Goal: Transaction & Acquisition: Purchase product/service

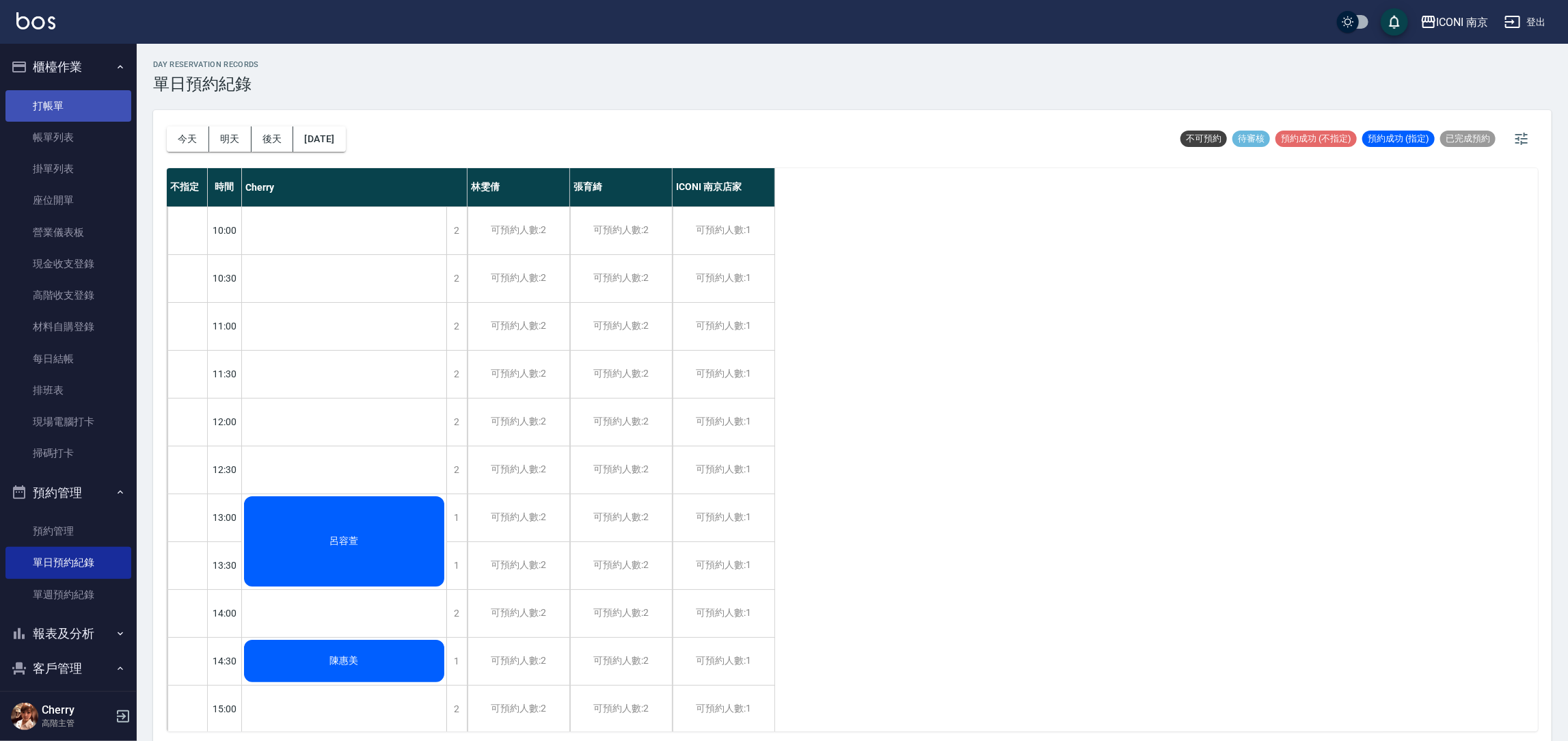
click at [48, 118] on link "打帳單" at bounding box center [69, 106] width 126 height 31
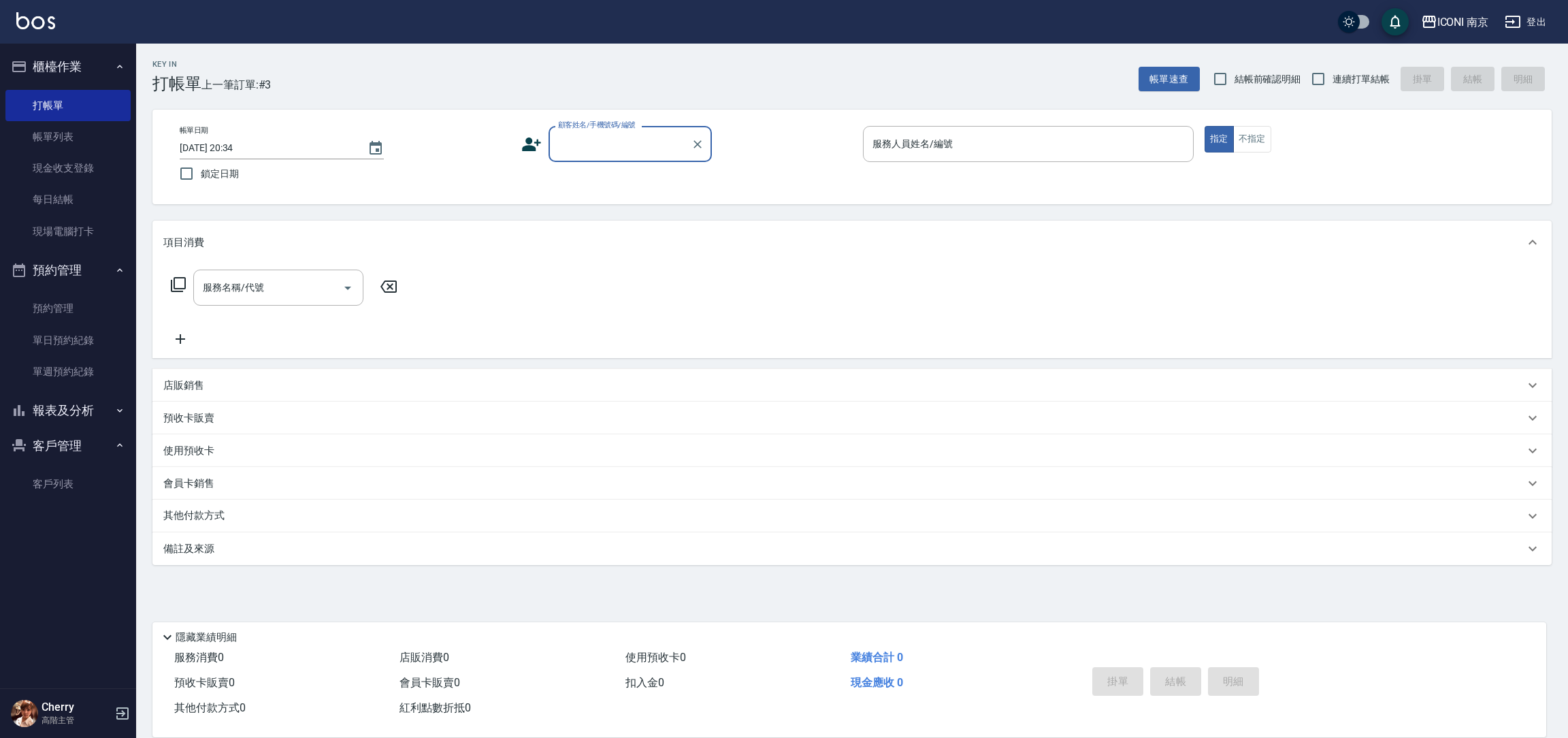
click at [46, 73] on button "櫃檯作業" at bounding box center [68, 67] width 125 height 36
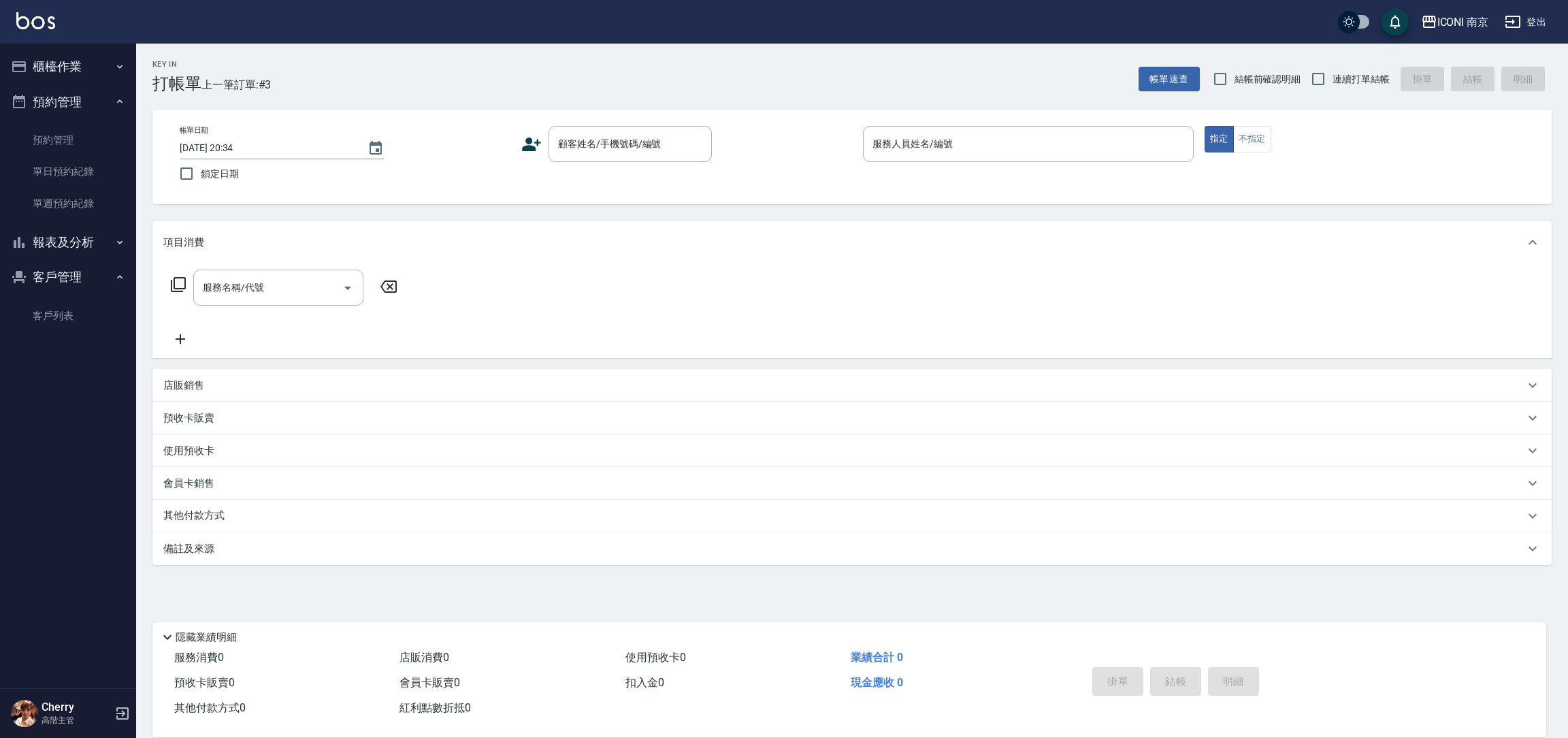
click at [75, 56] on button "櫃檯作業" at bounding box center [68, 67] width 125 height 36
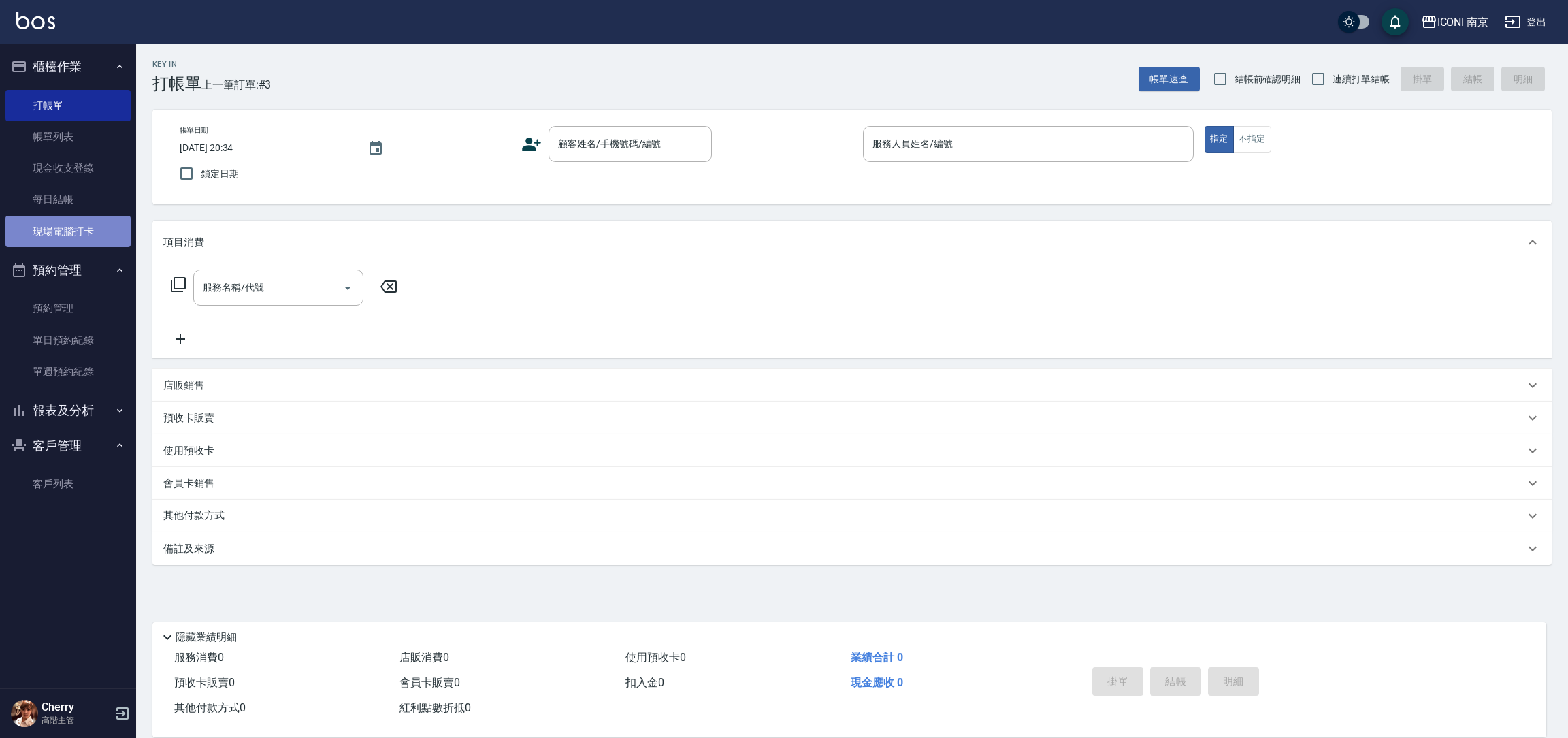
click at [81, 237] on link "現場電腦打卡" at bounding box center [68, 231] width 125 height 31
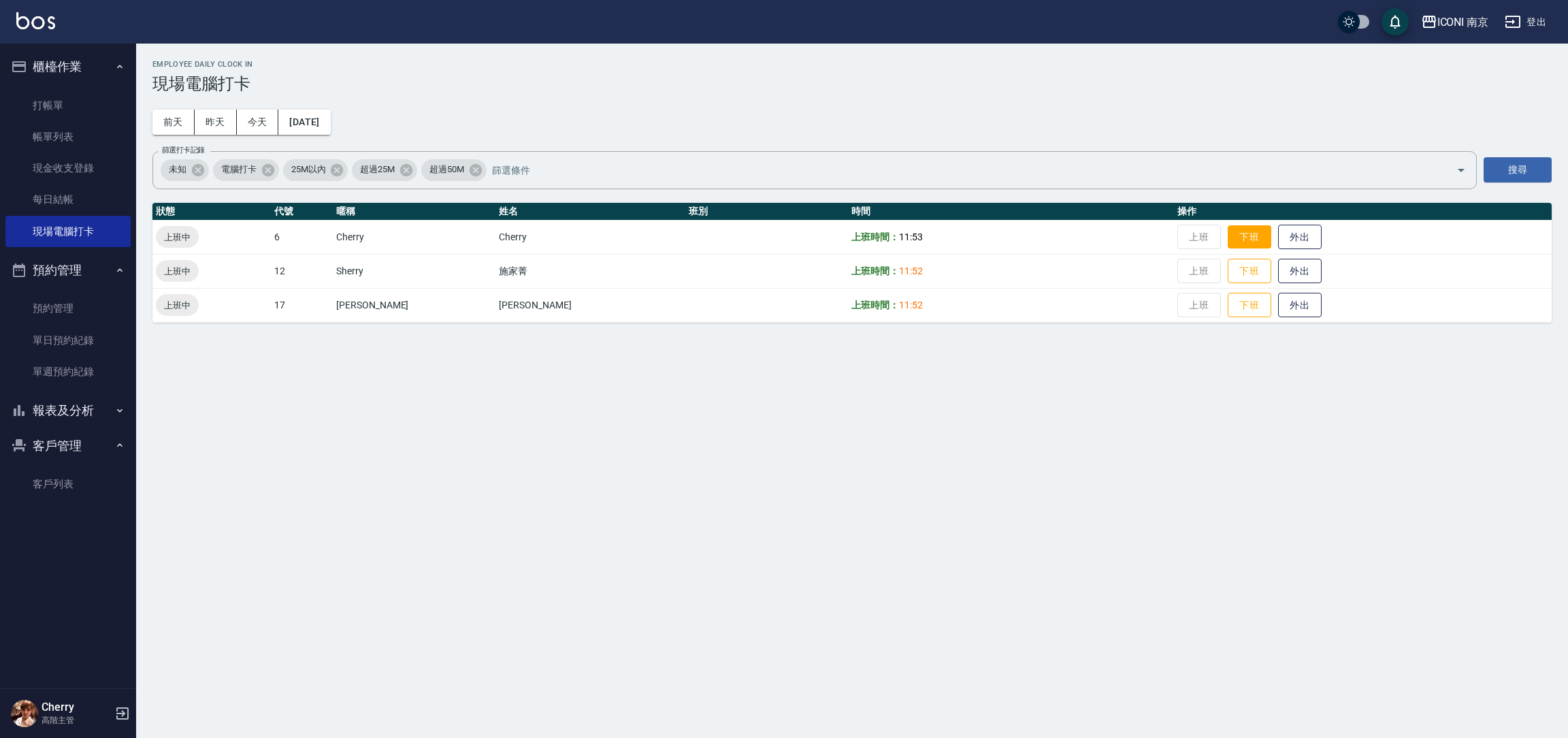
click at [1228, 232] on button "下班" at bounding box center [1249, 237] width 43 height 23
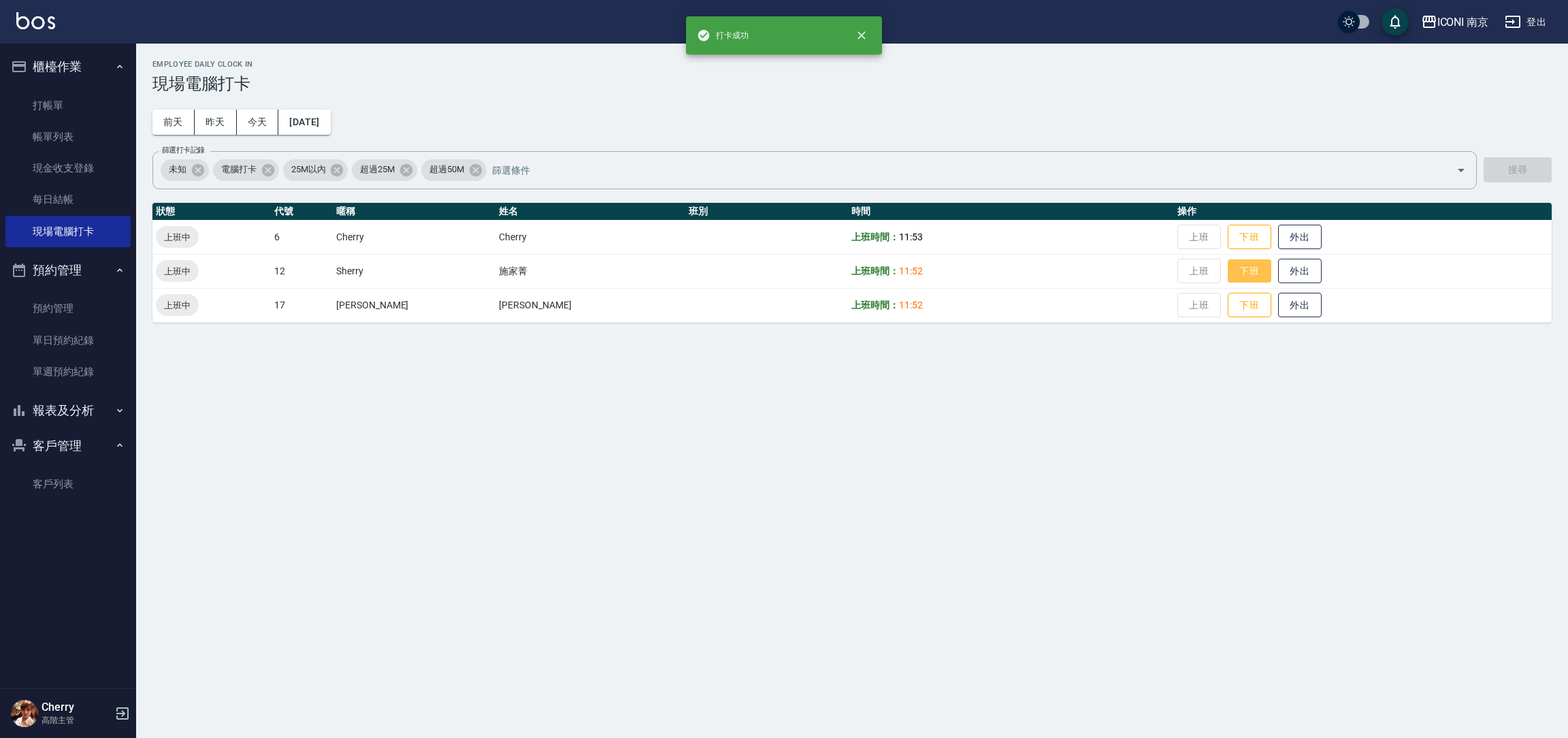
click at [1228, 271] on button "下班" at bounding box center [1249, 270] width 43 height 23
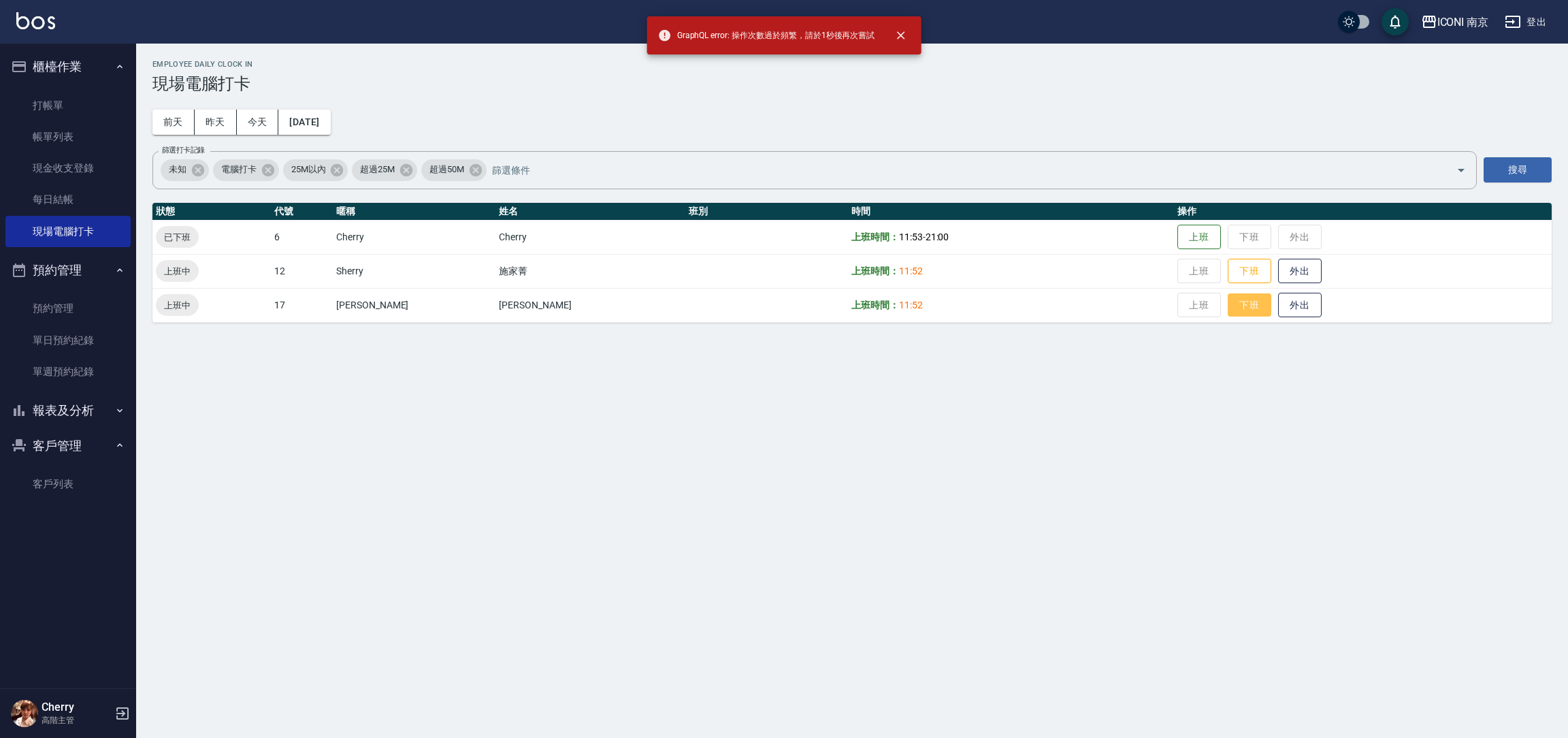
click at [1228, 293] on button "下班" at bounding box center [1249, 305] width 43 height 23
click at [1228, 302] on button "下班" at bounding box center [1249, 305] width 43 height 23
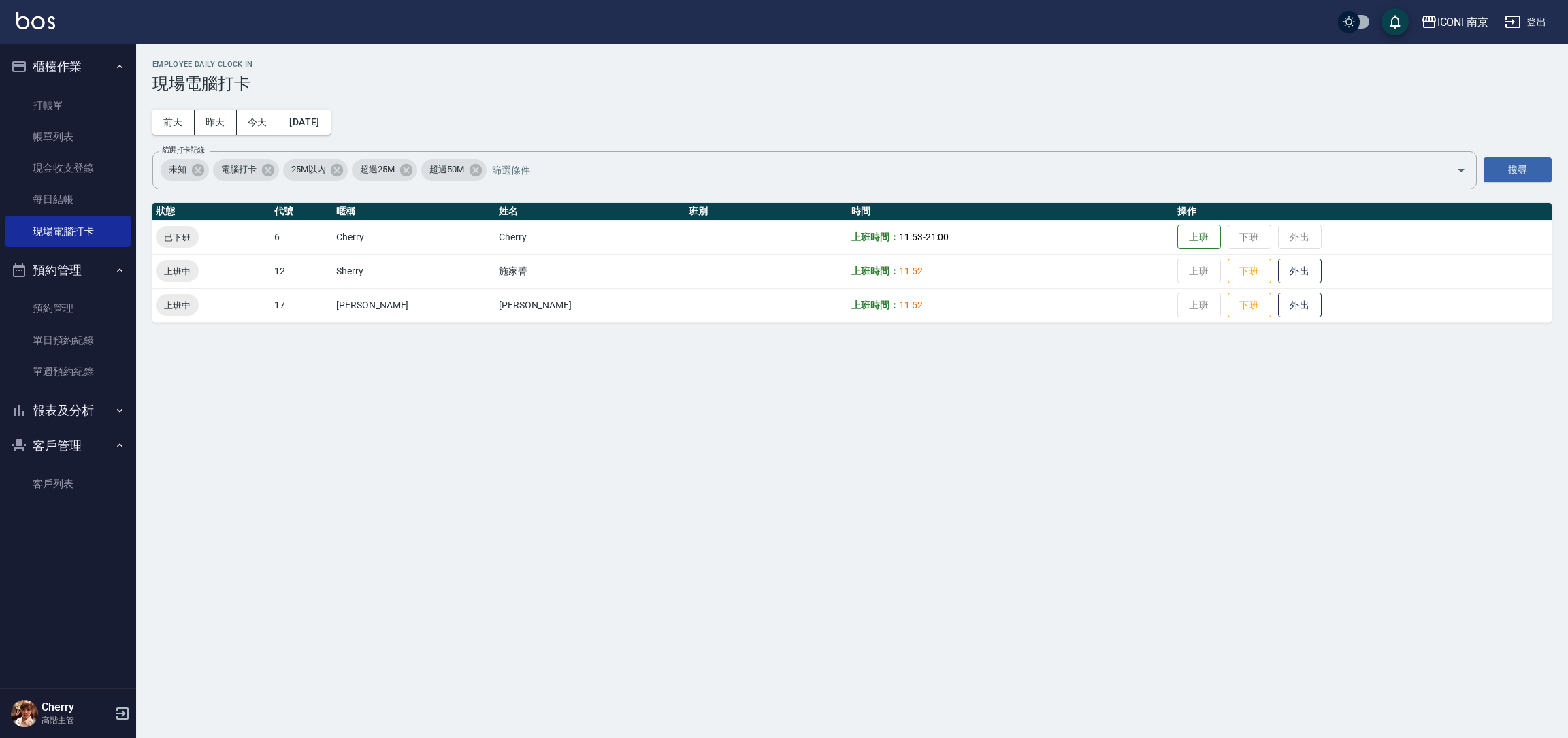
click at [1224, 283] on td "上班 下班 外出" at bounding box center [1362, 271] width 378 height 34
click at [1228, 274] on button "下班" at bounding box center [1249, 270] width 43 height 23
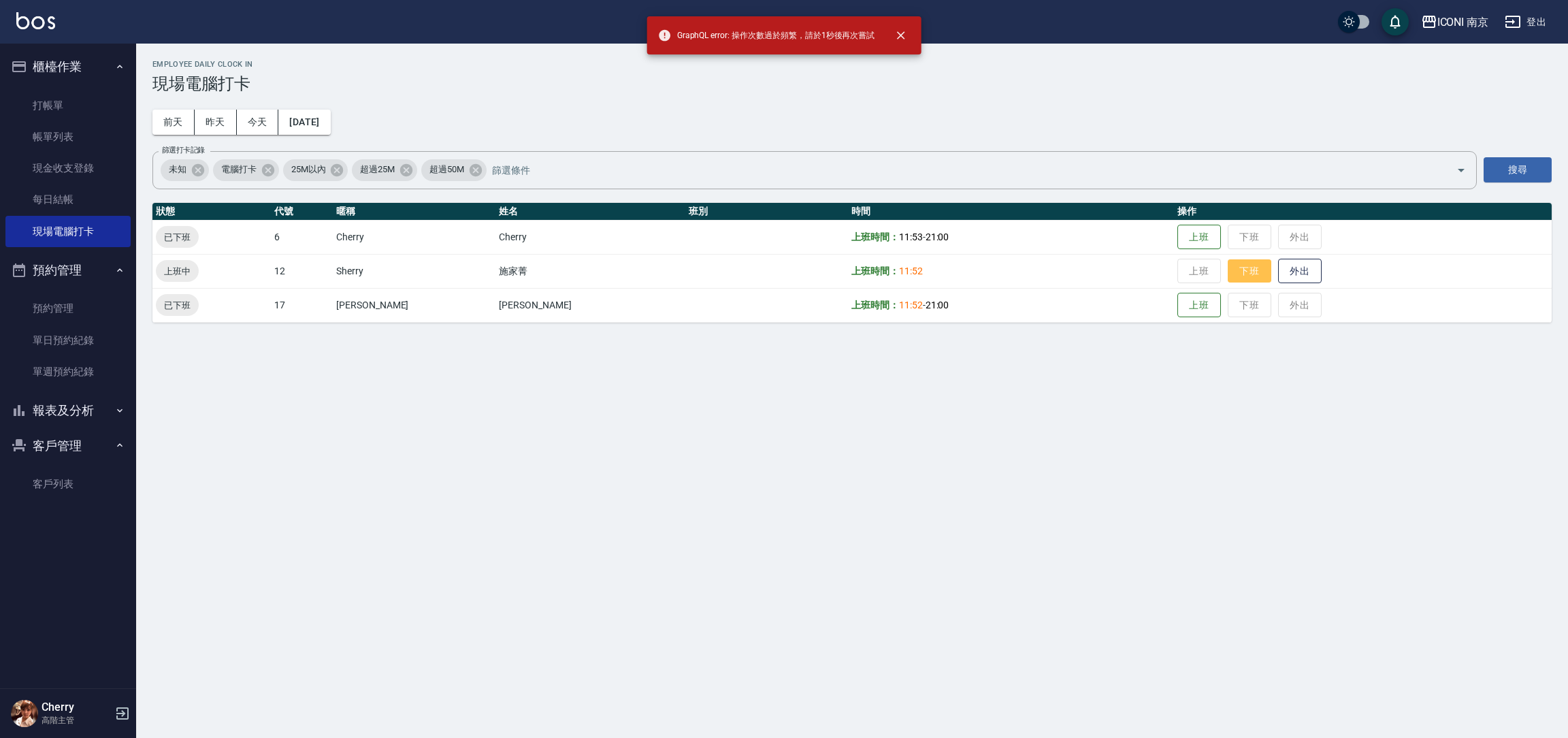
click at [1228, 274] on button "下班" at bounding box center [1249, 270] width 43 height 23
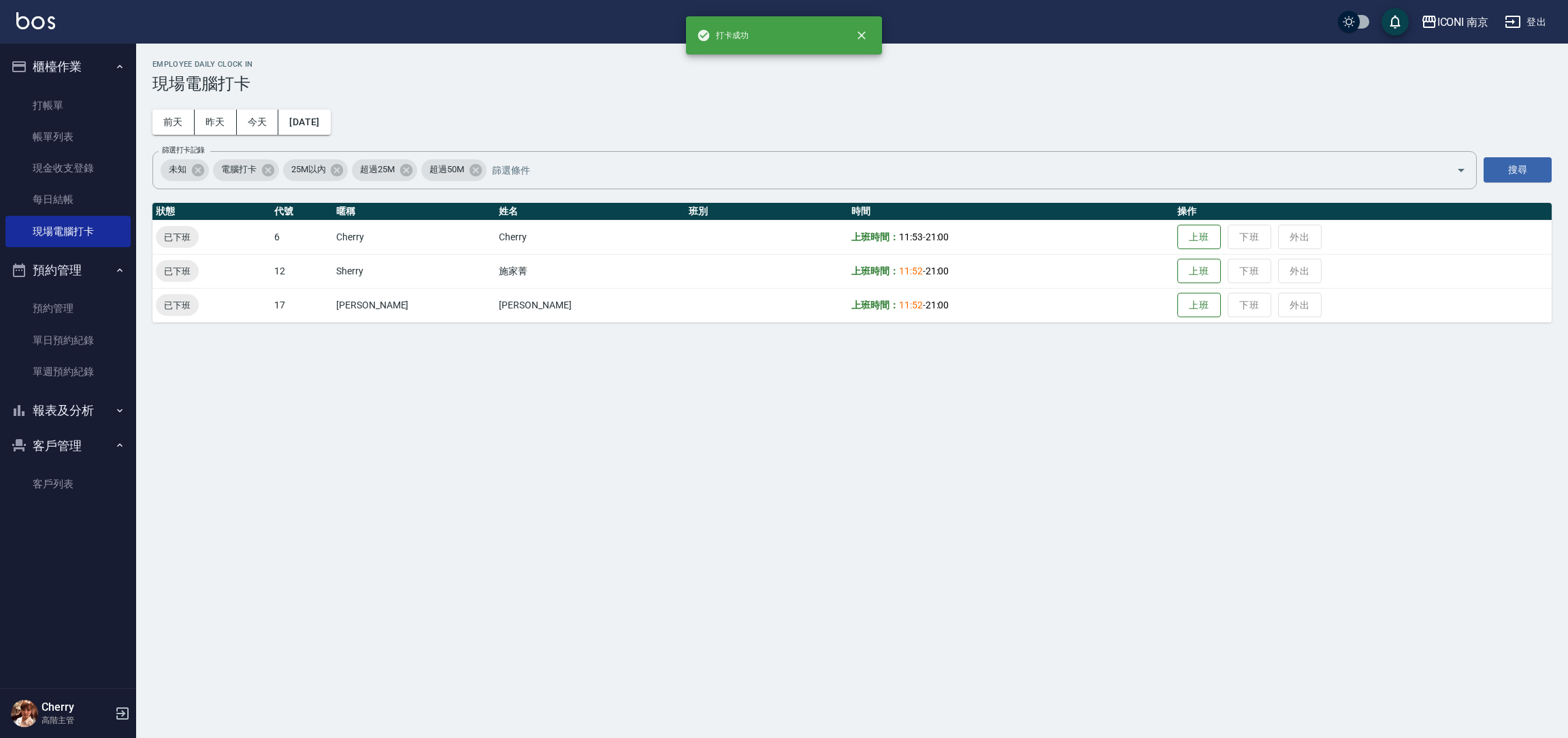
click at [1186, 360] on div "Employee Daily Clock In 現場電腦打卡 前天 昨天 今天 2025/09/15 篩選打卡記錄 未知 電腦打卡 25M以內 超過25M 超…" at bounding box center [784, 369] width 1568 height 738
click at [1074, 411] on div "Employee Daily Clock In 現場電腦打卡 前天 昨天 今天 2025/09/15 篩選打卡記錄 未知 電腦打卡 25M以內 超過25M 超…" at bounding box center [784, 369] width 1568 height 738
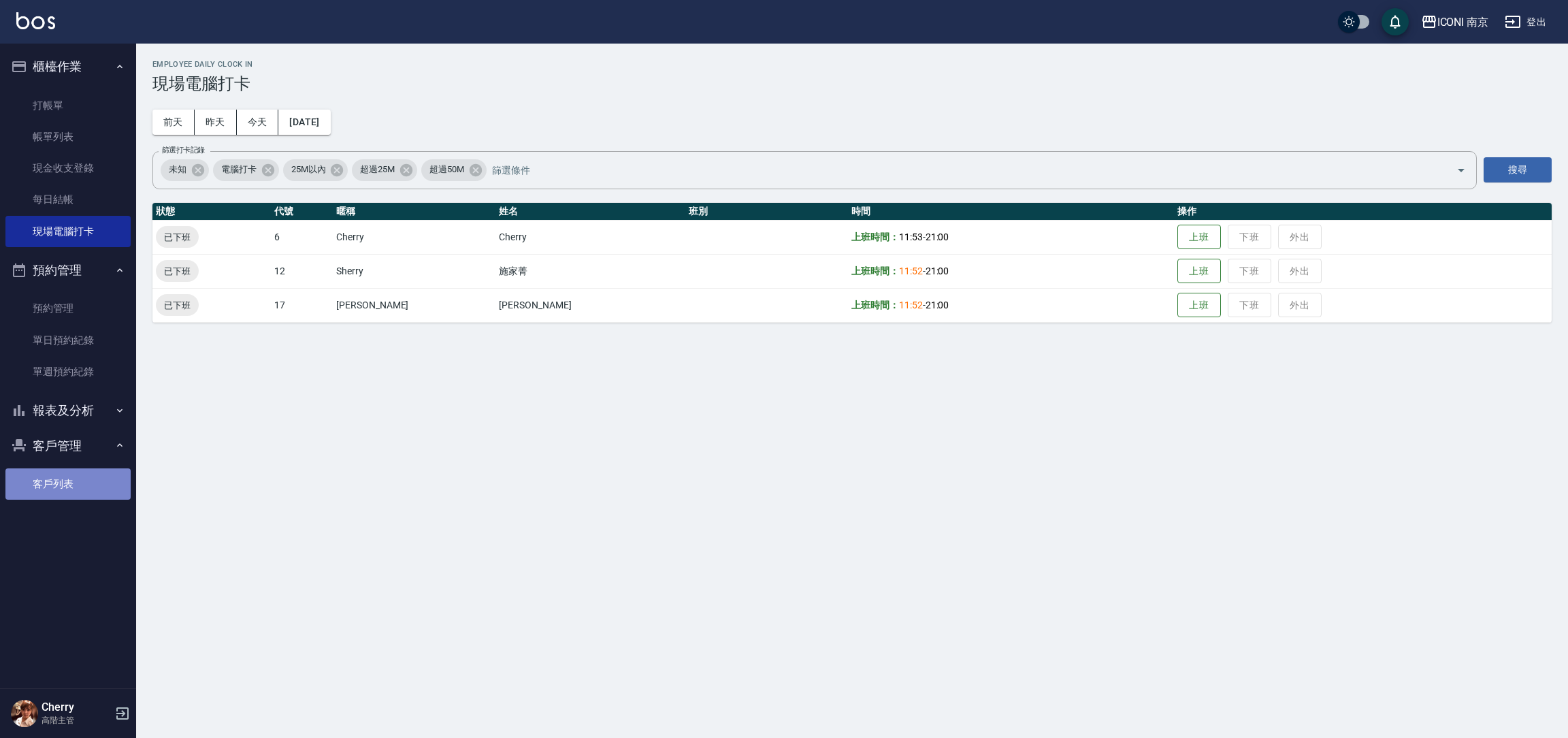
click at [47, 473] on link "客戶列表" at bounding box center [68, 484] width 125 height 31
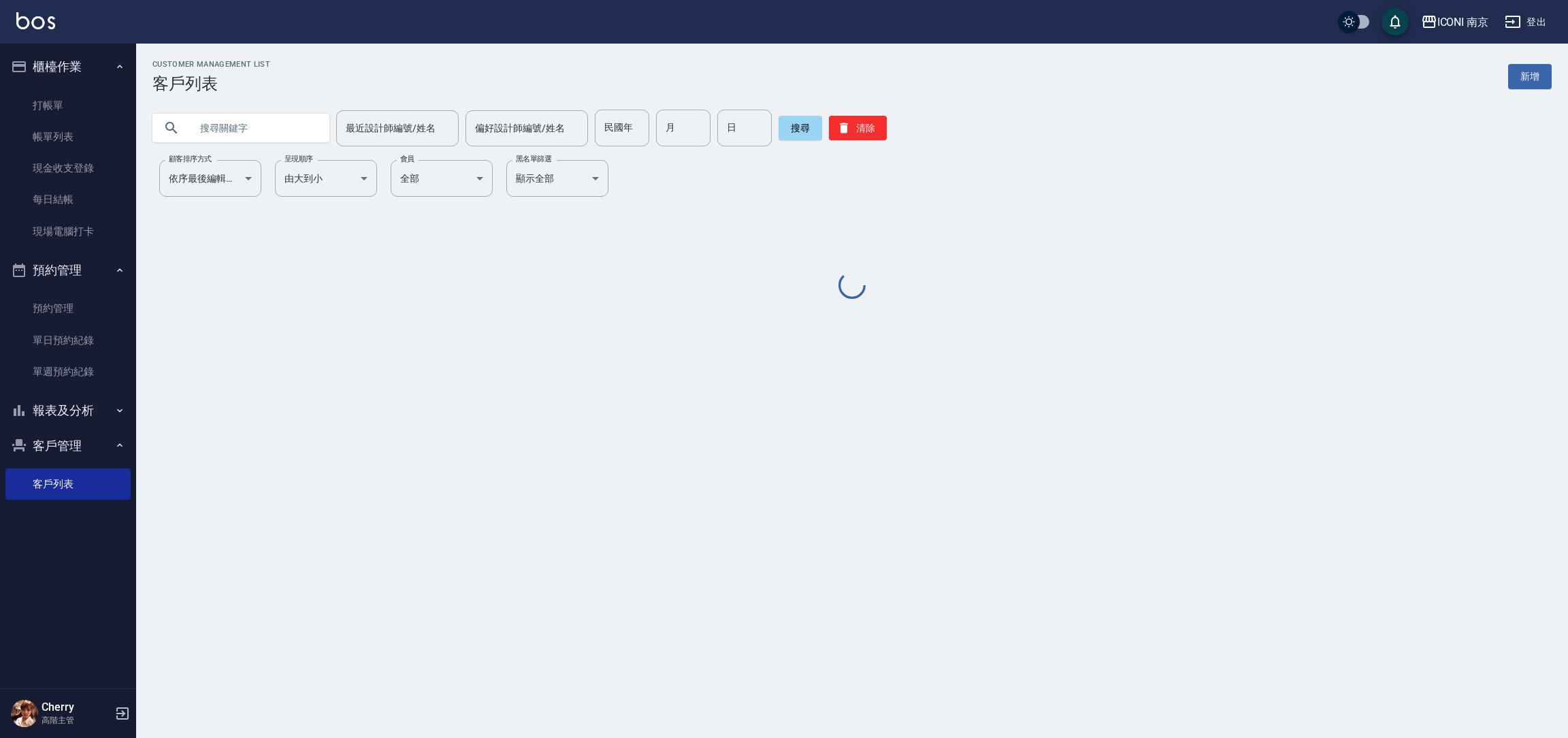
drag, startPoint x: 297, startPoint y: 146, endPoint x: 295, endPoint y: 138, distance: 8.2
click at [297, 139] on input "text" at bounding box center [255, 128] width 128 height 37
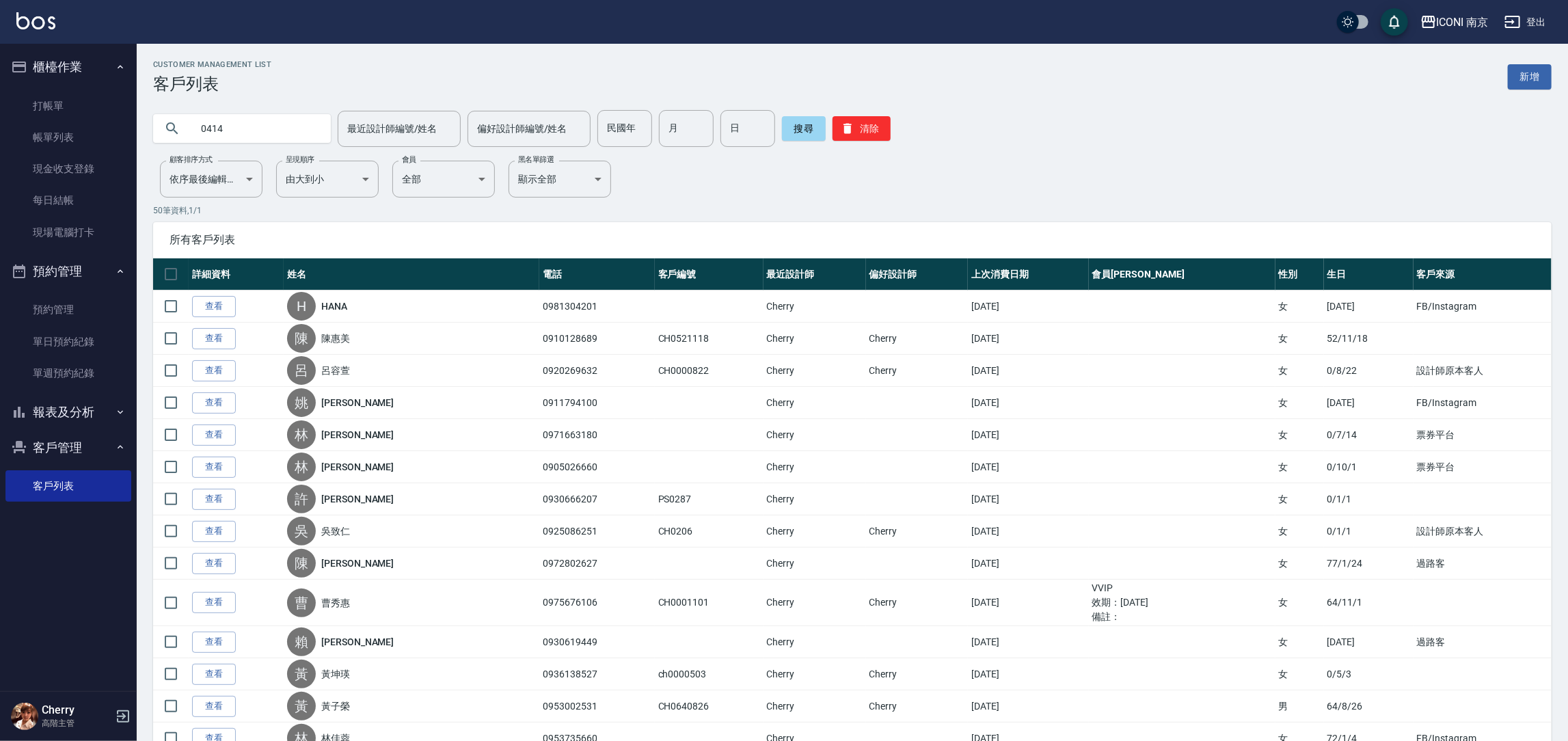
type input "0414"
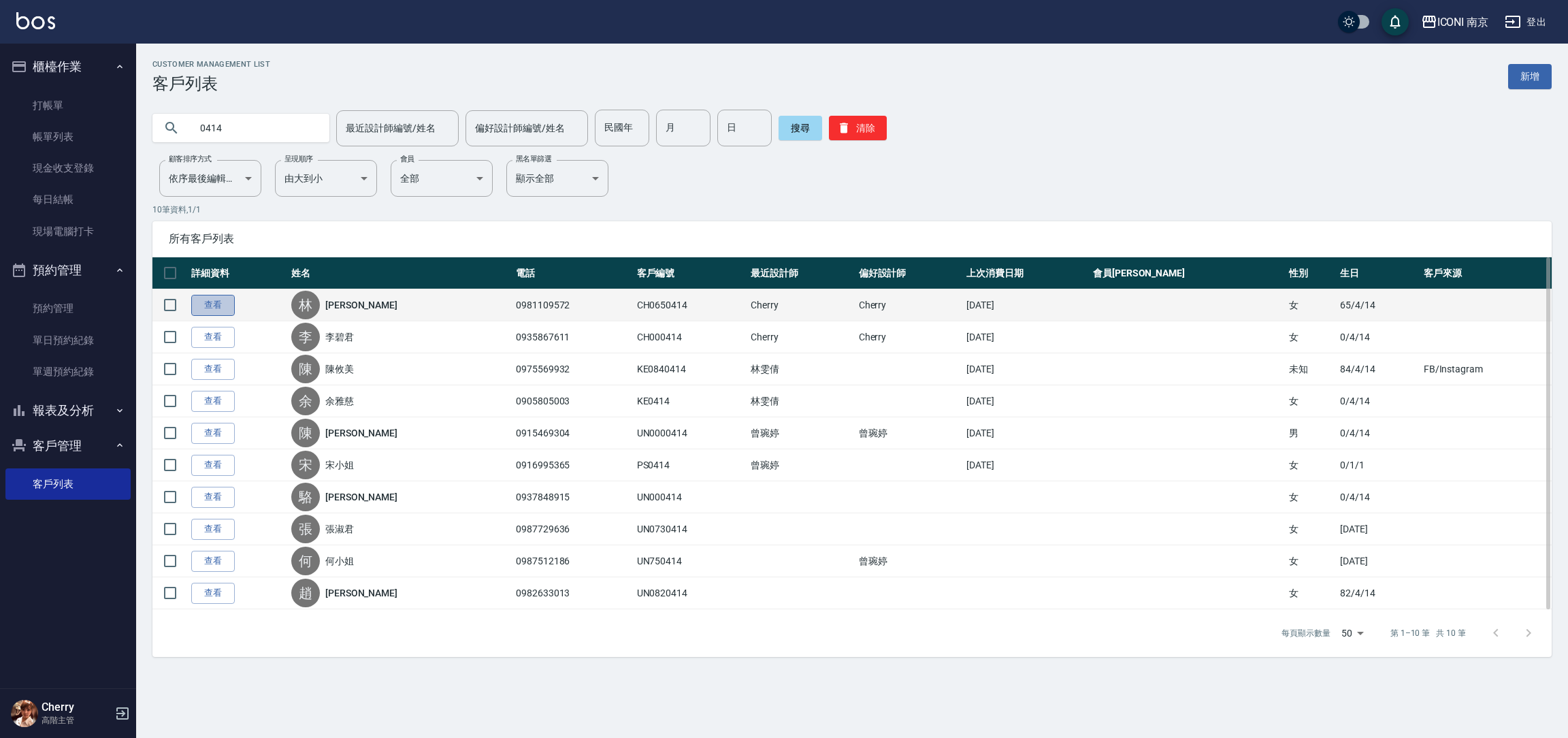
click at [223, 297] on link "查看" at bounding box center [213, 305] width 43 height 21
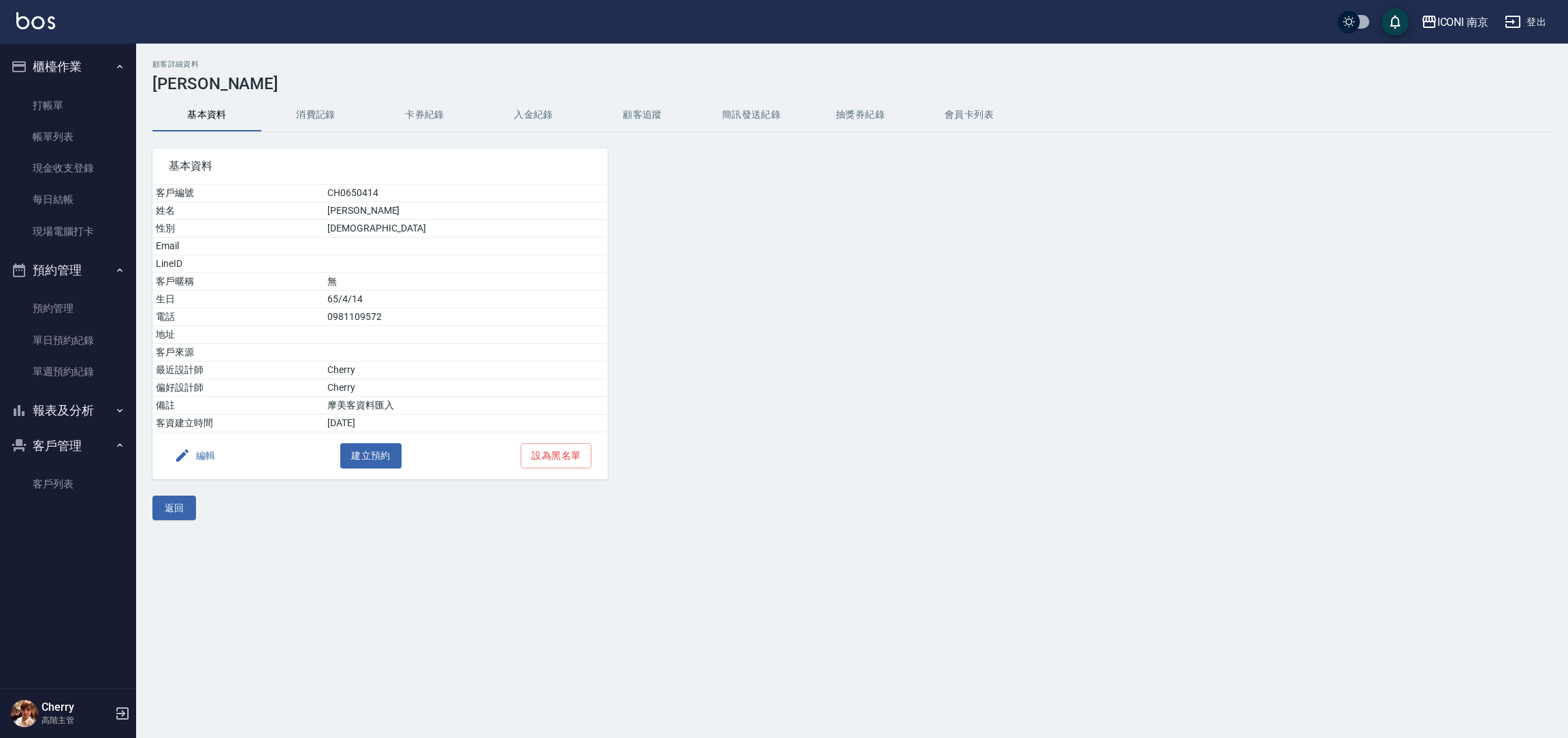
click at [334, 107] on button "消費記錄" at bounding box center [315, 115] width 109 height 33
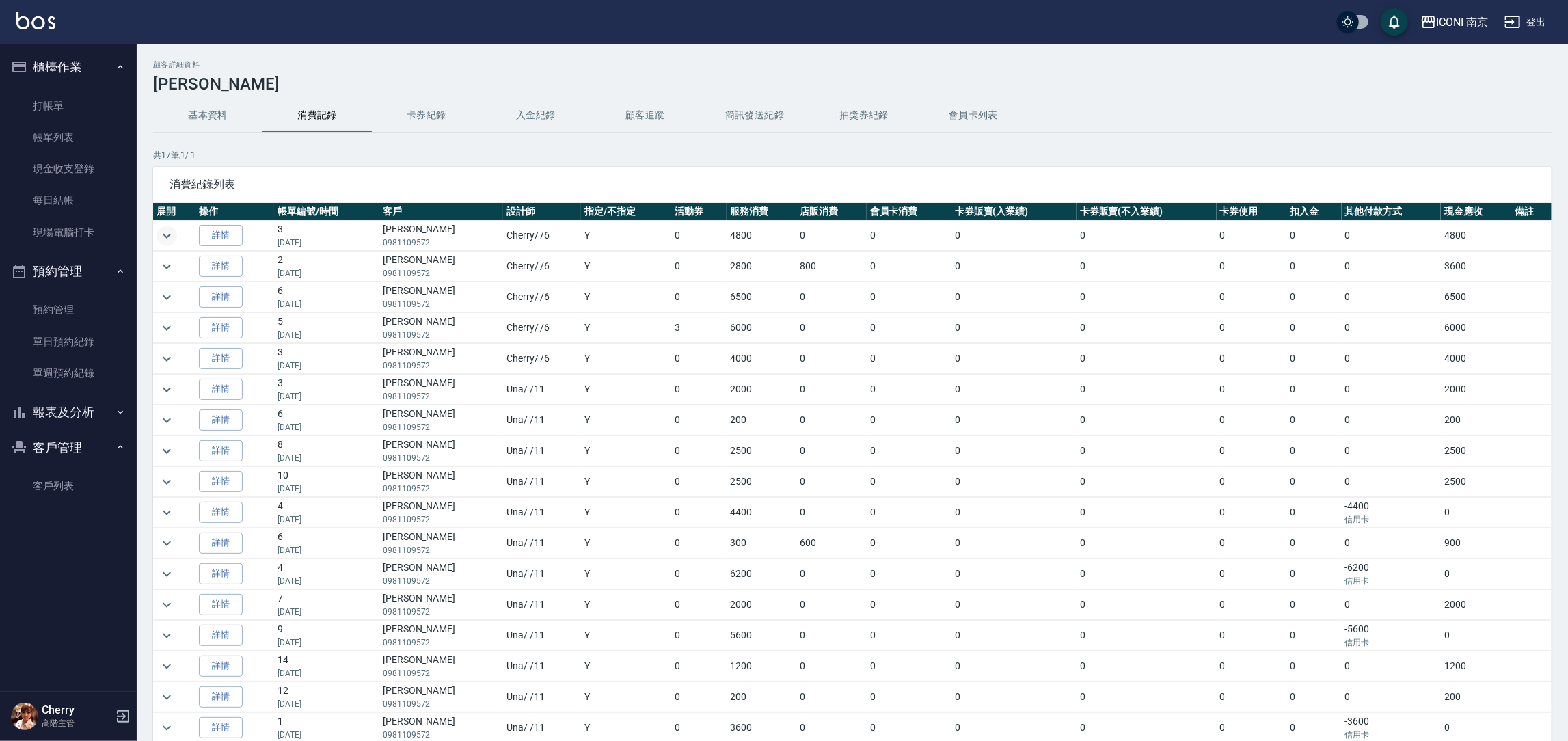
click at [164, 238] on icon "expand row" at bounding box center [167, 236] width 16 height 16
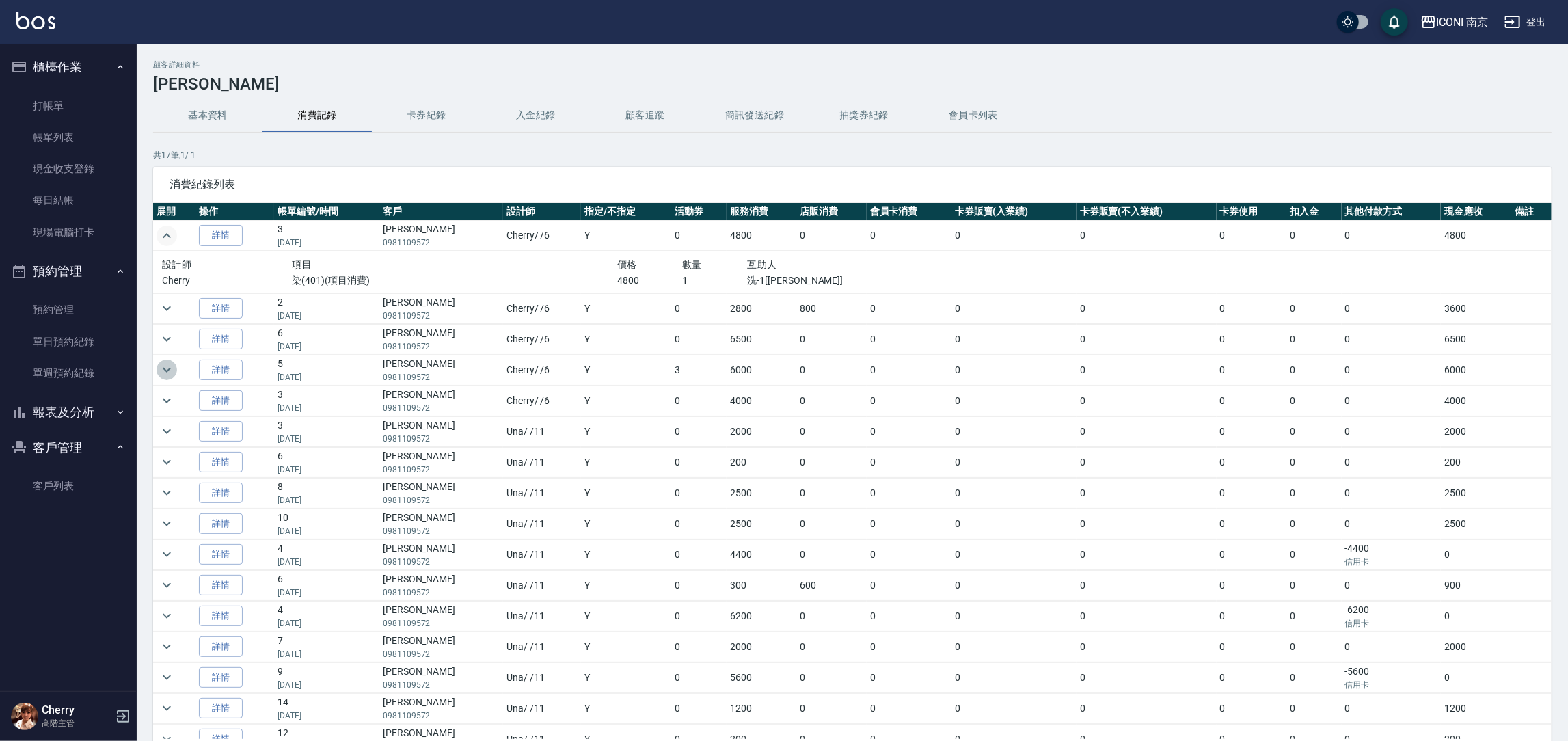
click at [172, 370] on icon "expand row" at bounding box center [167, 369] width 16 height 16
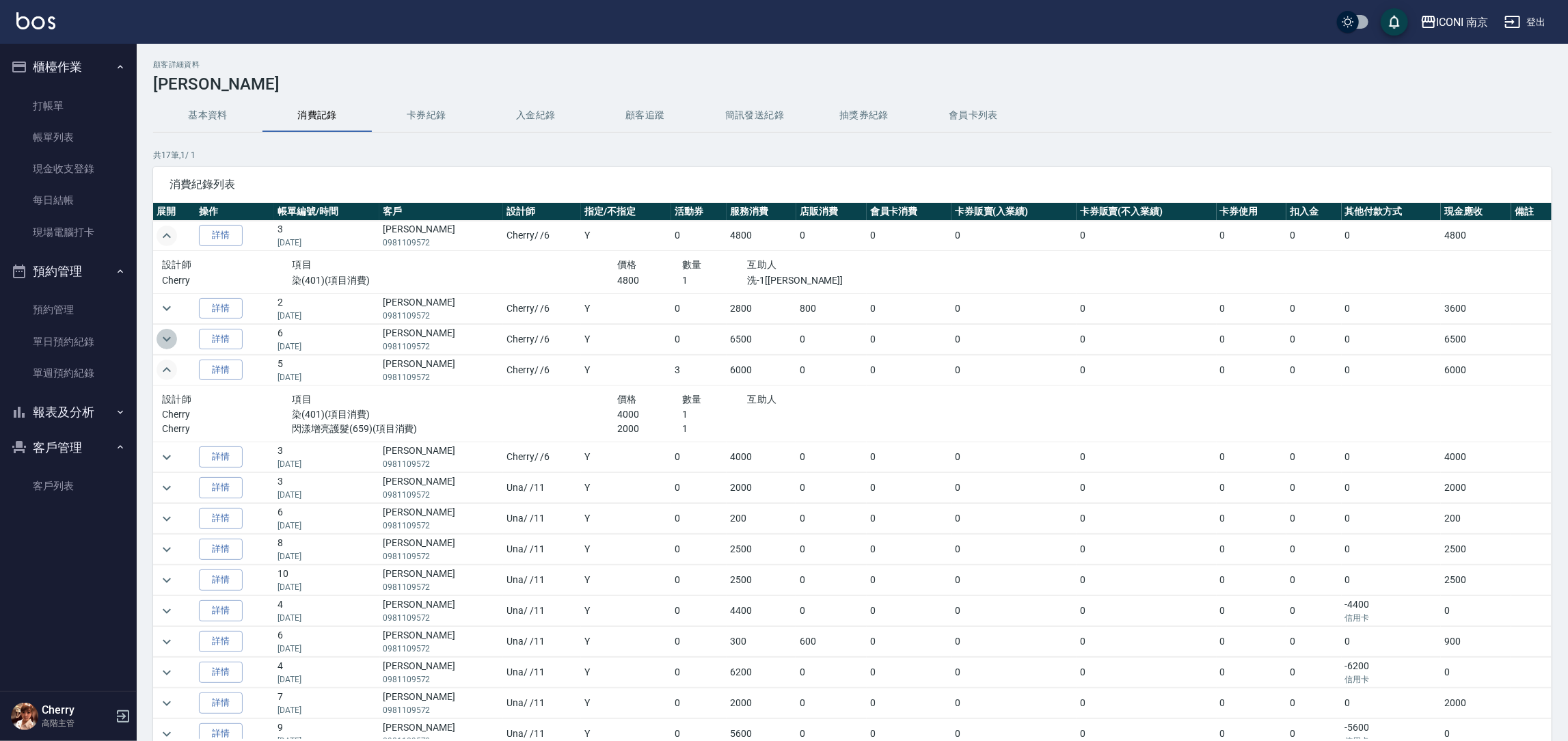
click at [167, 342] on icon "expand row" at bounding box center [167, 339] width 16 height 16
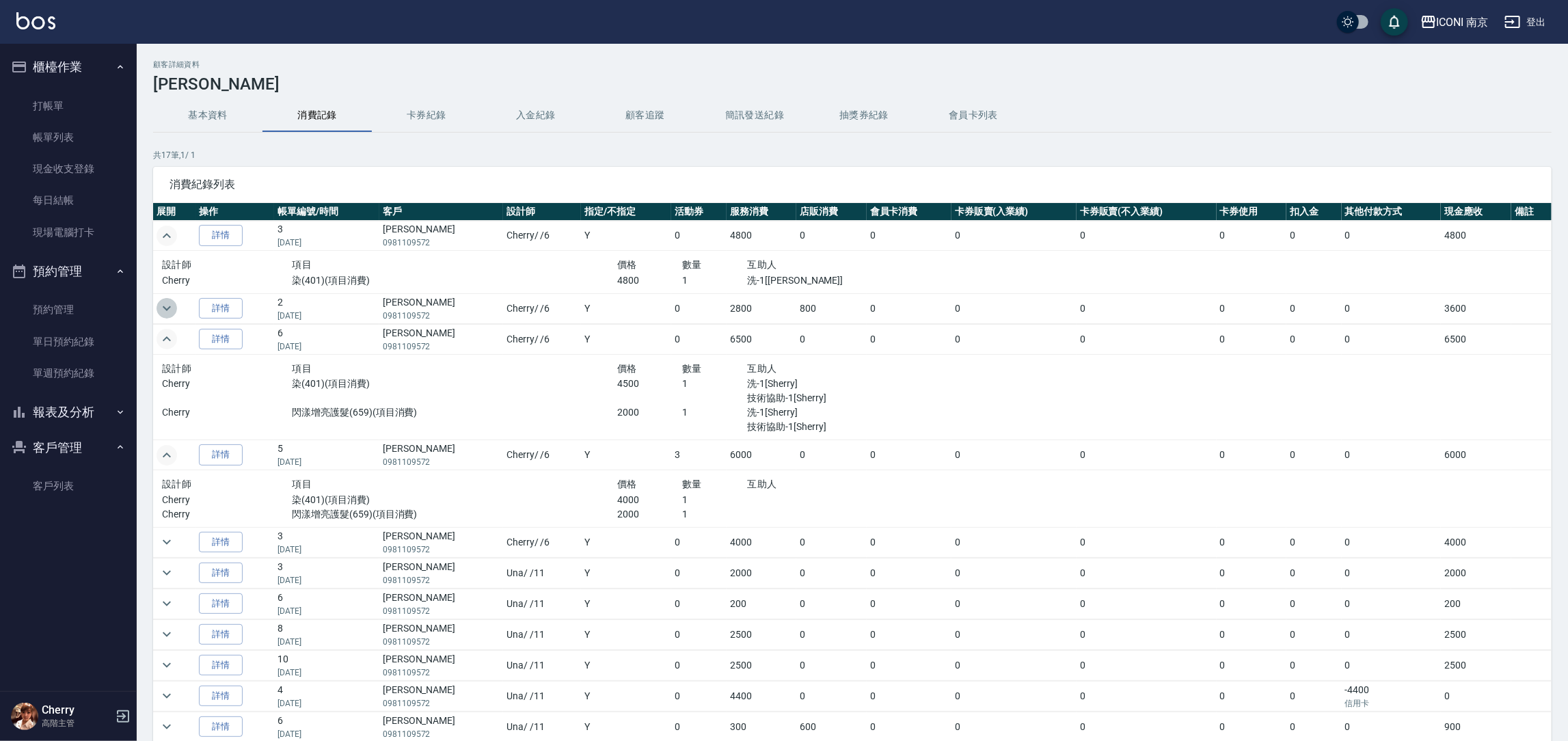
click at [174, 308] on icon "expand row" at bounding box center [167, 308] width 16 height 16
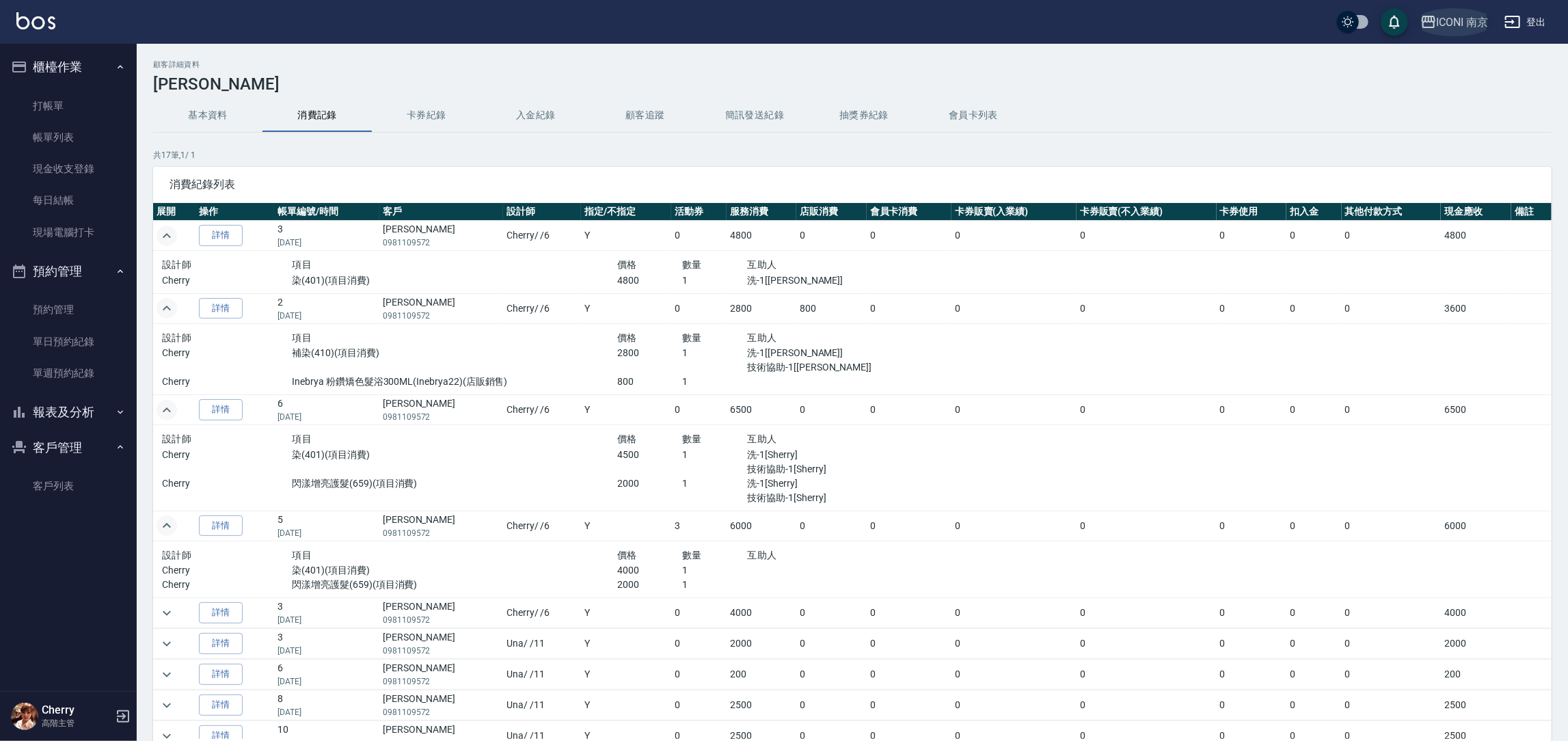
click at [1449, 20] on div "ICONI 南京" at bounding box center [1463, 22] width 52 height 17
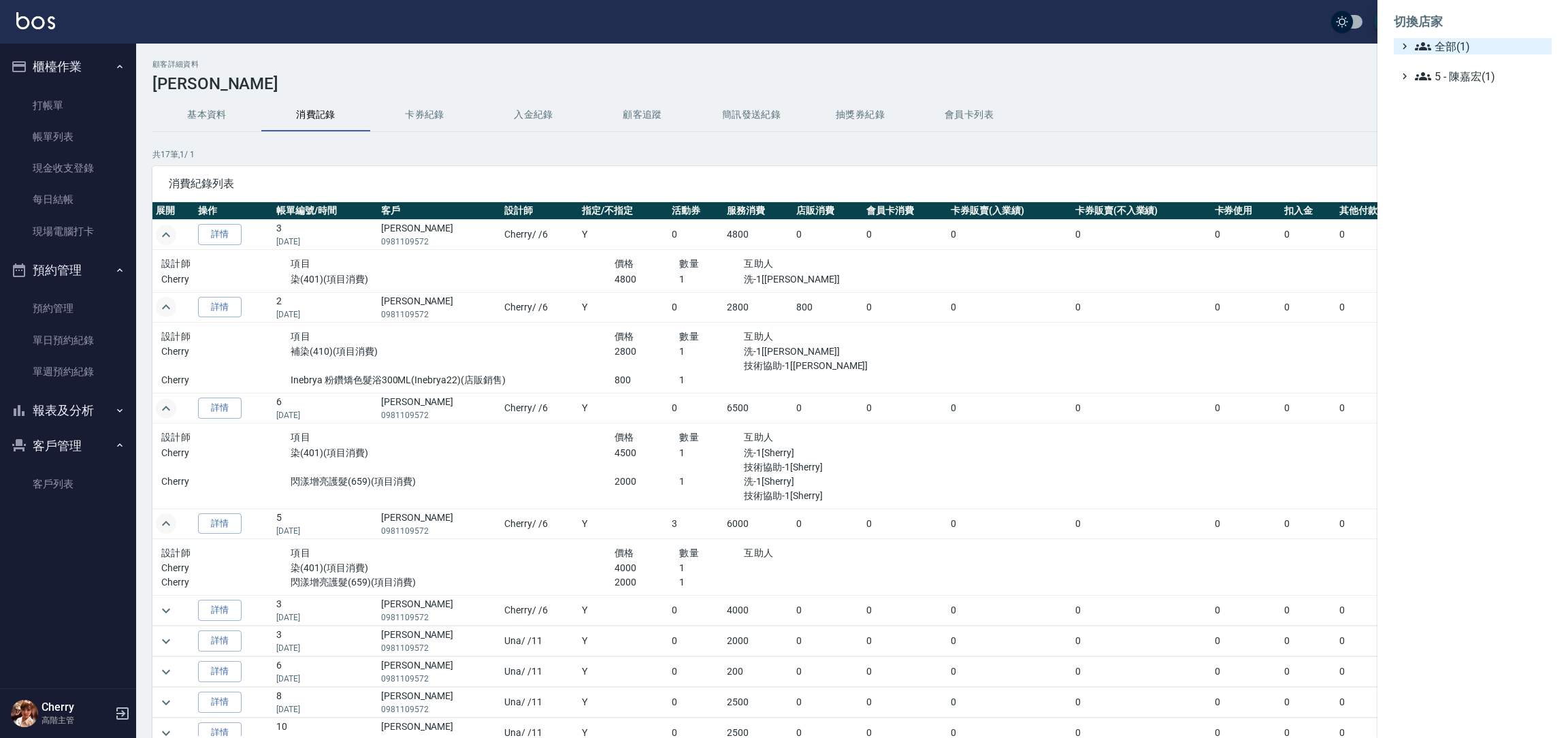
click at [1451, 38] on span "全部(1)" at bounding box center [1480, 46] width 132 height 16
click at [1453, 61] on span "ICONI 南京" at bounding box center [1479, 63] width 133 height 16
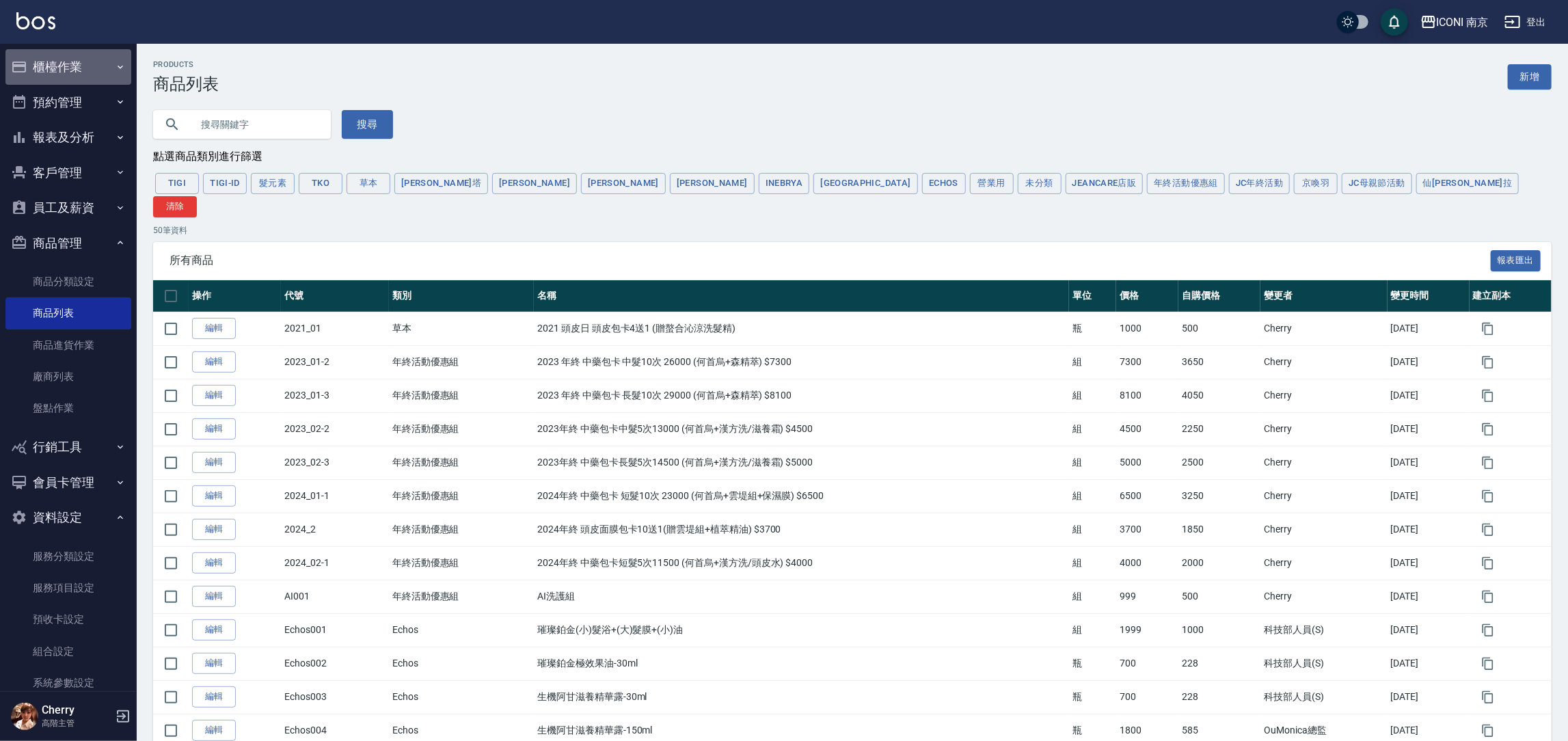
click at [77, 72] on button "櫃檯作業" at bounding box center [69, 67] width 126 height 36
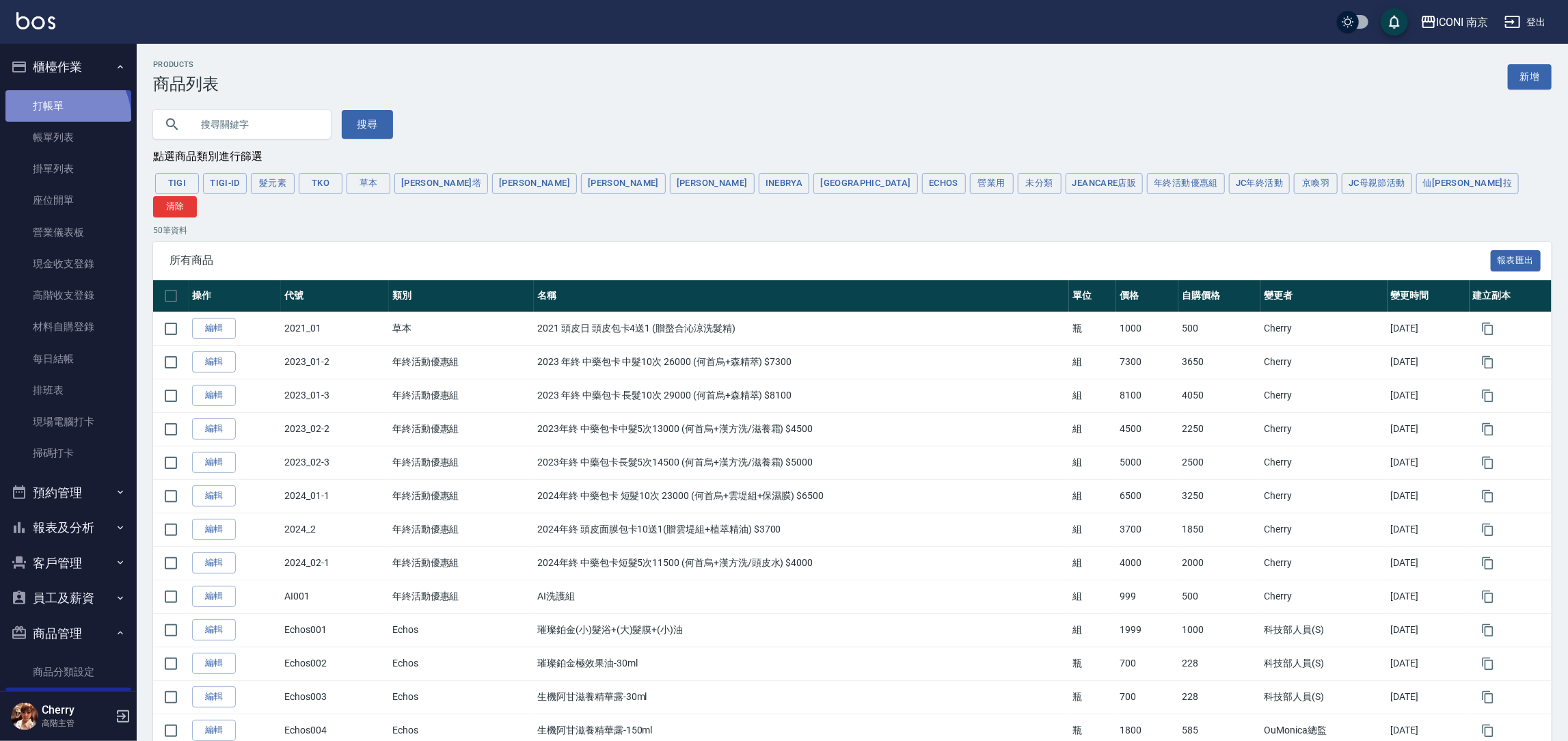
click at [64, 118] on link "打帳單" at bounding box center [69, 106] width 126 height 31
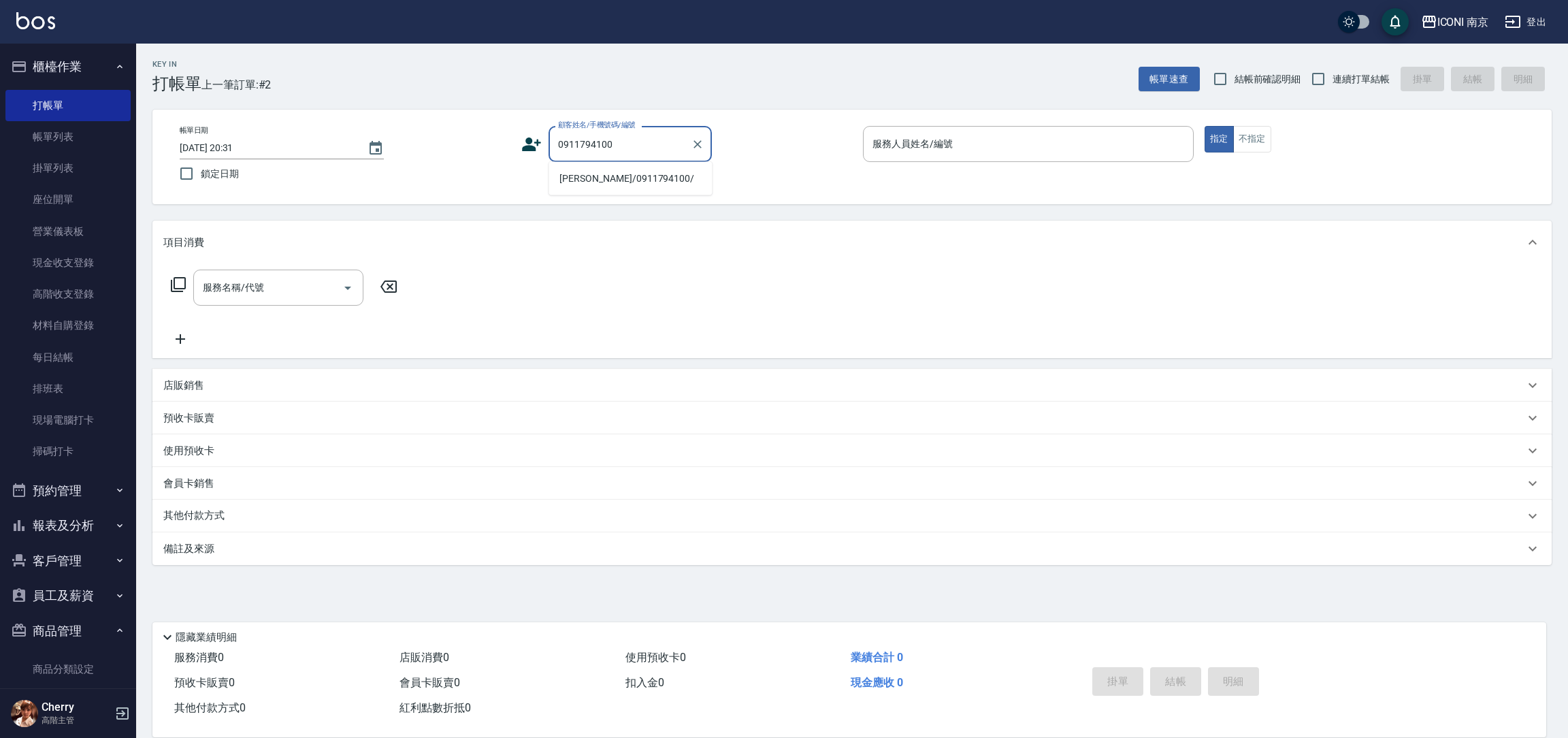
click at [652, 181] on li "姚又仁/0911794100/" at bounding box center [630, 179] width 164 height 23
type input "姚又仁/0911794100/"
drag, startPoint x: 525, startPoint y: 150, endPoint x: 573, endPoint y: 157, distance: 48.5
click at [526, 149] on icon at bounding box center [527, 148] width 8 height 6
click at [534, 142] on icon at bounding box center [531, 144] width 21 height 21
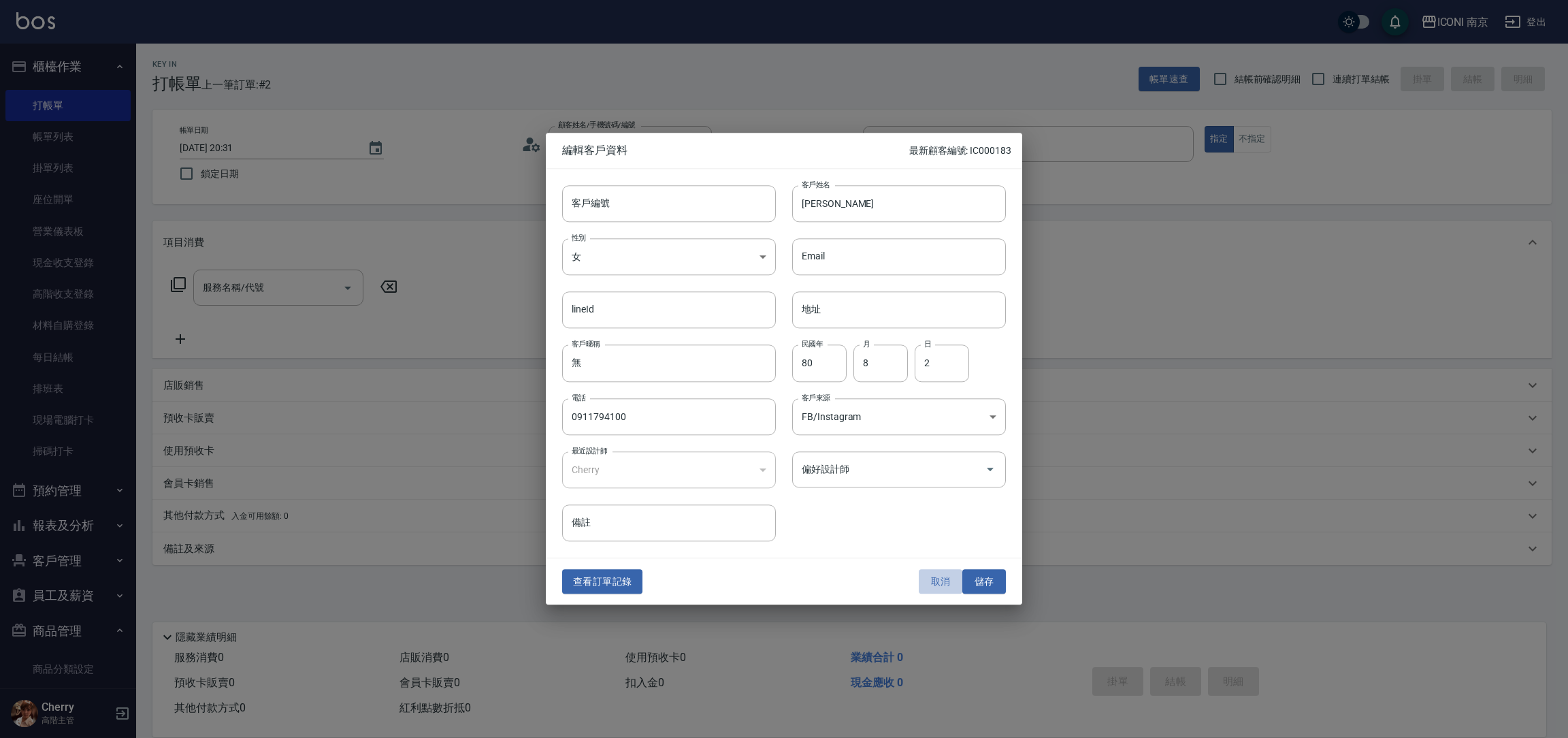
click at [950, 580] on button "取消" at bounding box center [940, 581] width 43 height 25
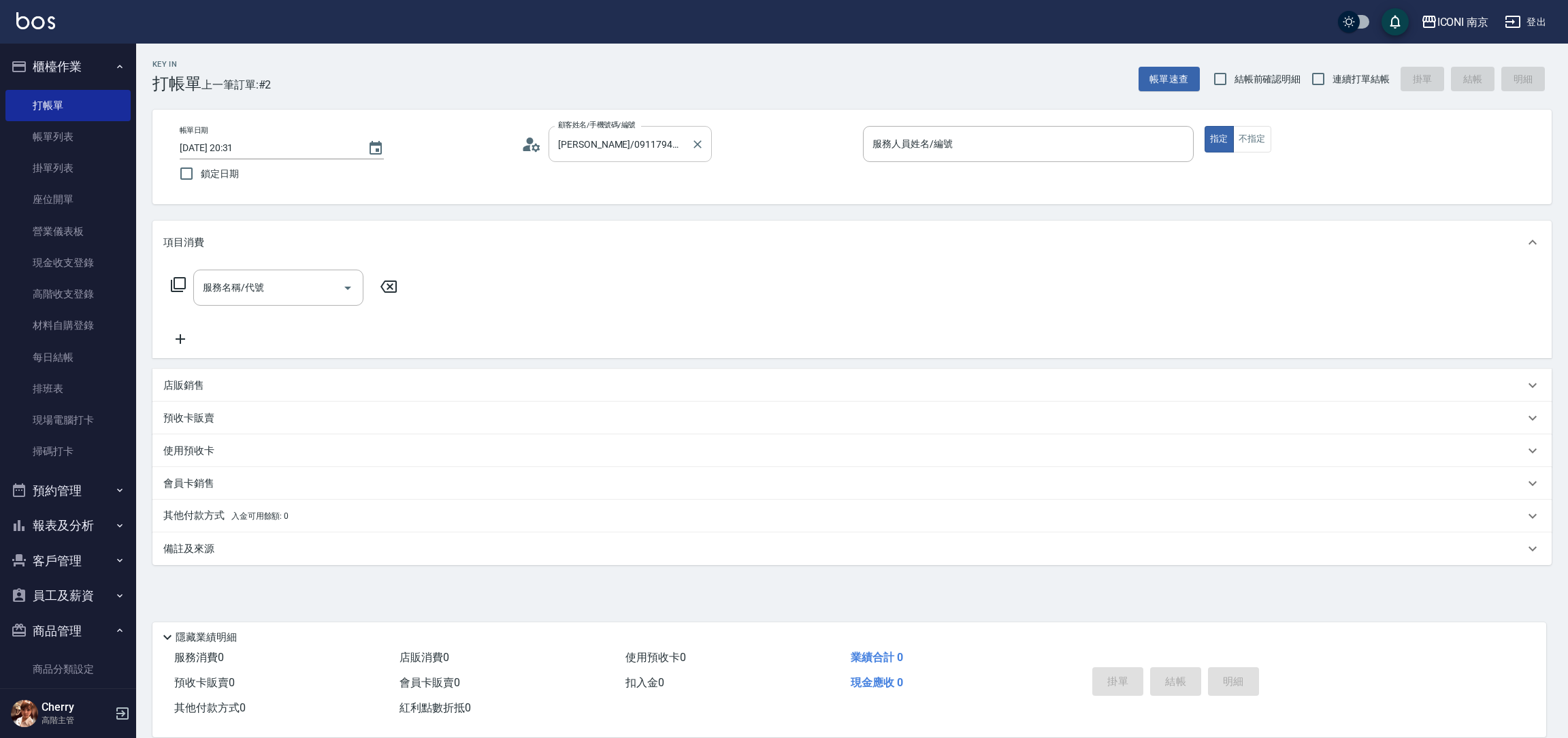
drag, startPoint x: 664, startPoint y: 139, endPoint x: 681, endPoint y: 149, distance: 19.7
click at [664, 139] on input "姚又仁/0911794100/" at bounding box center [620, 144] width 131 height 23
drag, startPoint x: 694, startPoint y: 149, endPoint x: 706, endPoint y: 120, distance: 31.4
click at [696, 147] on icon "Clear" at bounding box center [697, 144] width 14 height 14
click at [642, 175] on li "HANA/0981304201/null" at bounding box center [630, 179] width 164 height 23
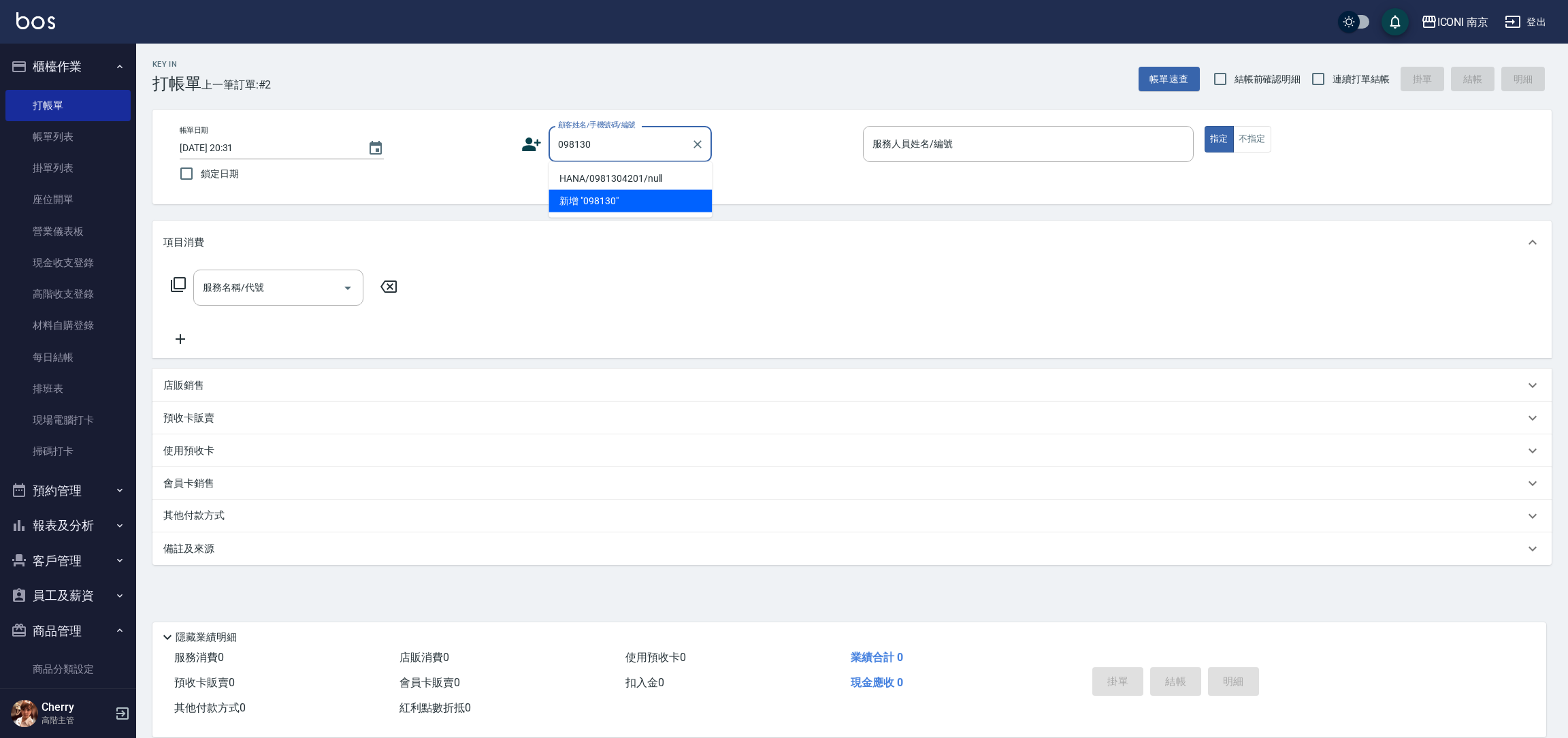
type input "HANA/0981304201/null"
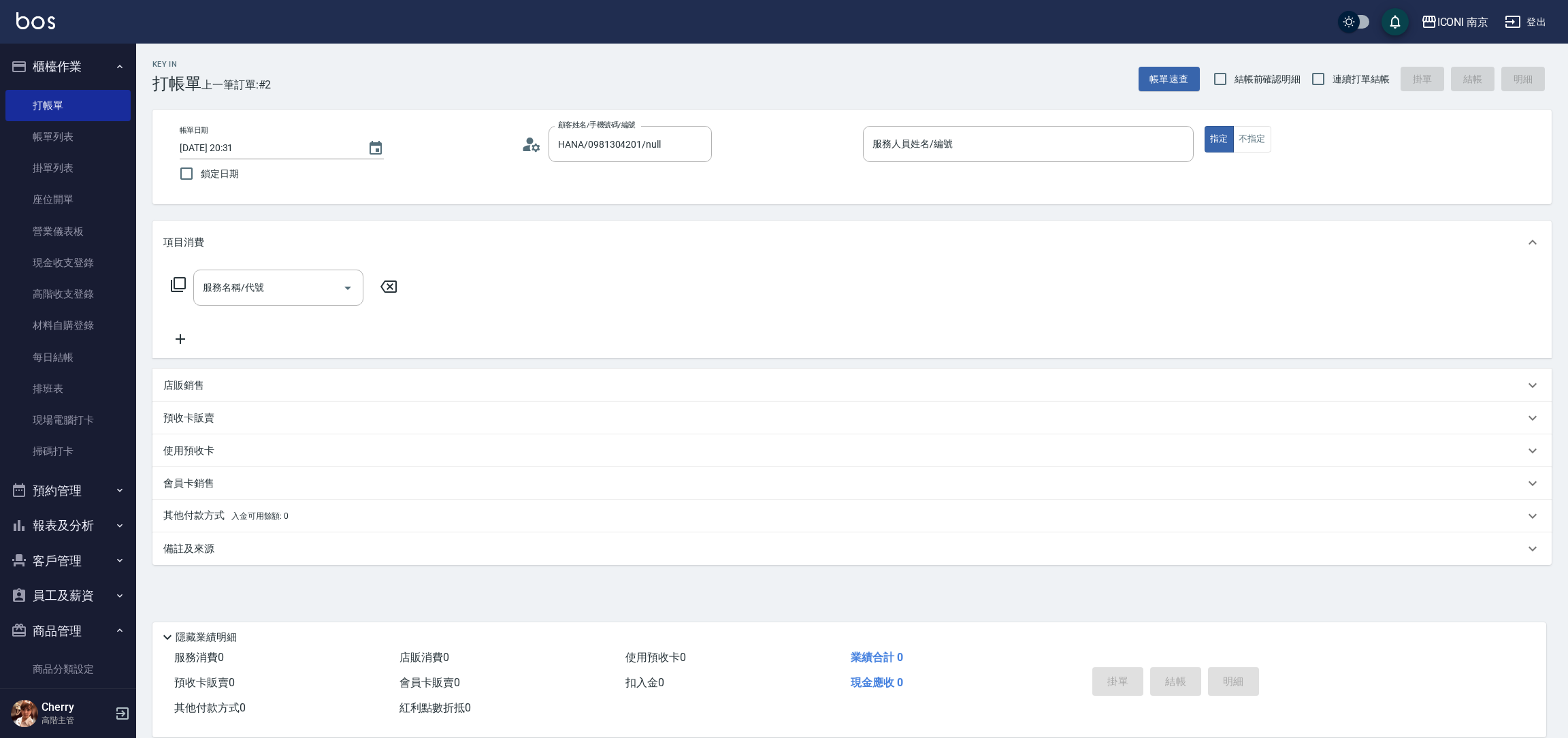
click at [534, 139] on icon at bounding box center [531, 144] width 21 height 21
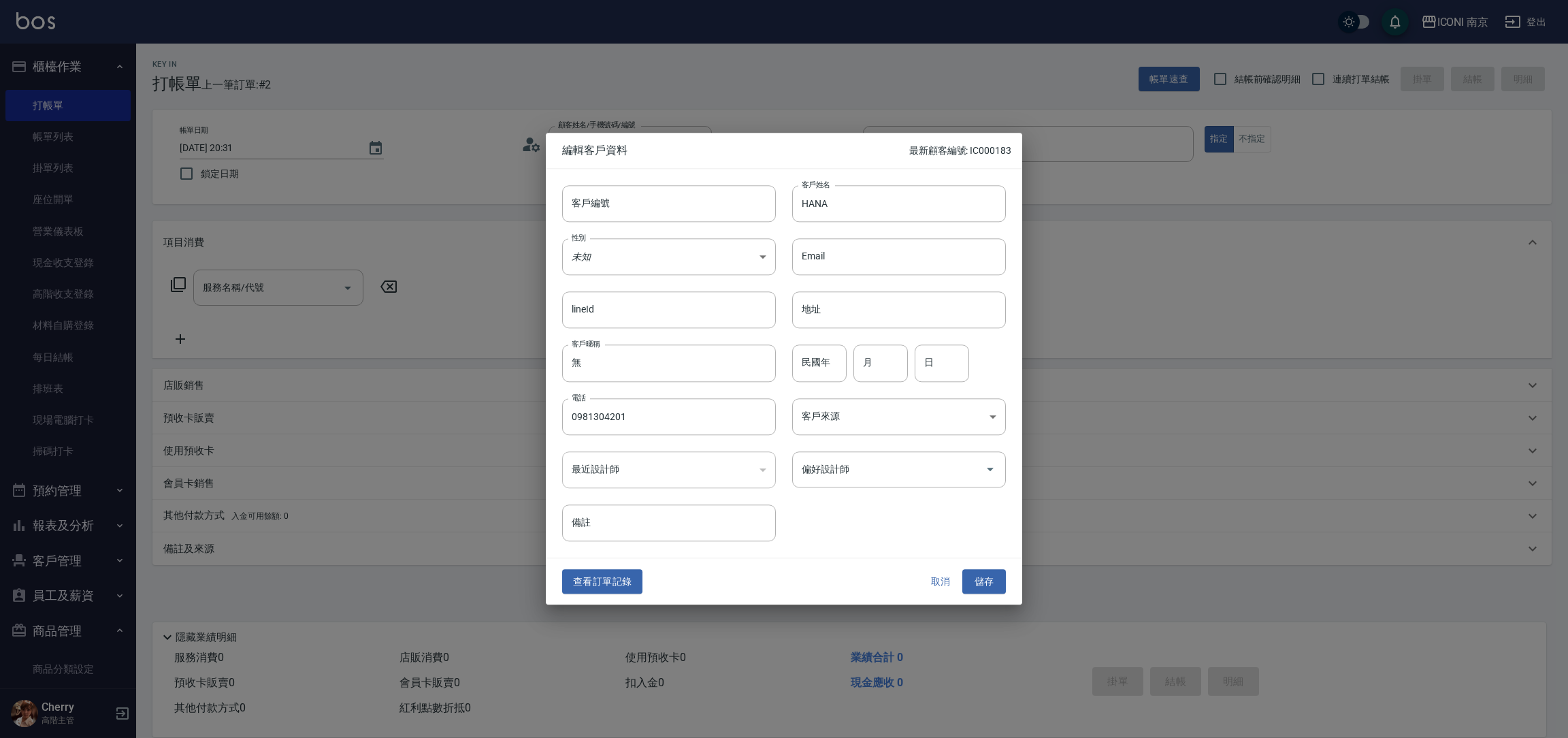
click at [787, 351] on div "民國年 民國年 月 月 日 日" at bounding box center [890, 355] width 230 height 53
click at [810, 371] on input "民國年" at bounding box center [819, 364] width 55 height 37
type input "78"
type input "07"
type input "08"
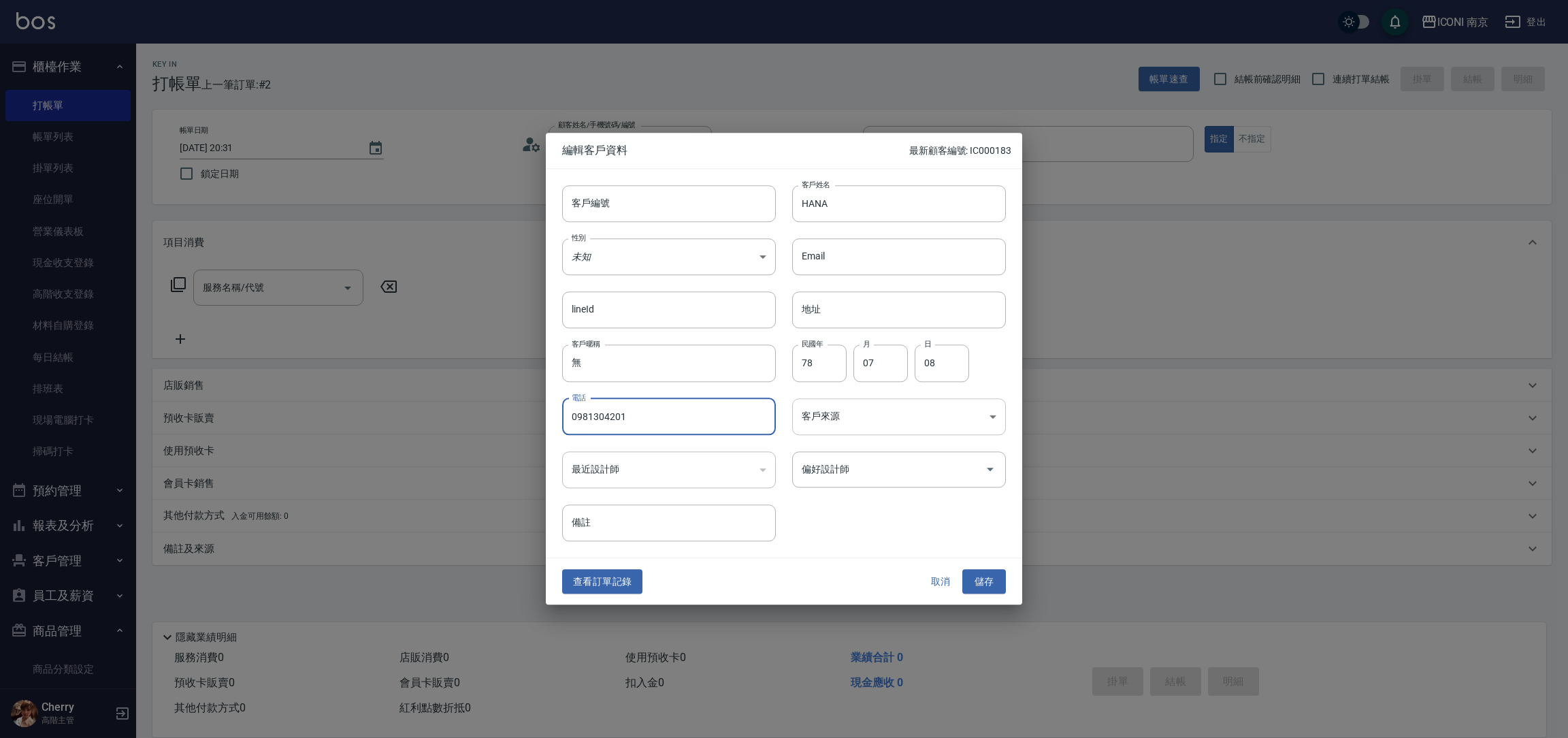
click at [854, 428] on body "ICONI 南京 登出 櫃檯作業 打帳單 帳單列表 掛單列表 座位開單 營業儀表板 現金收支登錄 高階收支登錄 材料自購登錄 每日結帳 排班表 現場電腦打卡 …" at bounding box center [784, 369] width 1568 height 738
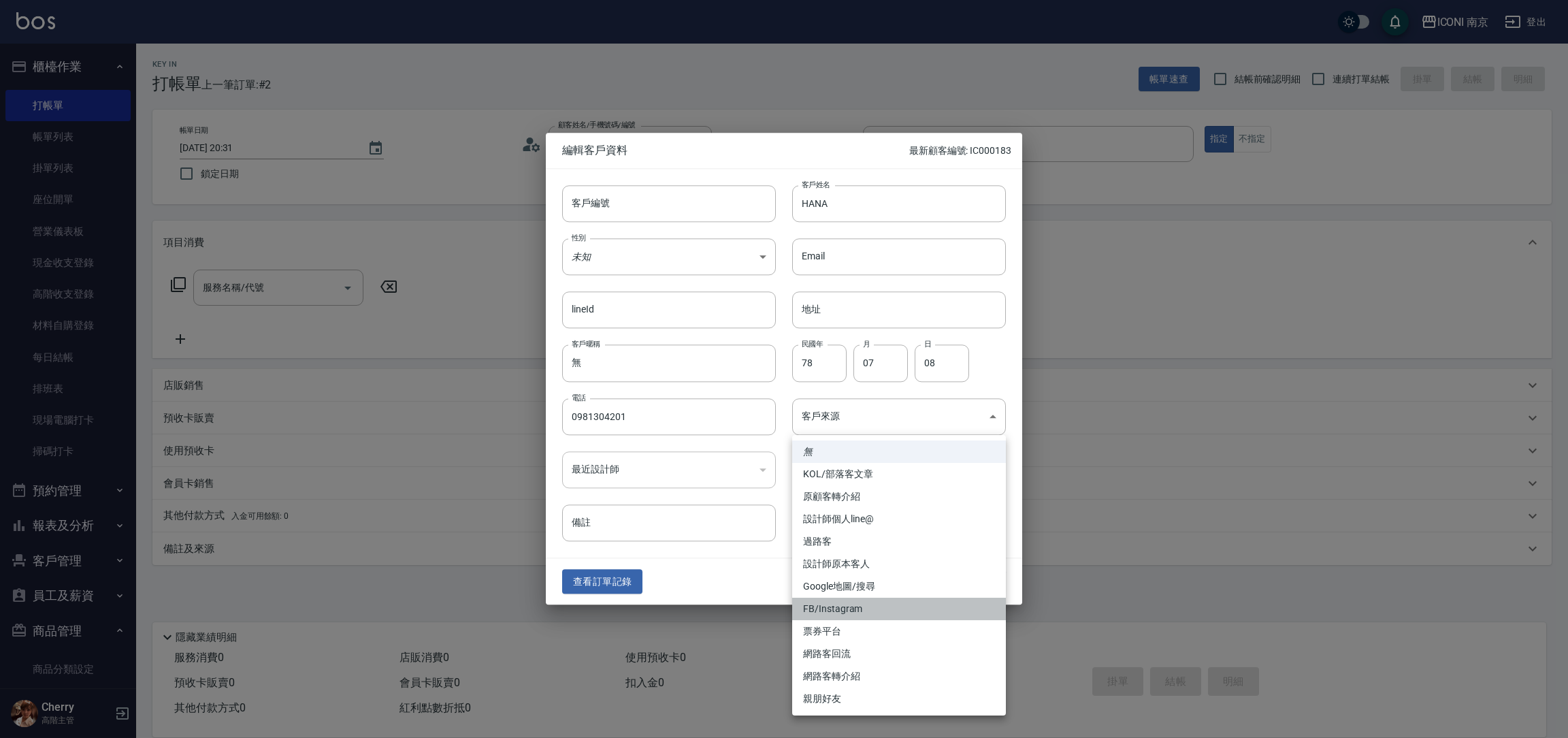
click at [875, 601] on li "FB/Instagram" at bounding box center [899, 609] width 213 height 23
type input "FB/Instagram"
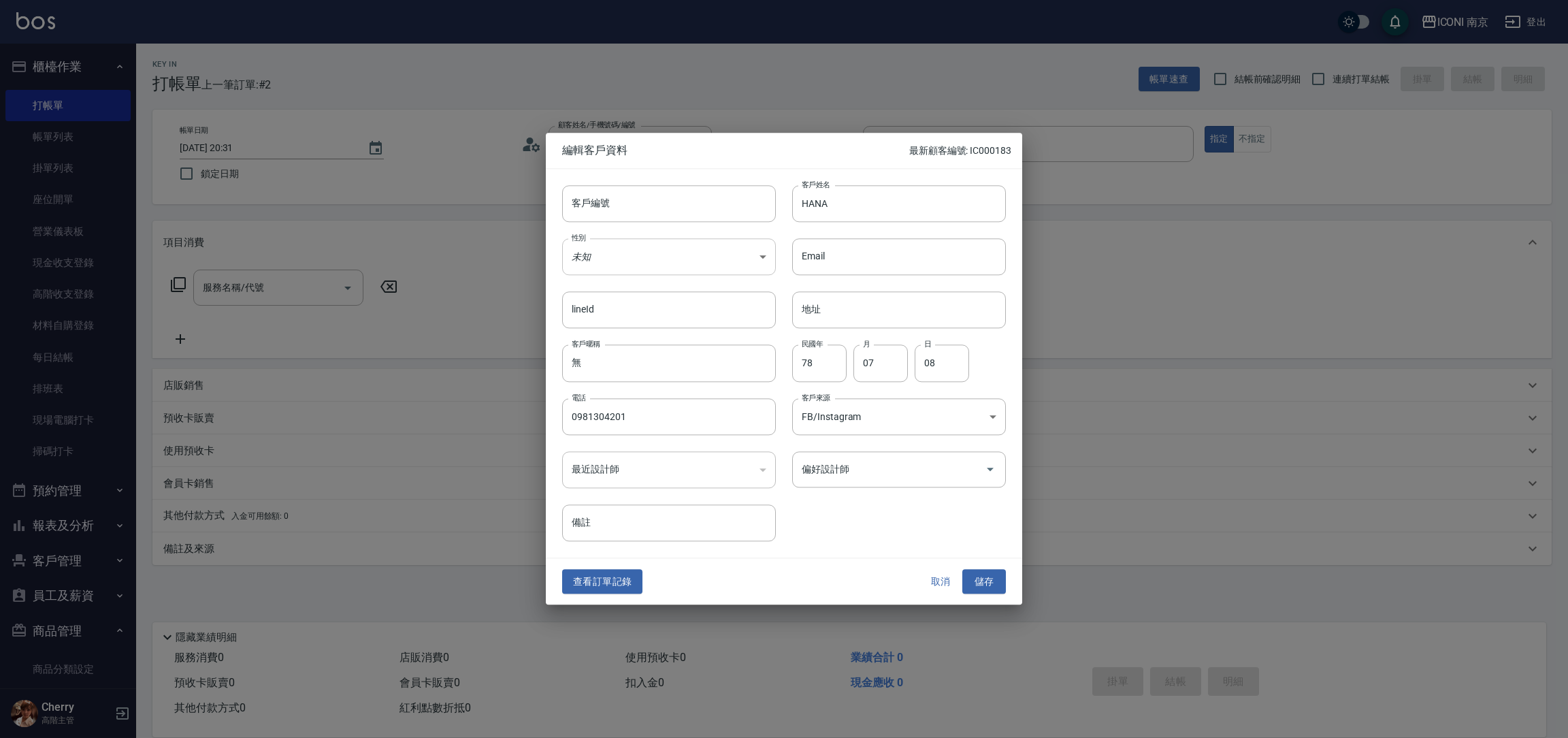
click at [643, 262] on body "ICONI 南京 登出 櫃檯作業 打帳單 帳單列表 掛單列表 座位開單 營業儀表板 現金收支登錄 高階收支登錄 材料自購登錄 每日結帳 排班表 現場電腦打卡 …" at bounding box center [784, 369] width 1568 height 738
click at [625, 332] on li "女" at bounding box center [669, 337] width 213 height 23
type input "FEMALE"
click at [970, 588] on button "儲存" at bounding box center [984, 581] width 43 height 25
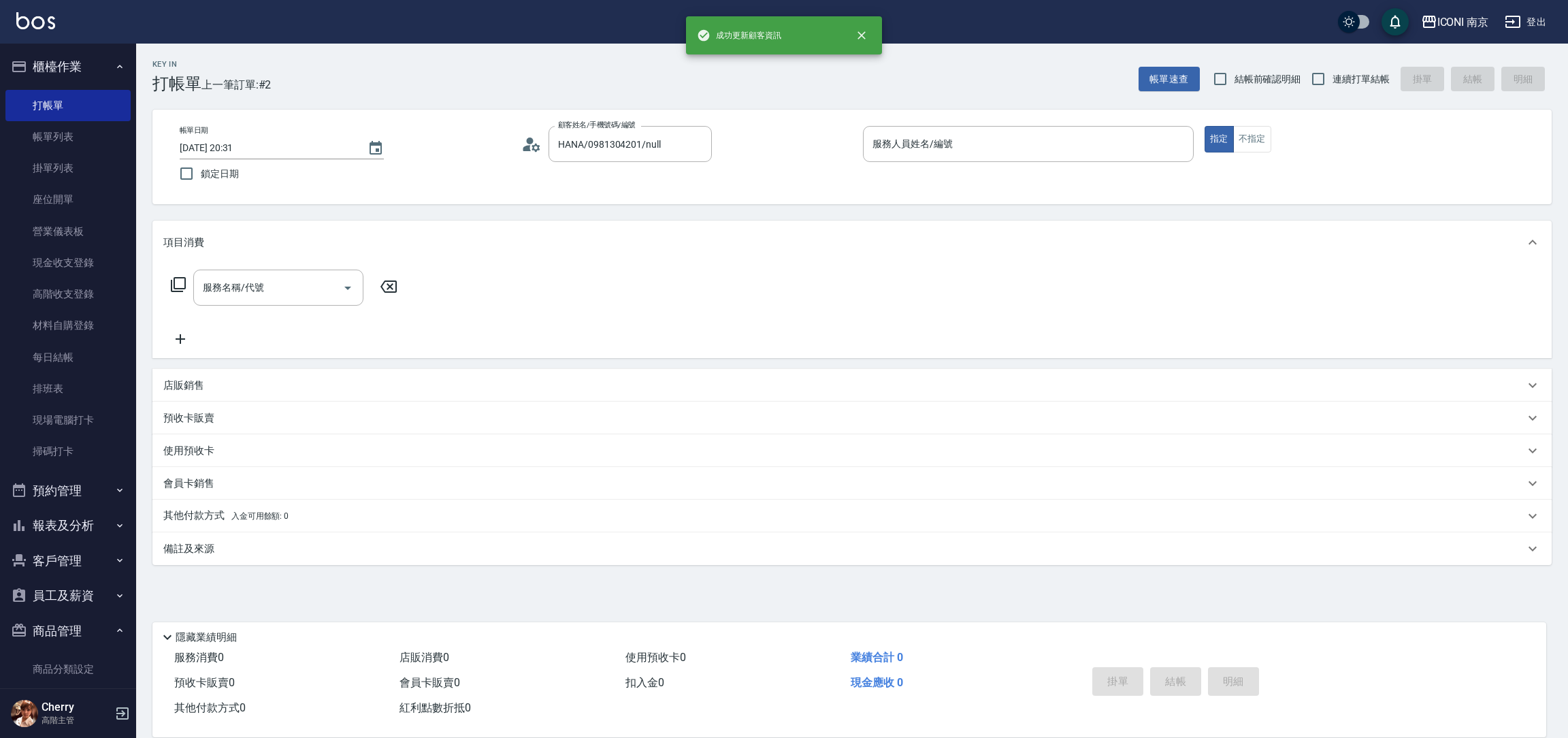
click at [877, 142] on div "服務人員姓名/編號 服務人員姓名/編號" at bounding box center [1028, 144] width 331 height 36
drag, startPoint x: 877, startPoint y: 142, endPoint x: 884, endPoint y: 136, distance: 9.2
click at [880, 140] on label "服務人員姓名/編號" at bounding box center [912, 143] width 80 height 14
click at [880, 140] on input "服務人員姓名/編號" at bounding box center [1028, 144] width 319 height 23
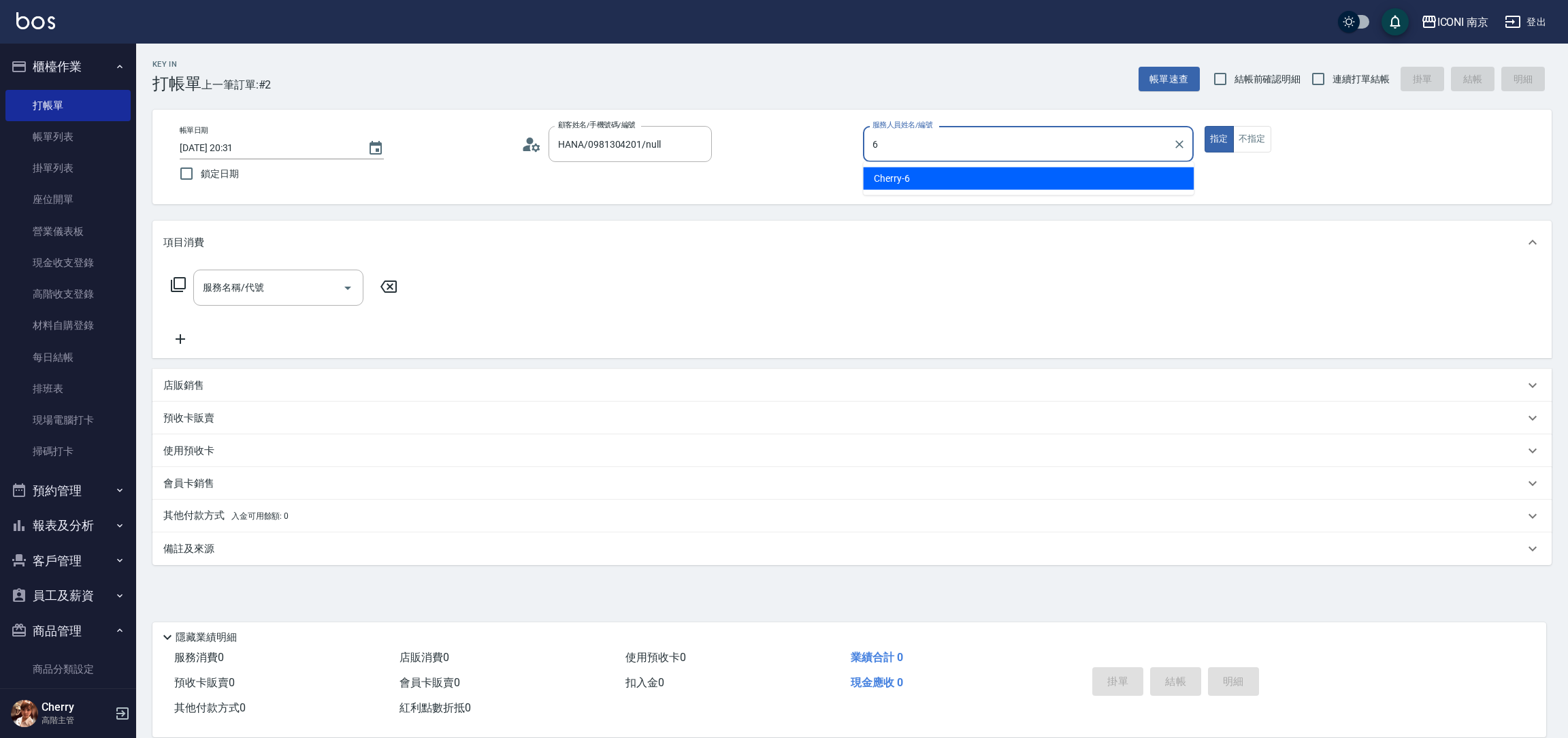
type input "6"
type button "true"
type input "Cherry-6"
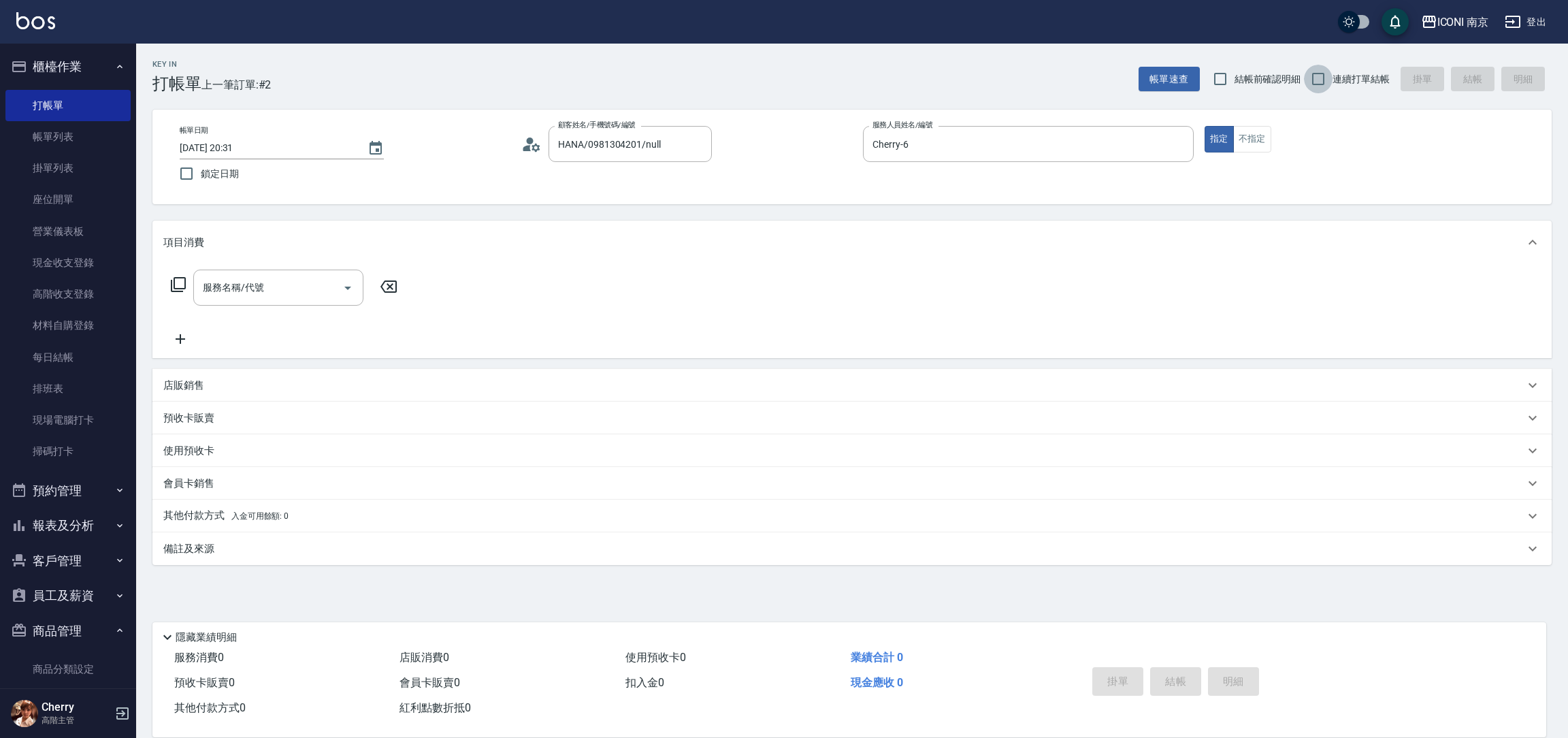
click at [1322, 74] on input "連續打單結帳" at bounding box center [1318, 79] width 28 height 28
checkbox input "true"
click at [179, 283] on icon at bounding box center [178, 284] width 16 height 16
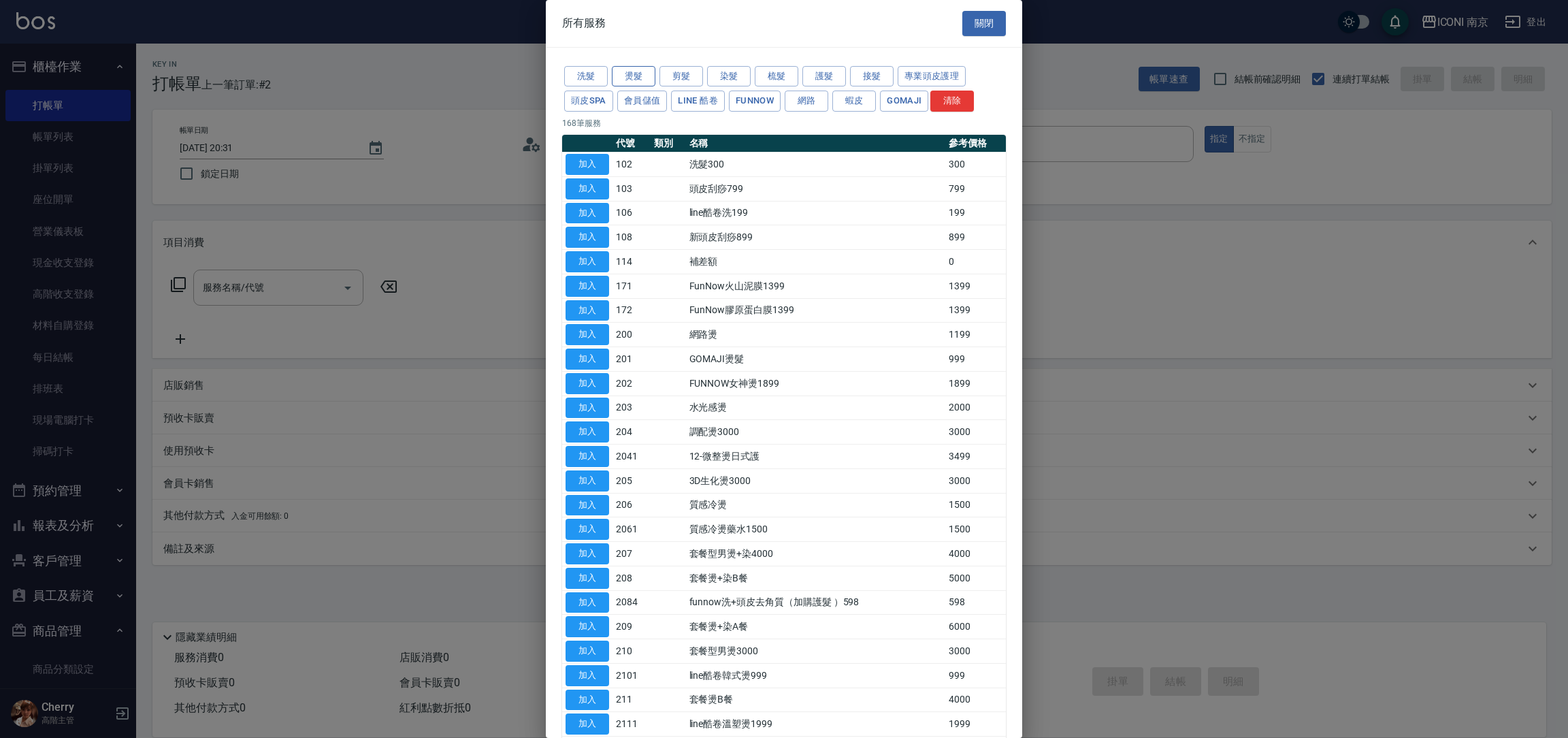
click at [637, 74] on button "燙髮" at bounding box center [633, 77] width 43 height 21
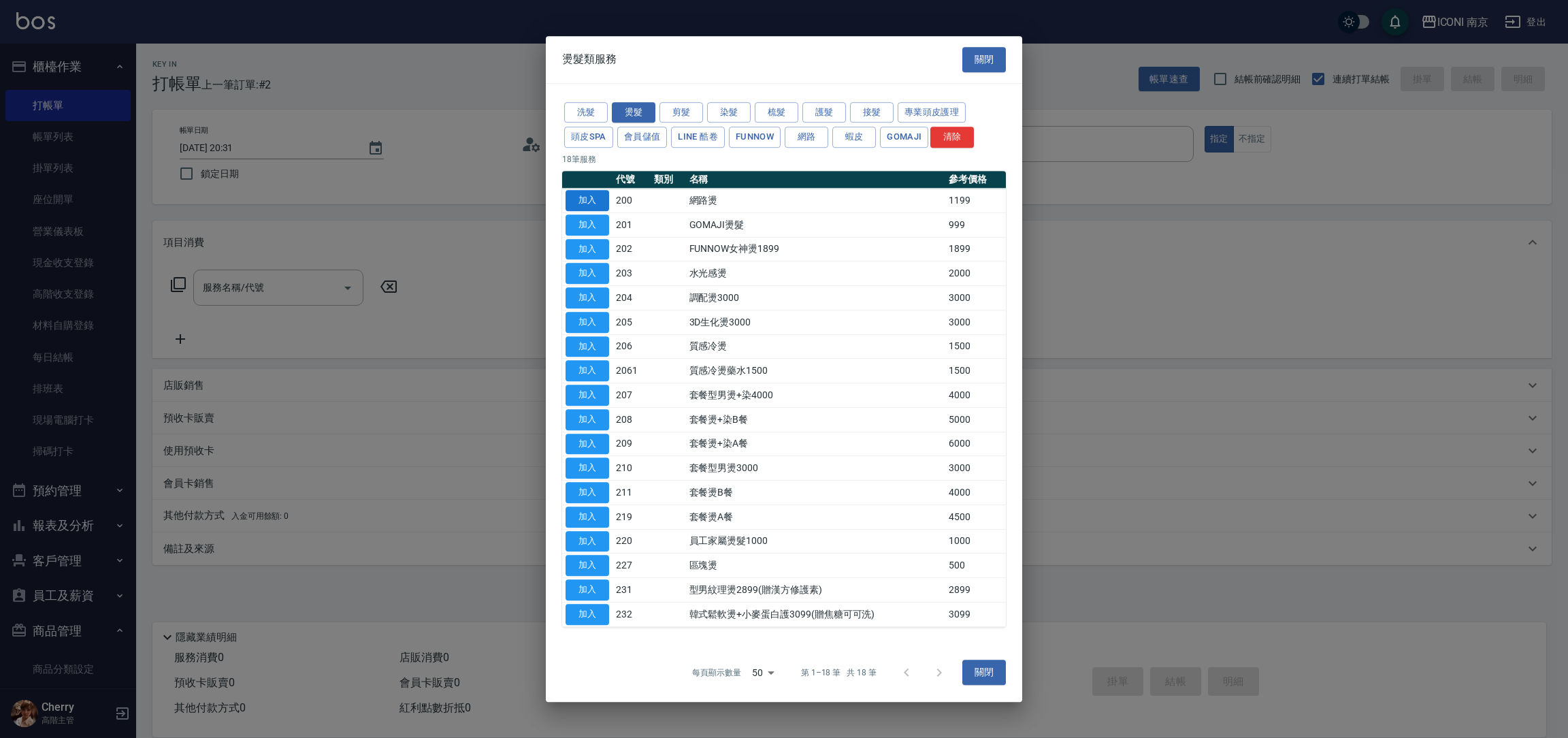
click at [578, 195] on button "加入" at bounding box center [587, 201] width 43 height 21
type input "網路燙(200)"
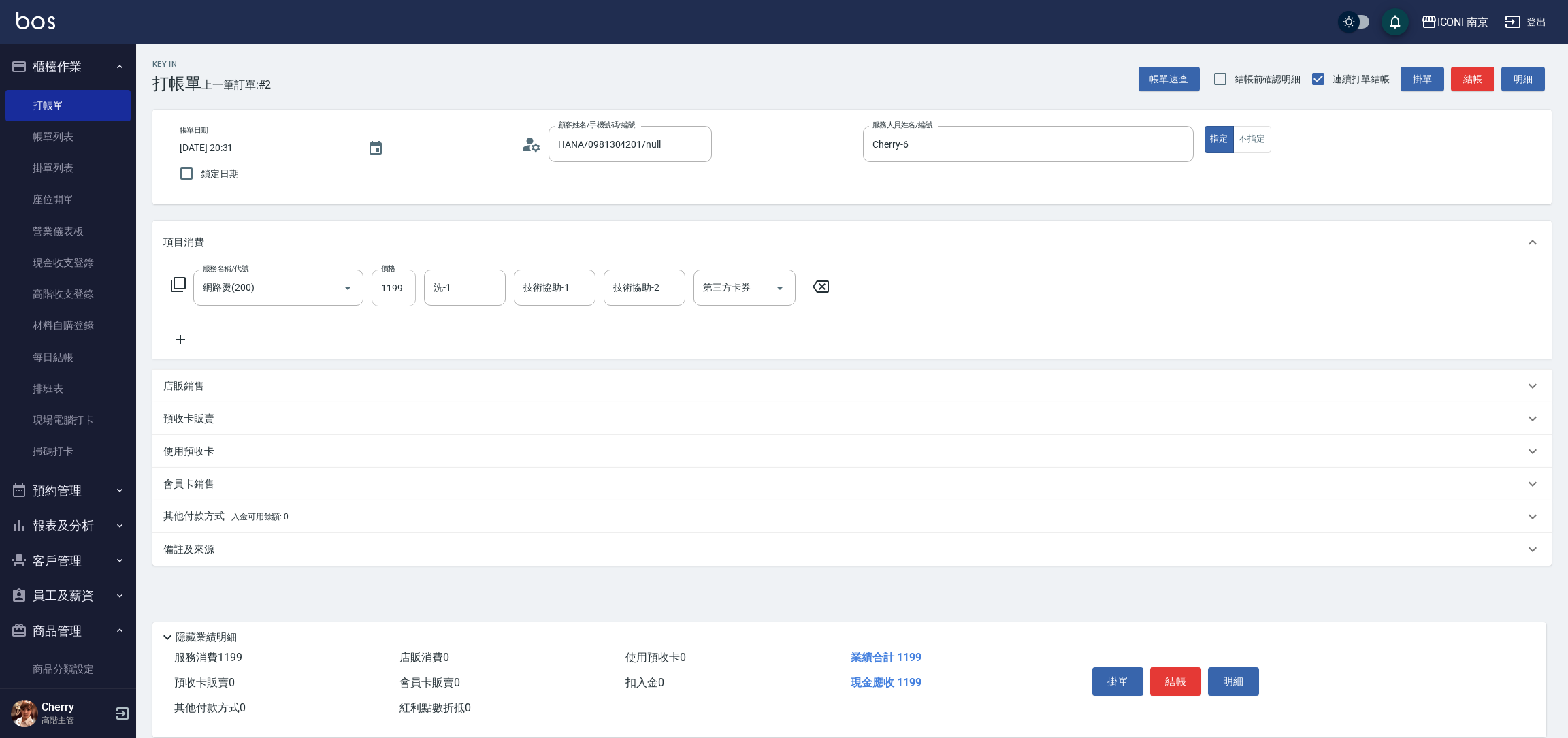
click at [381, 297] on input "1199" at bounding box center [393, 288] width 44 height 37
type input "1299"
type input "Nina-17"
click at [230, 512] on p "其他付款方式 入金可用餘額: 0" at bounding box center [226, 516] width 125 height 15
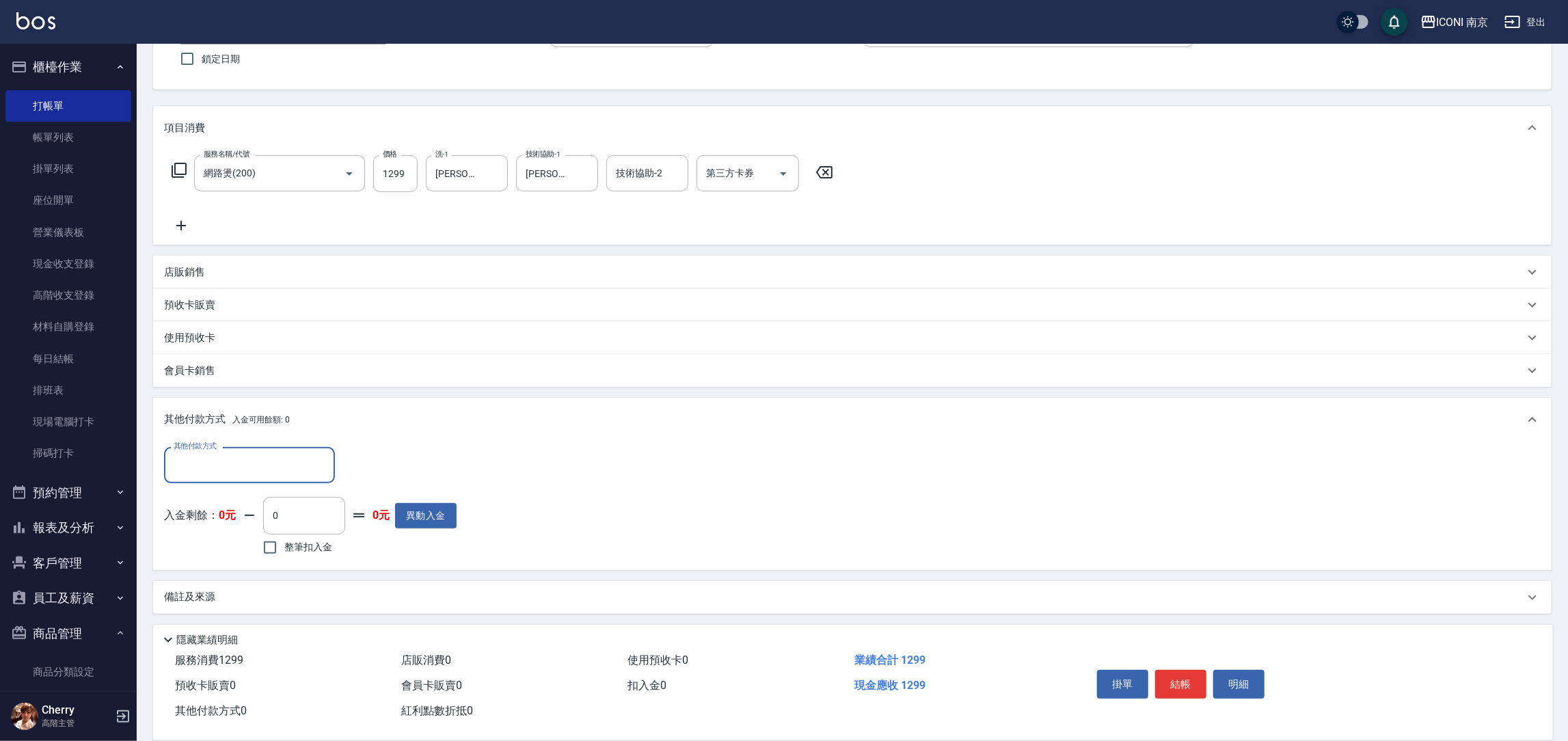
click at [253, 595] on div "備註及來源" at bounding box center [844, 597] width 1360 height 14
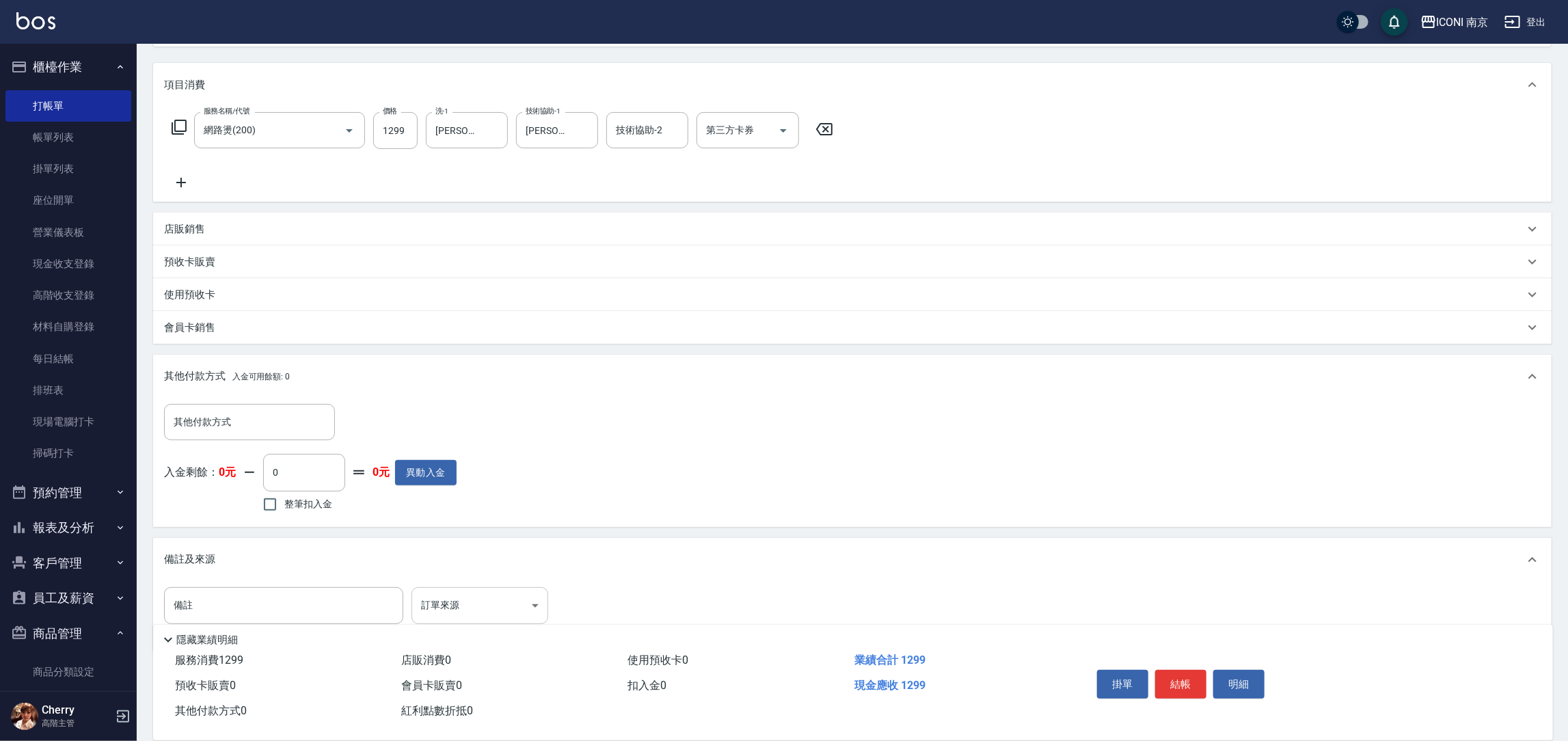
scroll to position [159, 0]
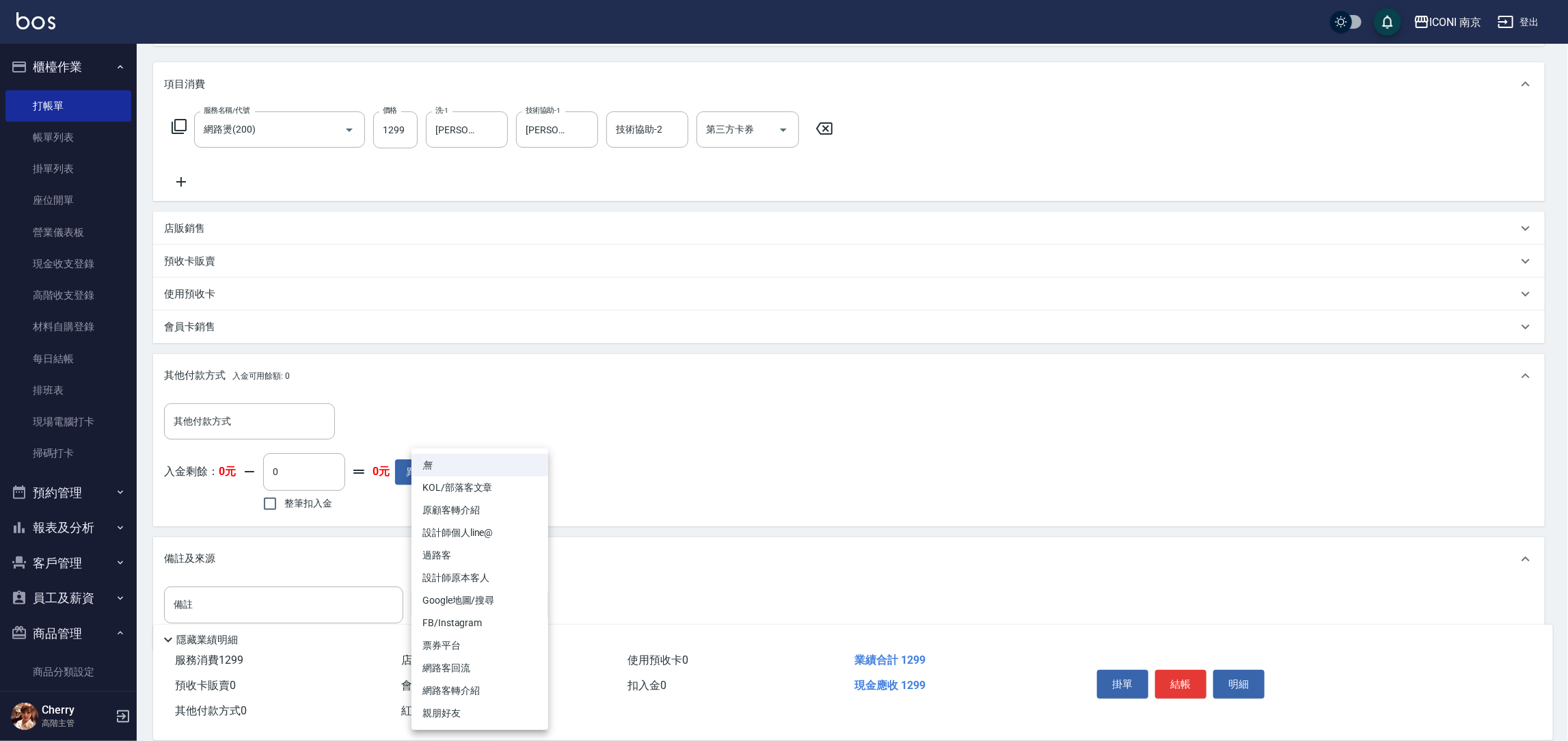
click at [467, 602] on body "ICONI 南京 登出 櫃檯作業 打帳單 帳單列表 掛單列表 座位開單 營業儀表板 現金收支登錄 高階收支登錄 材料自購登錄 每日結帳 排班表 現場電腦打卡 …" at bounding box center [784, 309] width 1568 height 938
click at [475, 624] on li "FB/Instagram" at bounding box center [480, 623] width 137 height 23
type input "FB/Instagram"
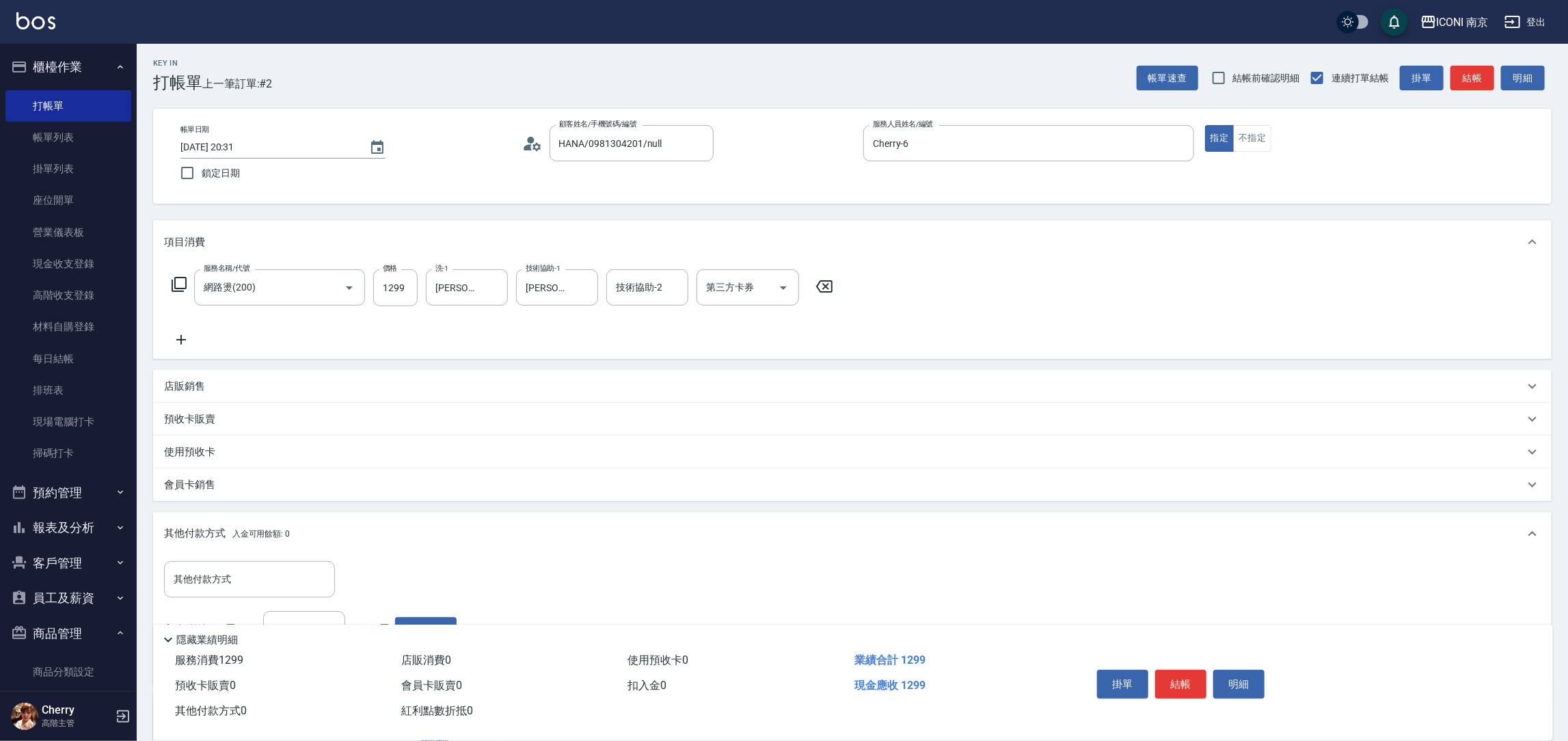
scroll to position [0, 0]
click at [403, 297] on input "1299" at bounding box center [395, 289] width 44 height 37
type input "1300"
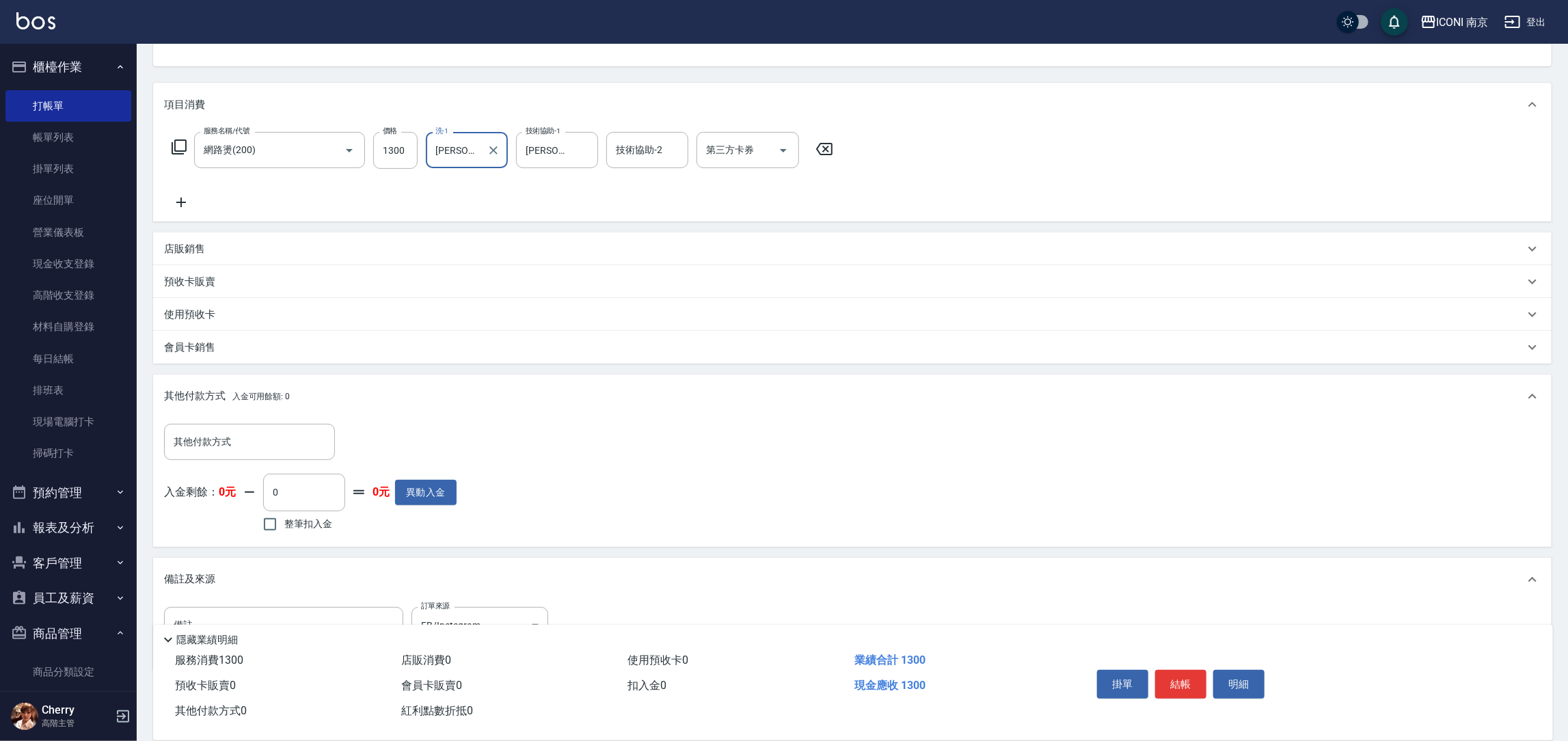
scroll to position [197, 0]
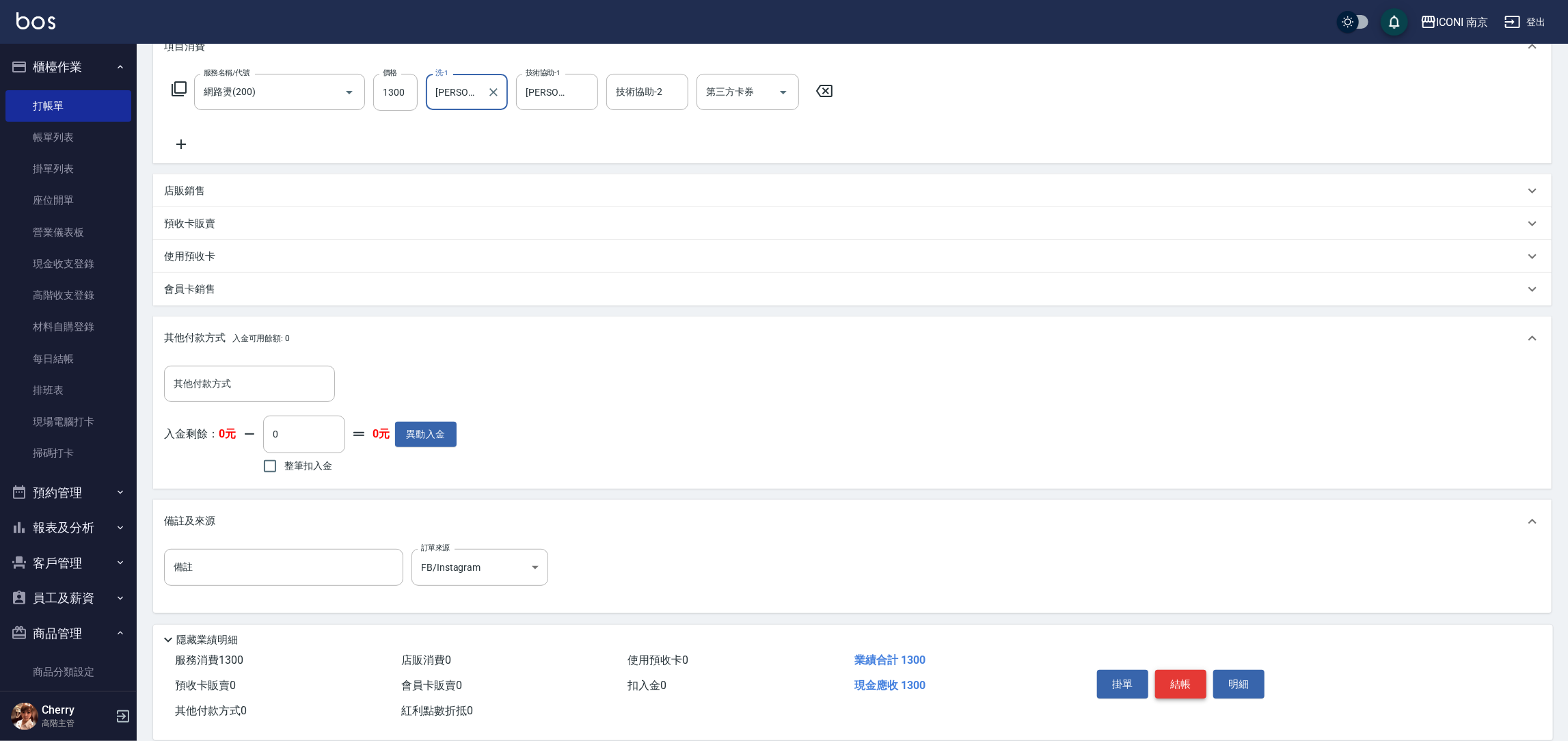
click at [1176, 670] on button "結帳" at bounding box center [1181, 684] width 51 height 29
type input "2025/09/15 20:33"
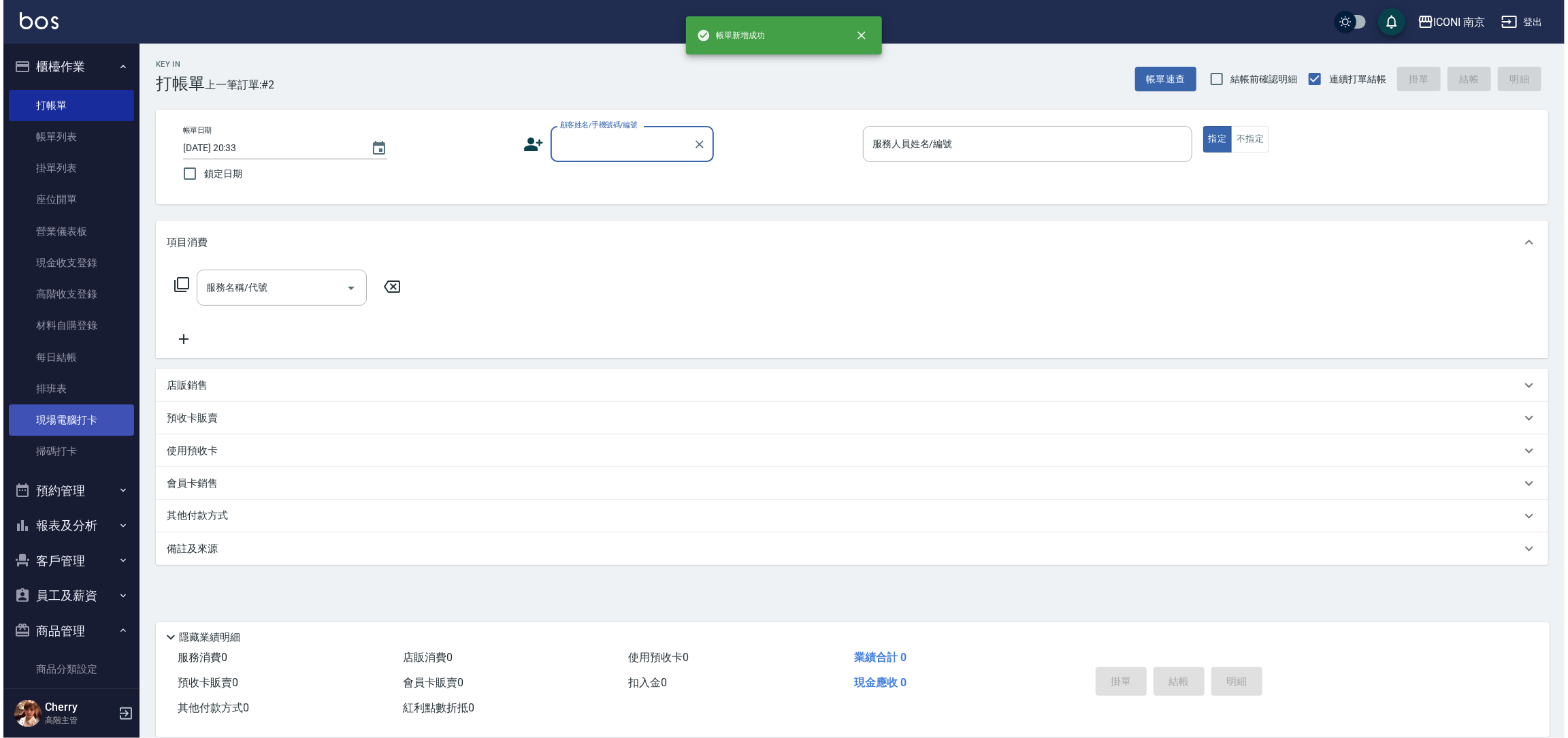
scroll to position [0, 0]
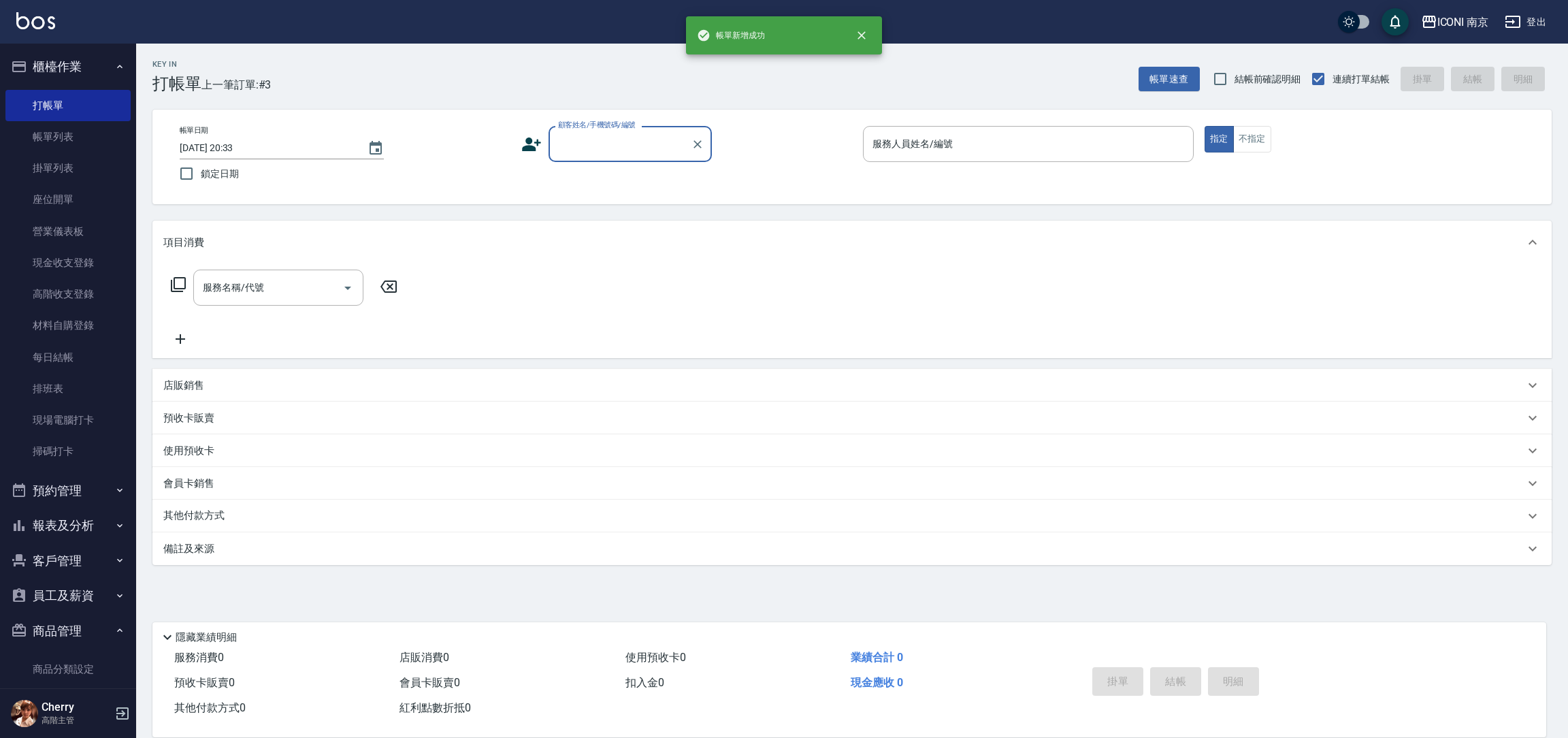
click at [77, 522] on button "報表及分析" at bounding box center [68, 526] width 125 height 36
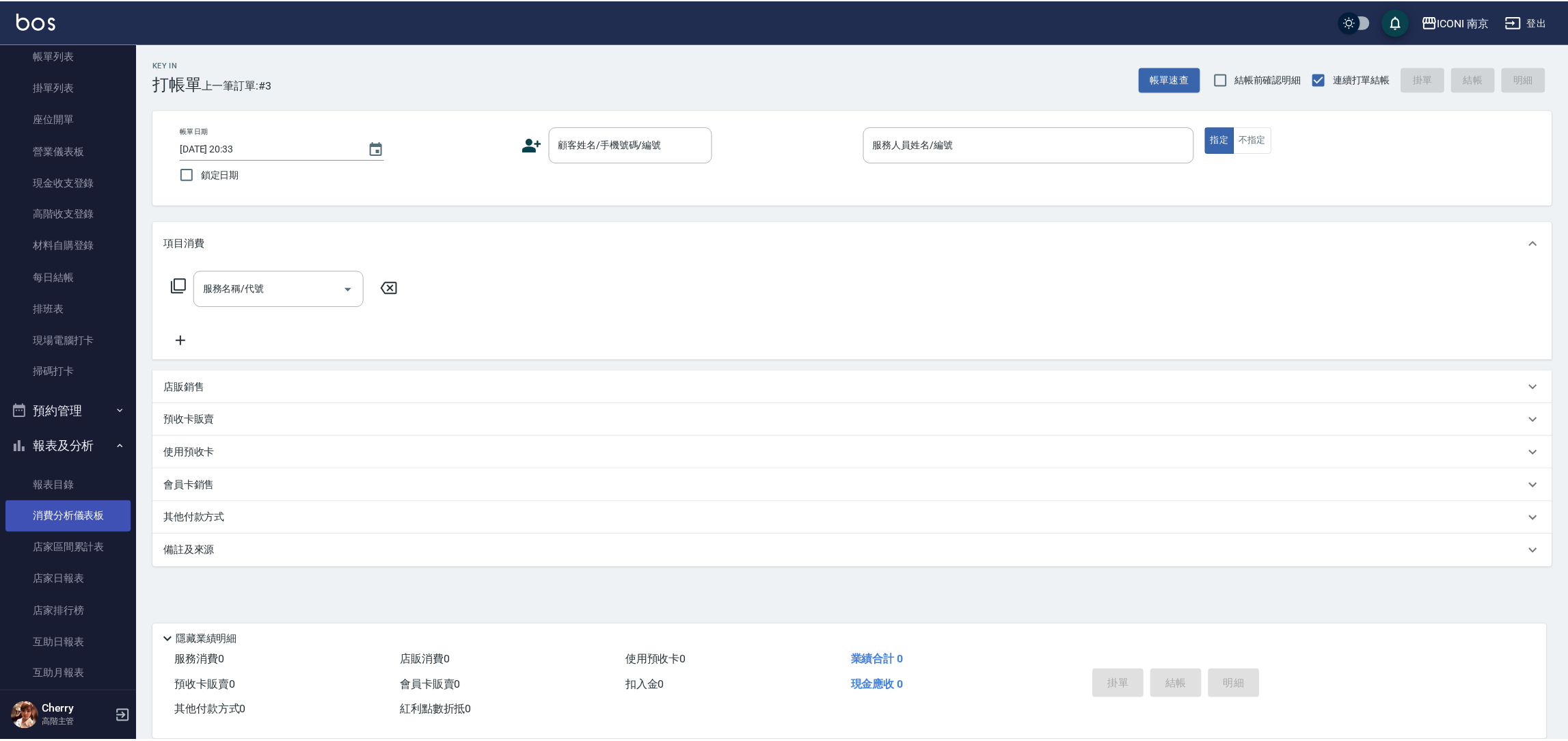
scroll to position [205, 0]
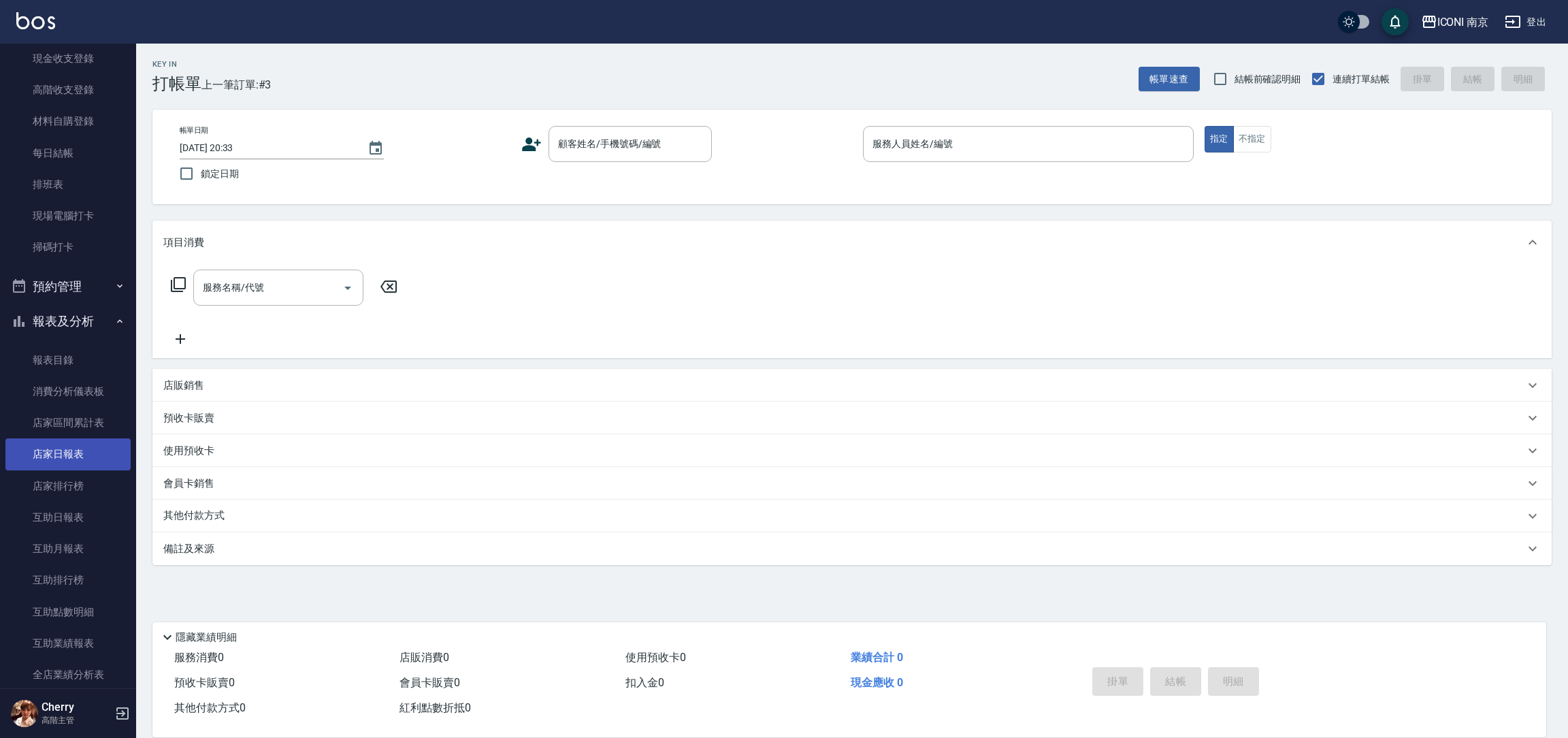
click at [68, 459] on link "店家日報表" at bounding box center [68, 454] width 125 height 31
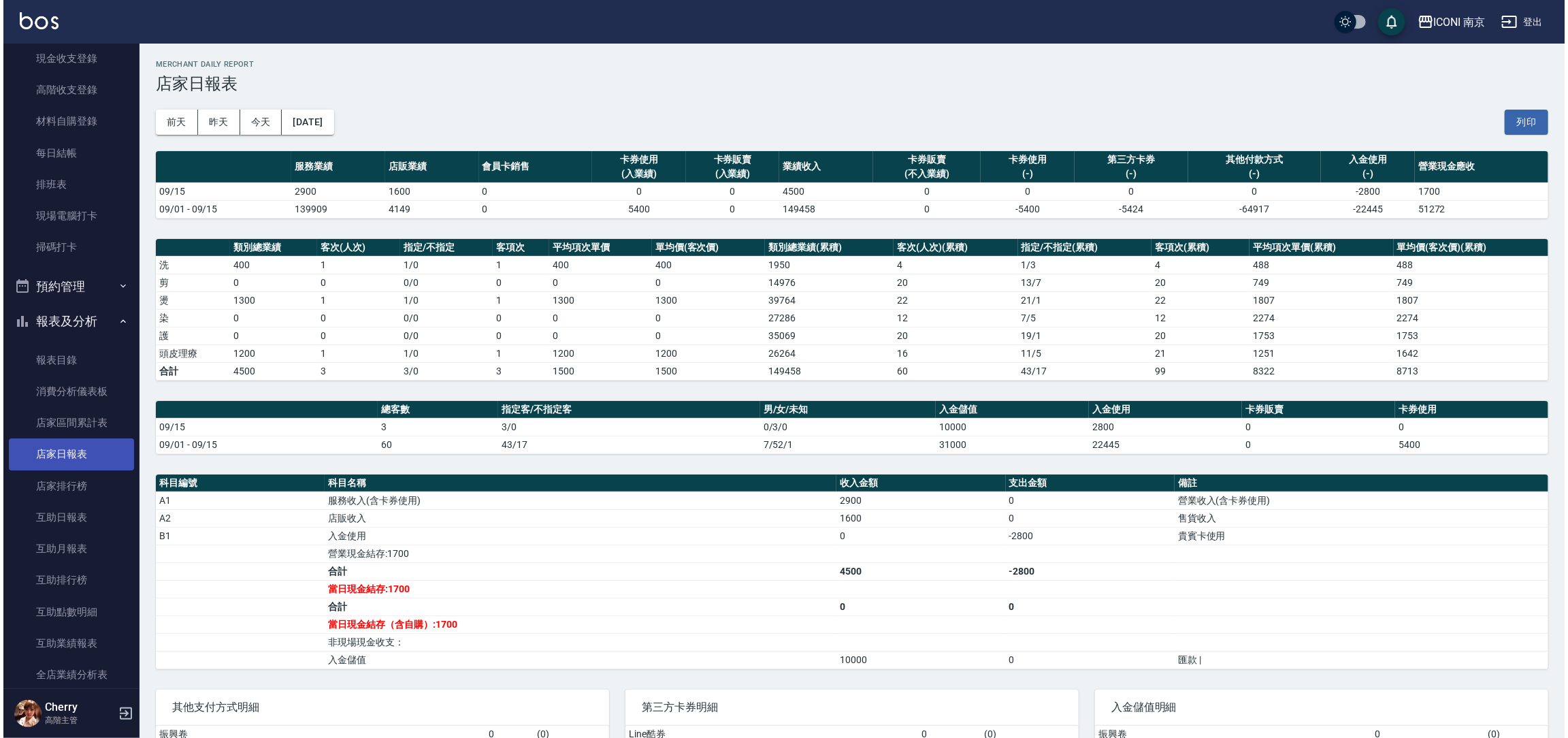
scroll to position [102, 0]
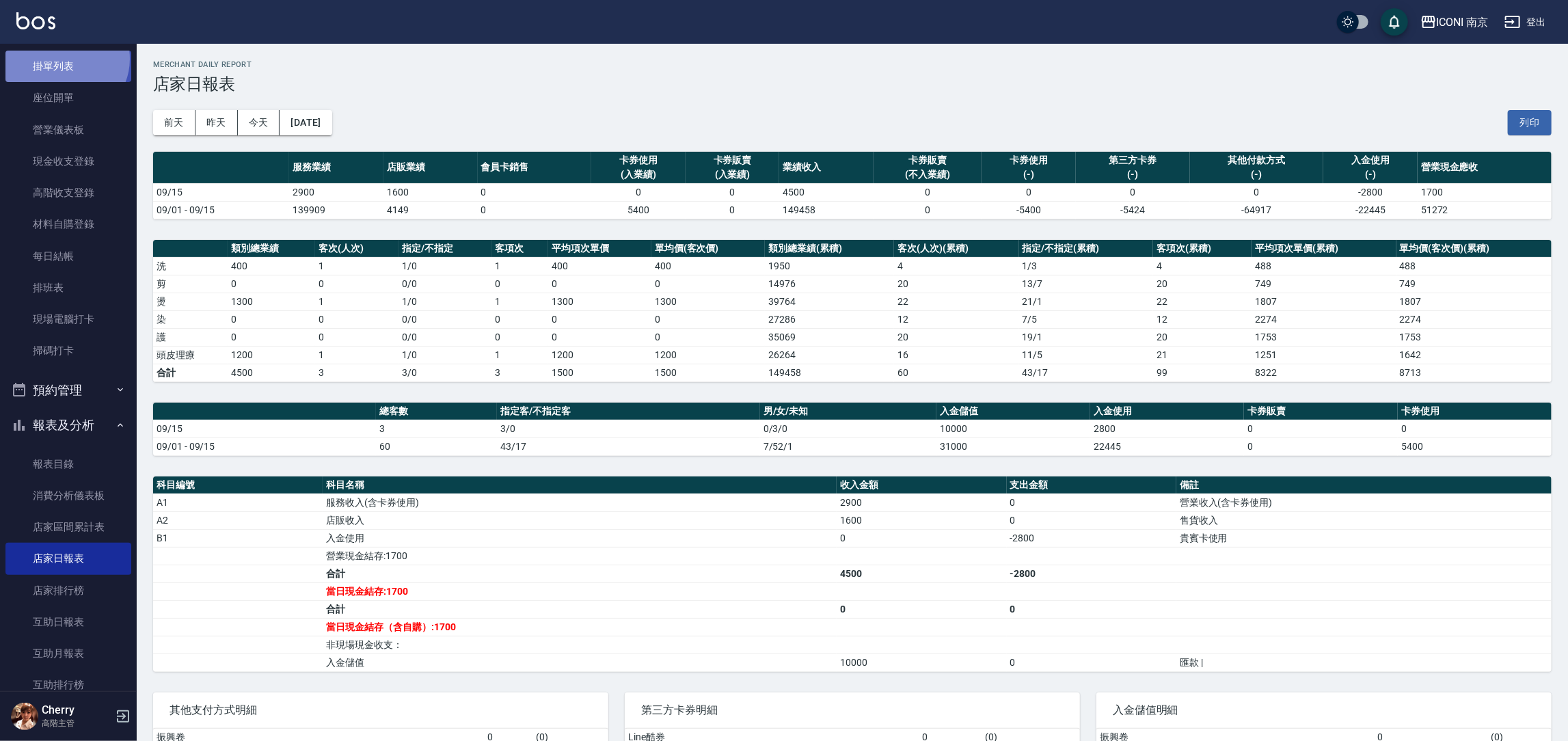
click at [65, 59] on link "掛單列表" at bounding box center [69, 66] width 126 height 31
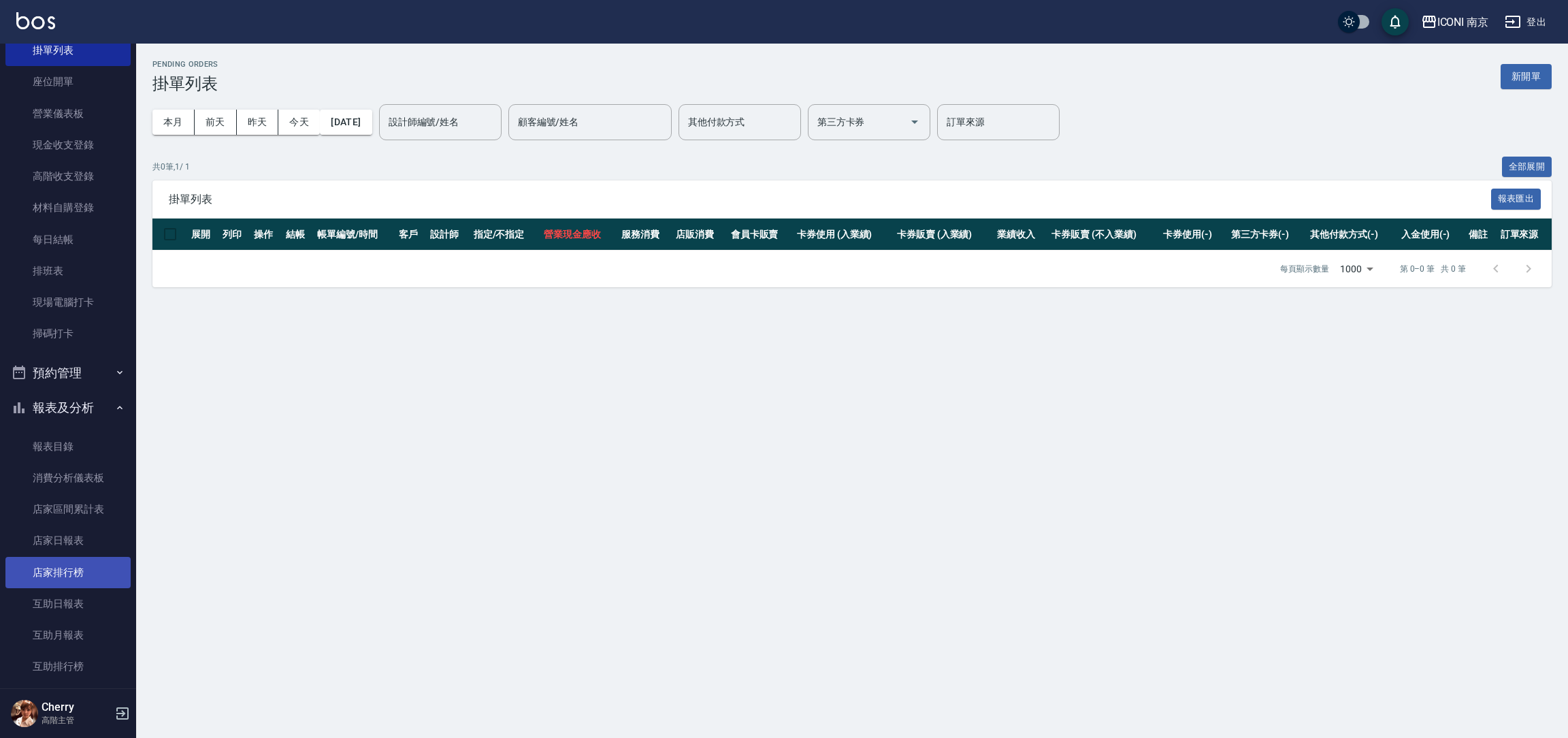
scroll to position [204, 0]
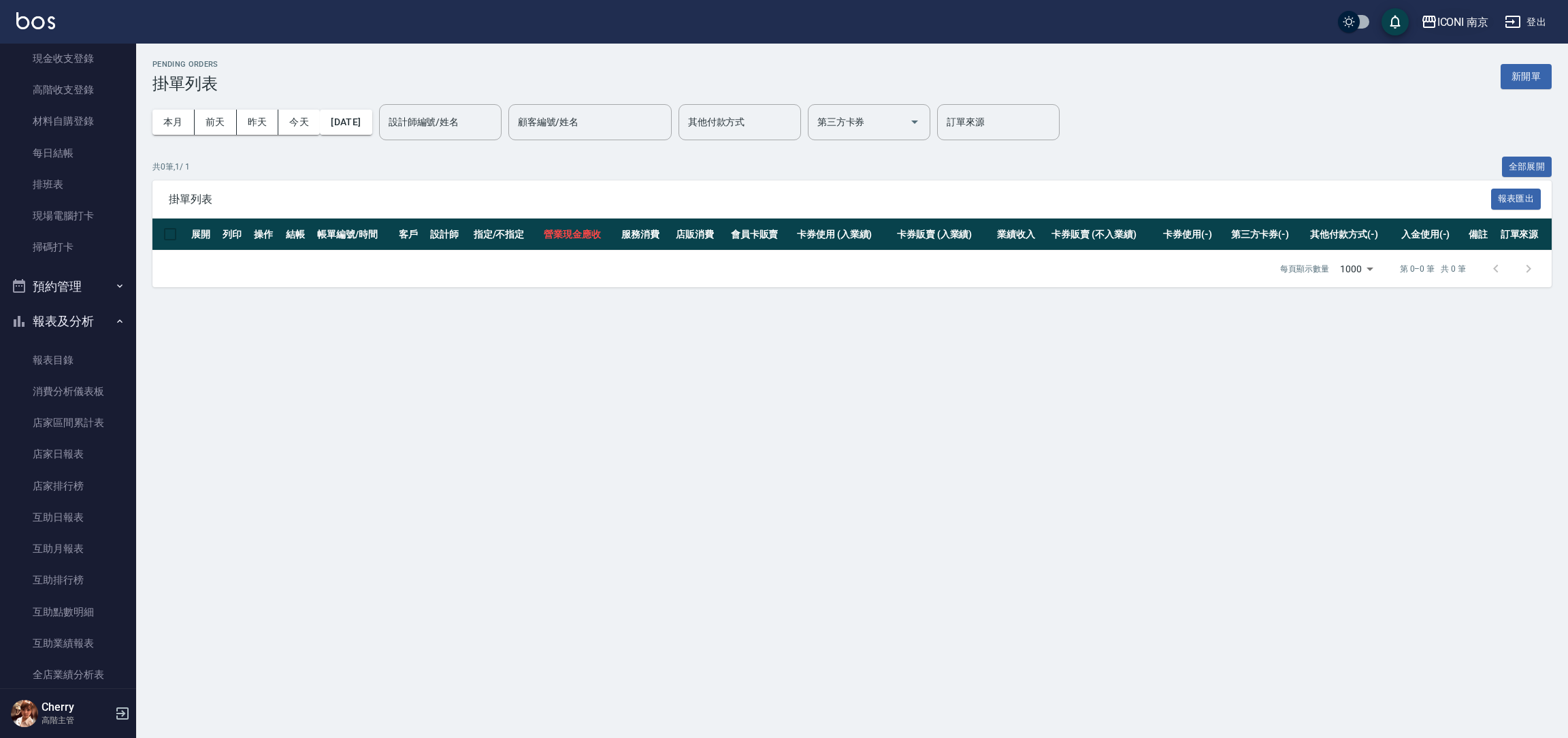
click at [1455, 32] on button "ICONI 南京" at bounding box center [1455, 21] width 79 height 28
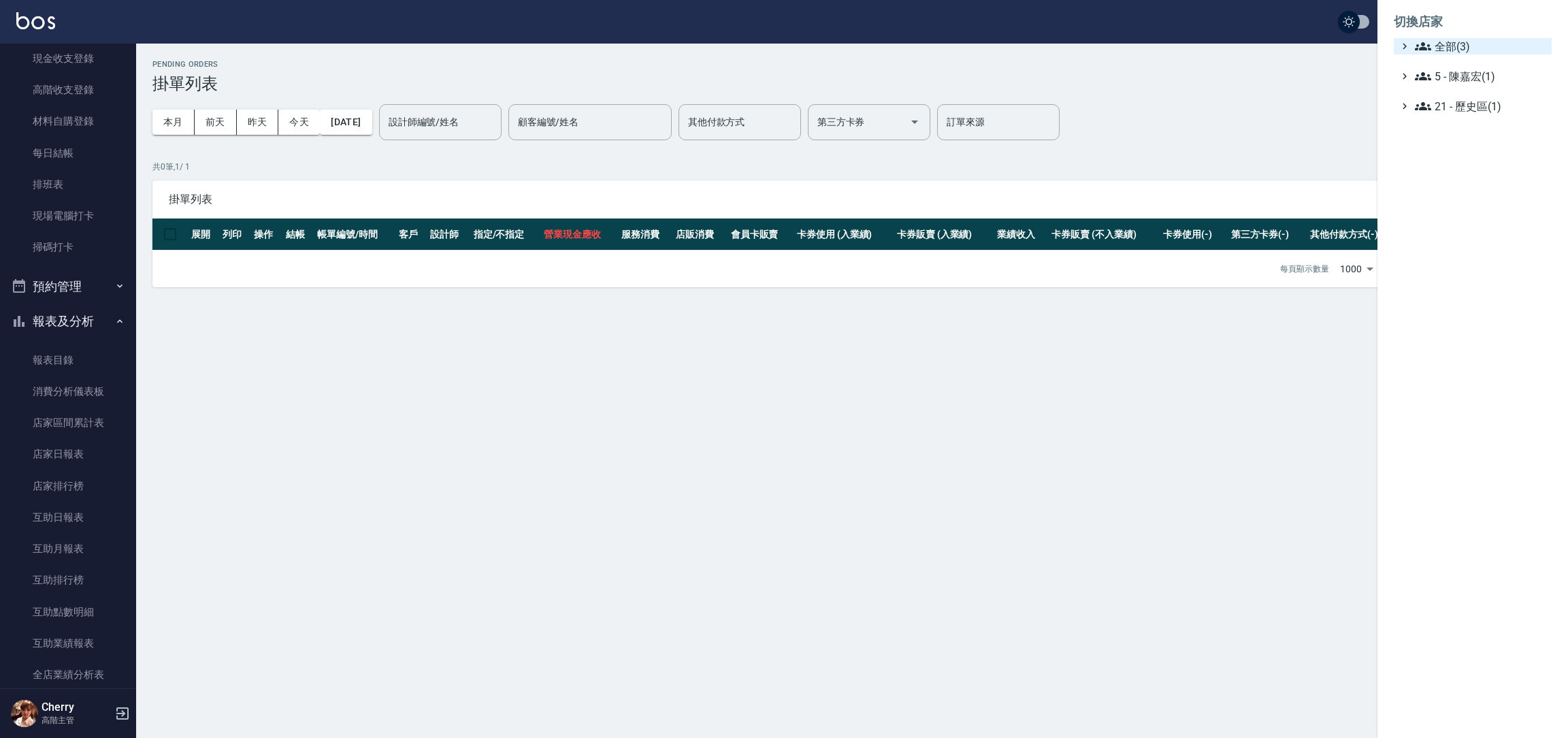
click at [1448, 41] on span "全部(3)" at bounding box center [1480, 46] width 132 height 16
click at [1448, 89] on span "PS23" at bounding box center [1479, 85] width 133 height 16
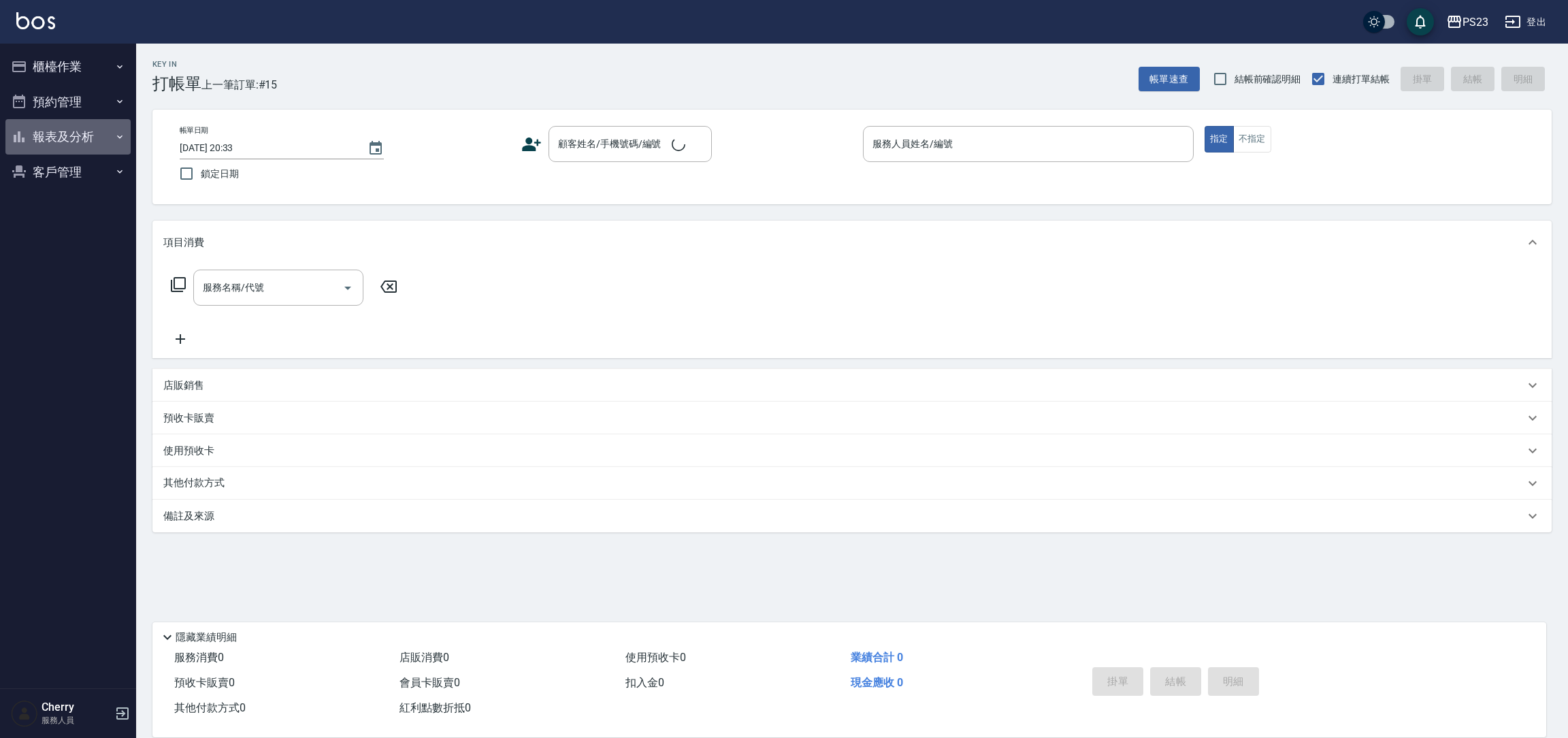
click at [53, 142] on button "報表及分析" at bounding box center [68, 137] width 125 height 36
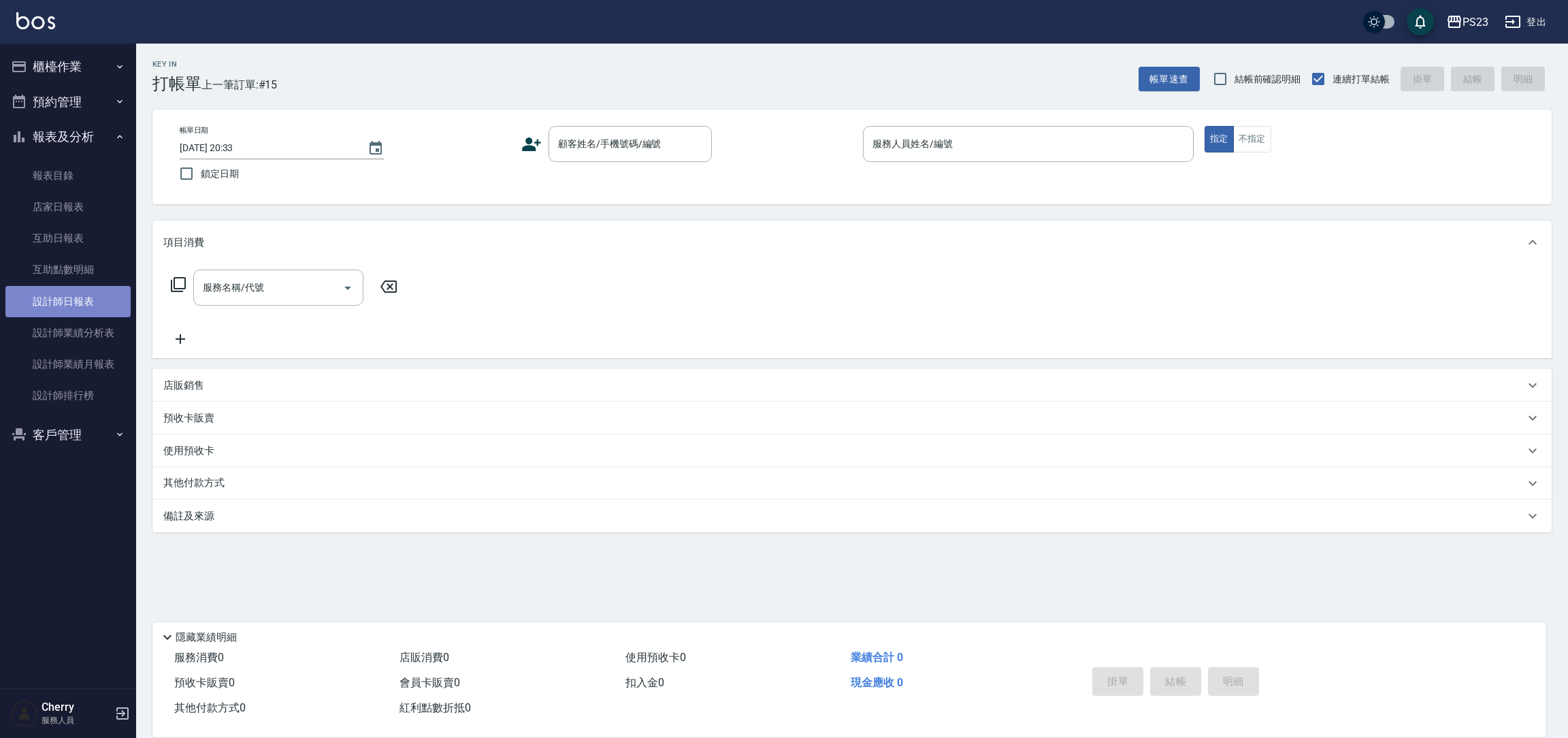
click at [70, 310] on link "設計師日報表" at bounding box center [68, 302] width 125 height 31
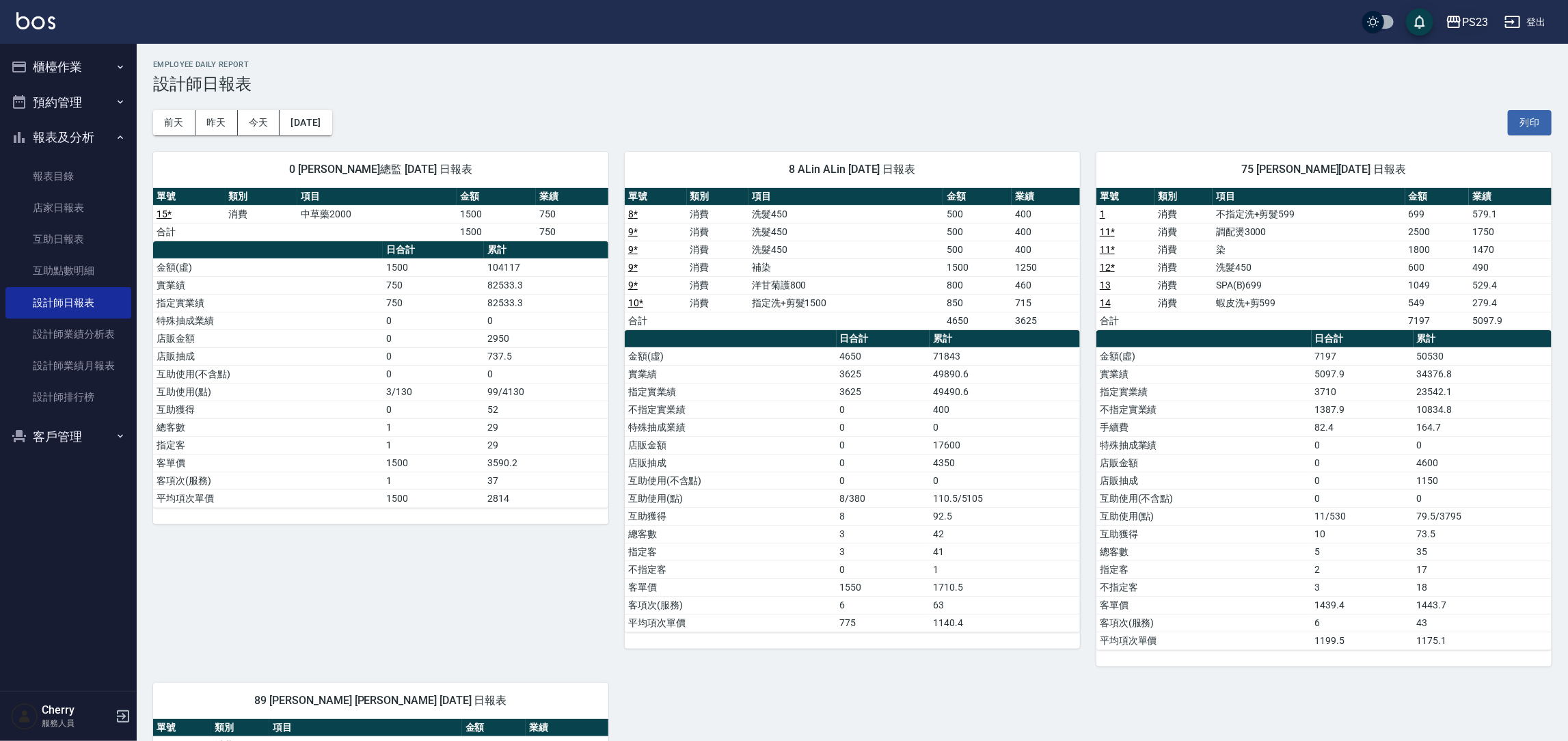
click at [1471, 14] on div "PS23" at bounding box center [1475, 22] width 26 height 17
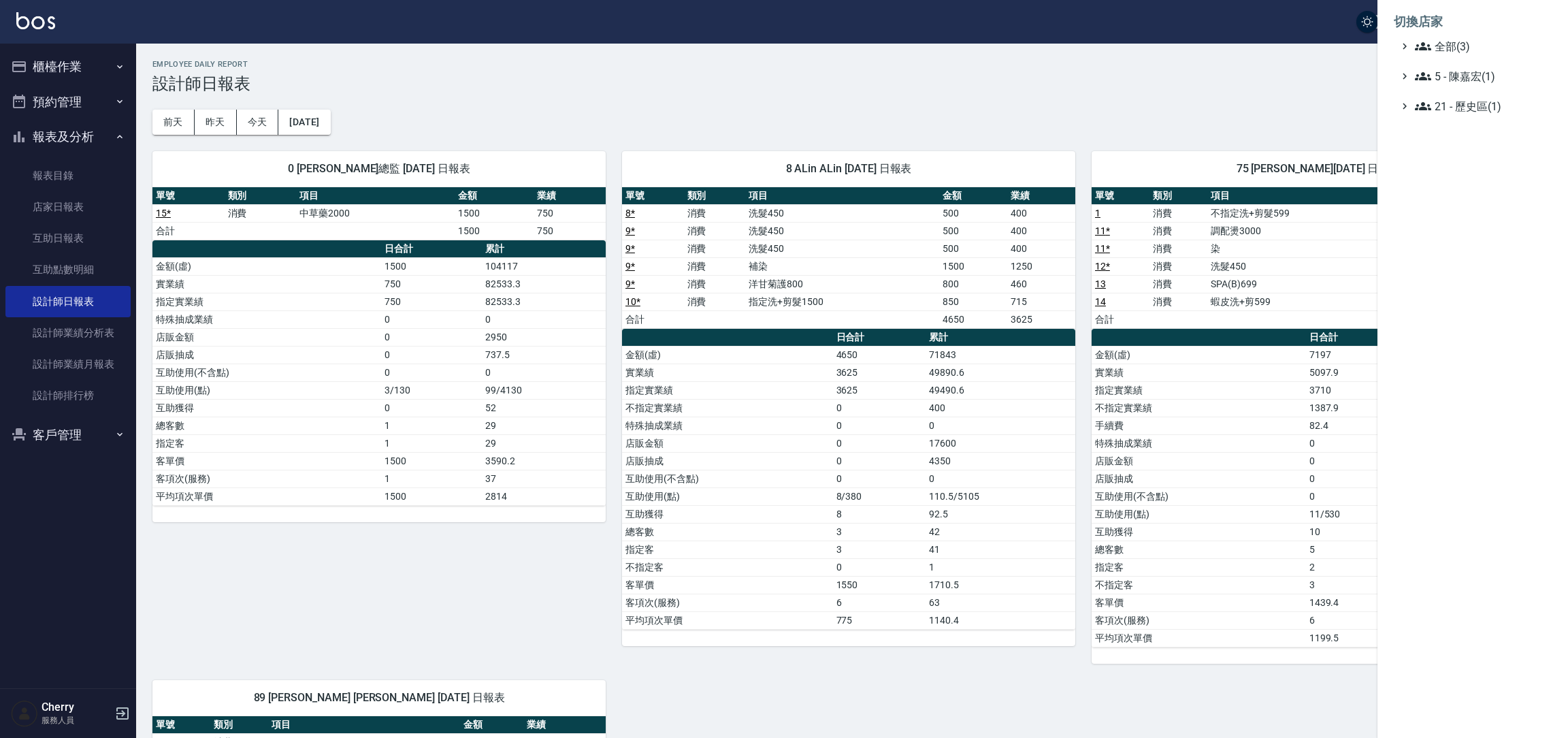
click at [1454, 37] on li "切換店家" at bounding box center [1473, 22] width 158 height 33
click at [1452, 46] on span "全部(3)" at bounding box center [1480, 46] width 132 height 16
click at [1451, 50] on span "全部(3)" at bounding box center [1480, 46] width 132 height 16
click at [1452, 48] on span "全部(3)" at bounding box center [1480, 46] width 132 height 16
drag, startPoint x: 1451, startPoint y: 78, endPoint x: 1458, endPoint y: 51, distance: 27.9
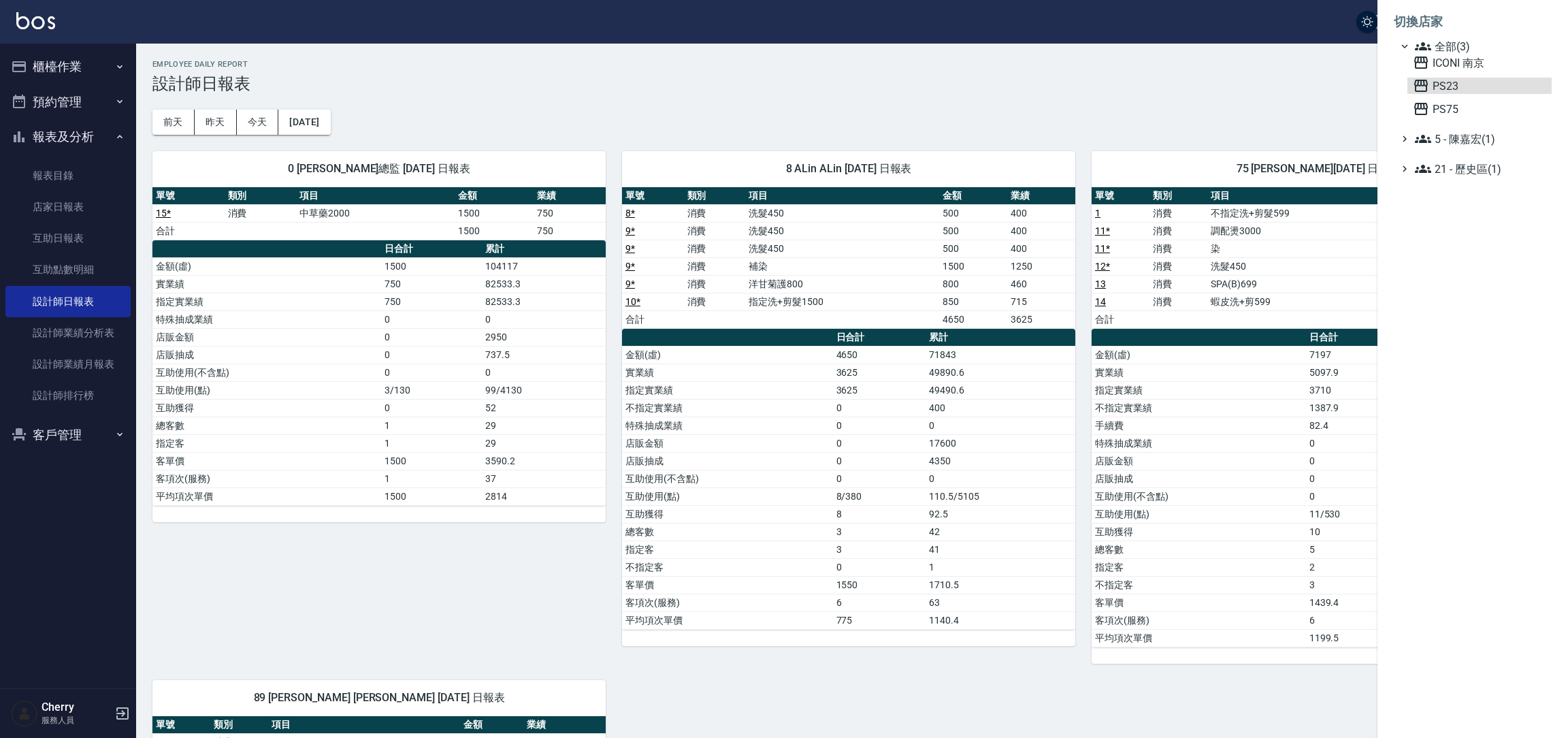
click at [1451, 78] on span "PS23" at bounding box center [1479, 85] width 133 height 16
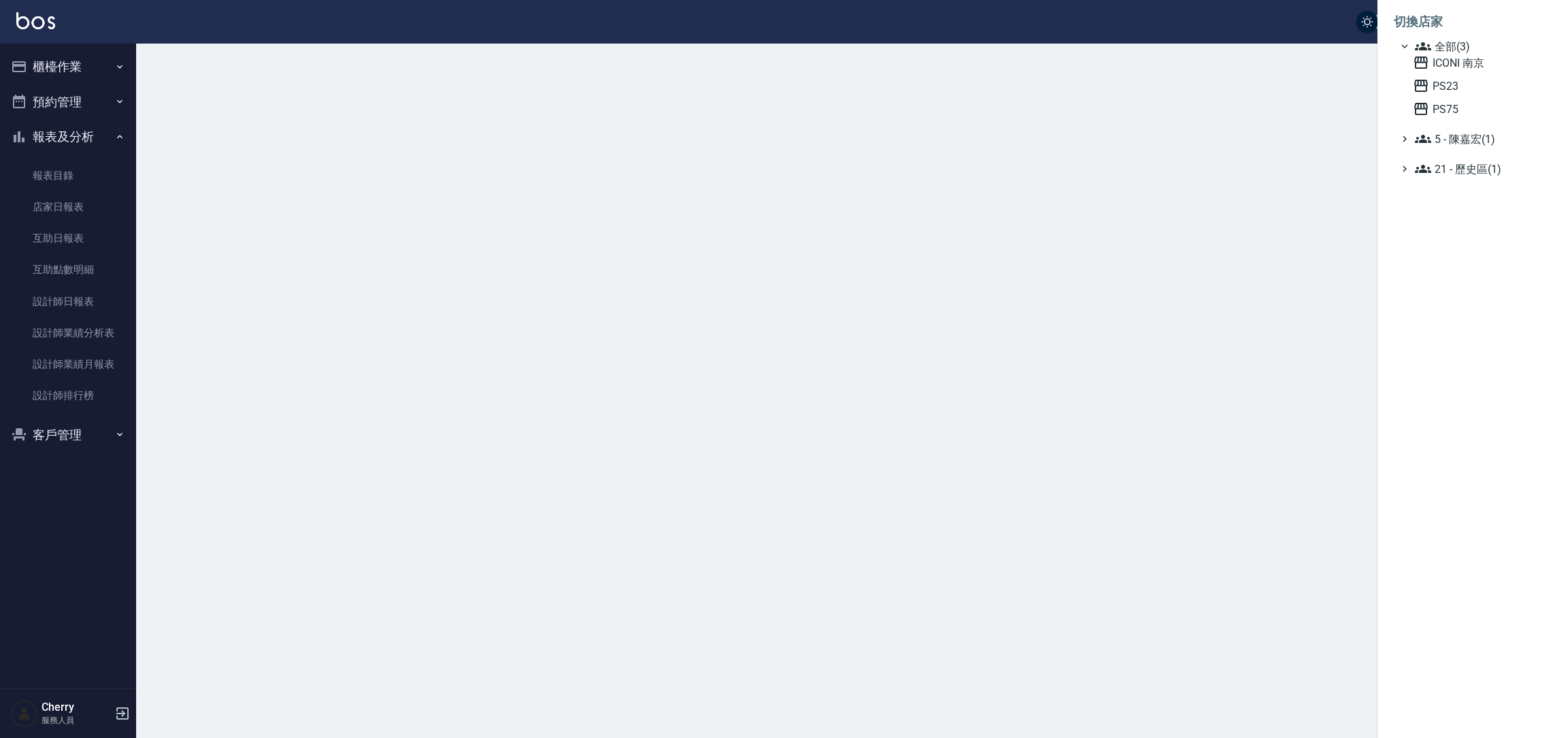
click at [1458, 51] on span "全部(3)" at bounding box center [1480, 46] width 132 height 16
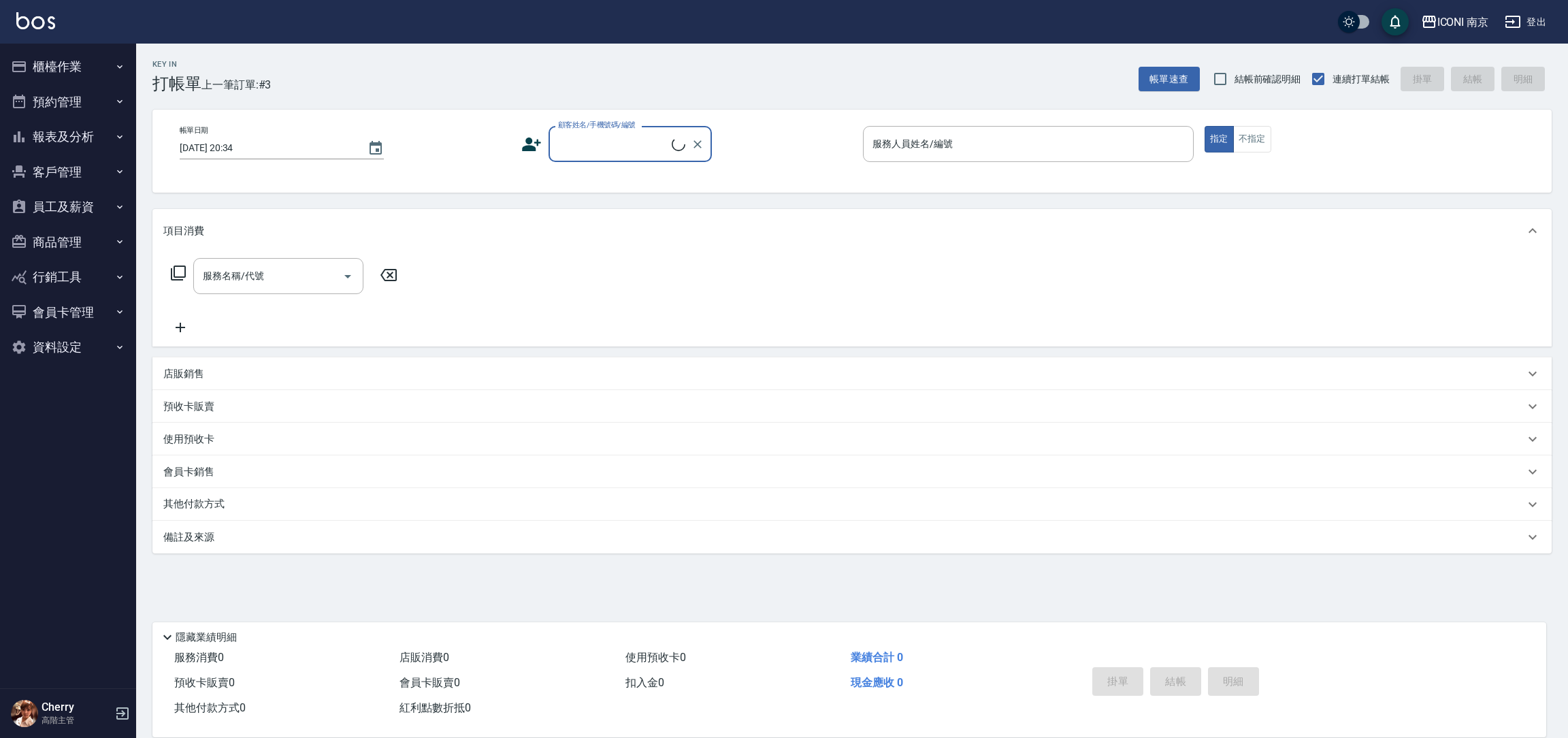
click at [1530, 20] on button "登出" at bounding box center [1525, 21] width 53 height 25
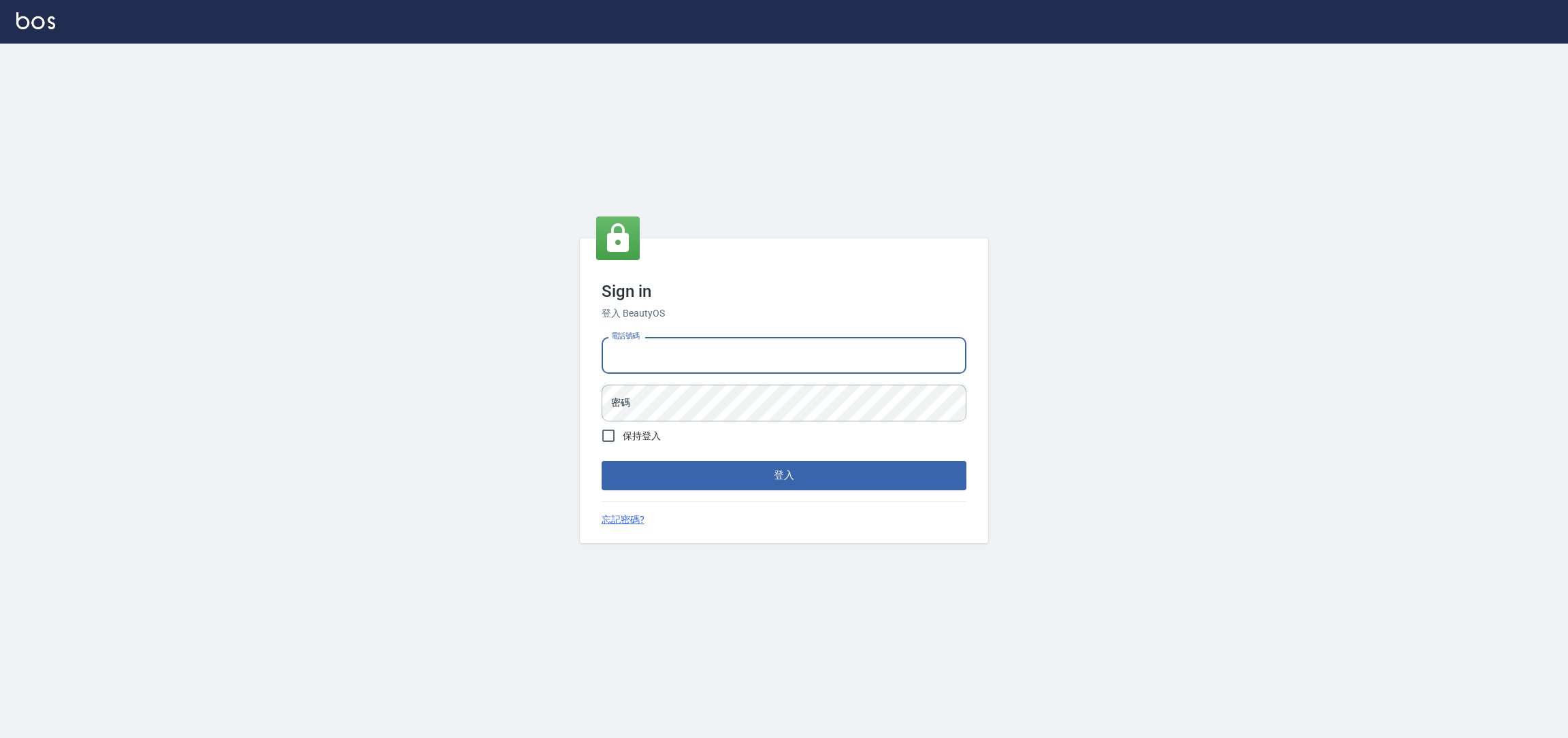
click at [638, 364] on input "電話號碼" at bounding box center [784, 355] width 365 height 37
type input "0225158181"
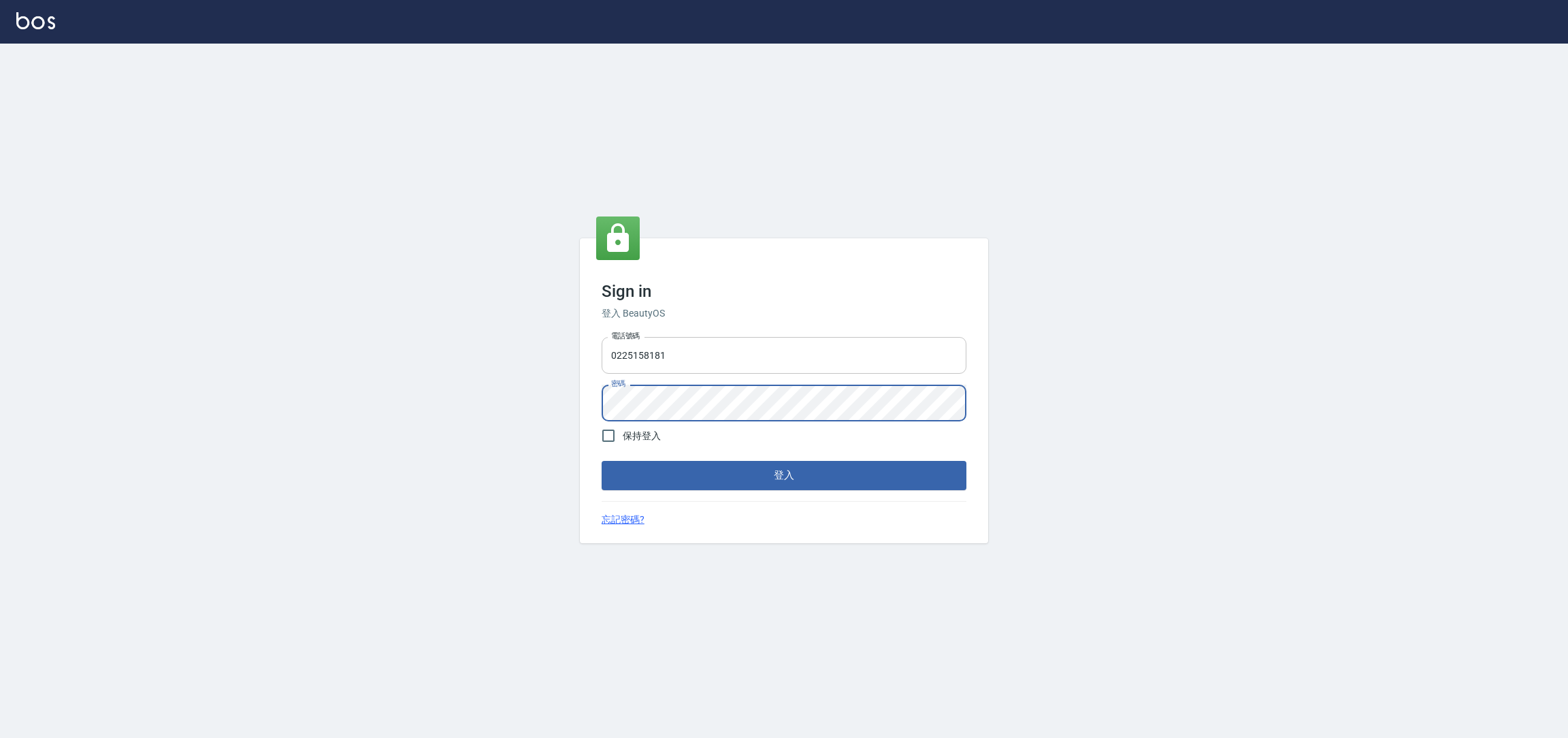
click at [602, 461] on button "登入" at bounding box center [784, 475] width 365 height 28
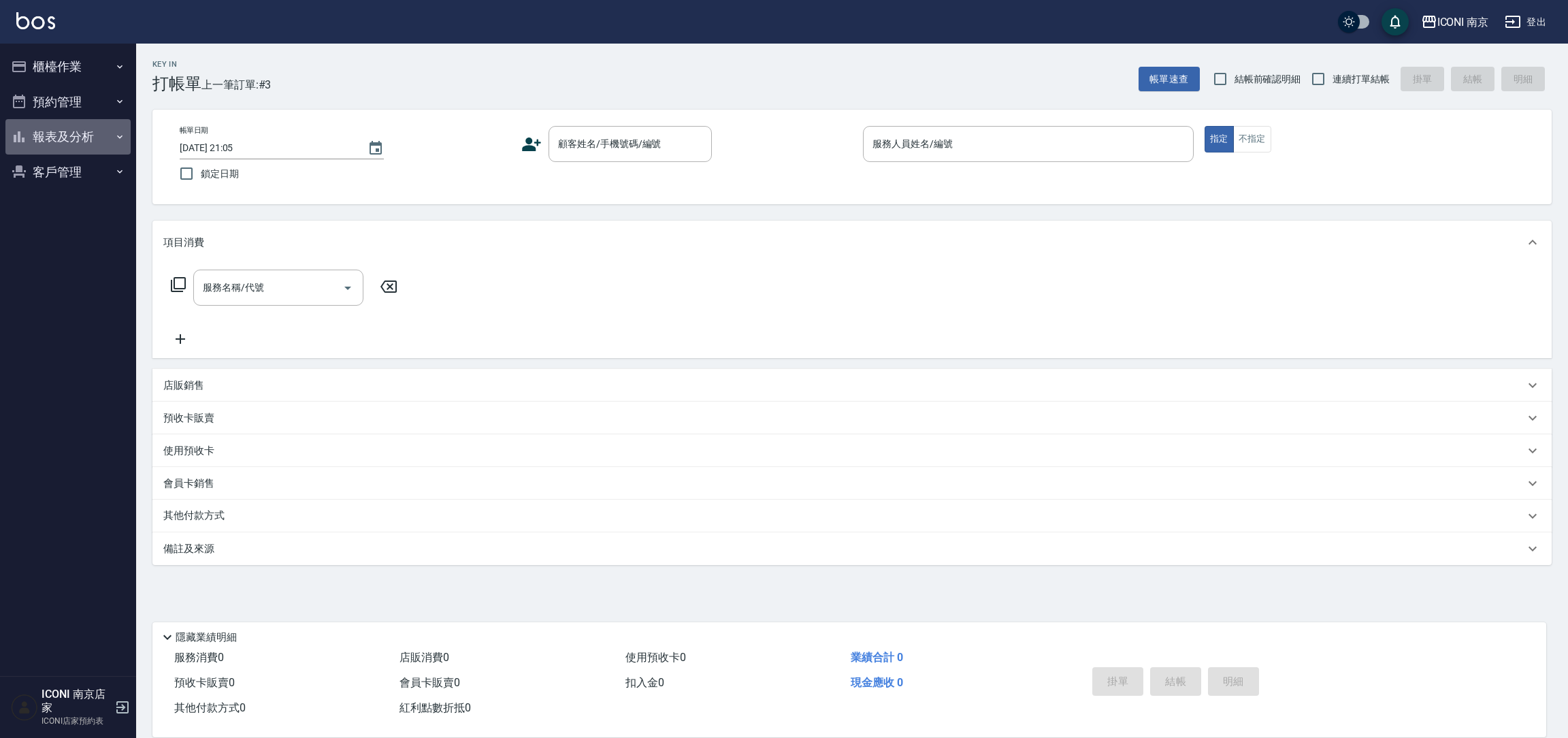
click at [70, 140] on button "報表及分析" at bounding box center [68, 137] width 125 height 36
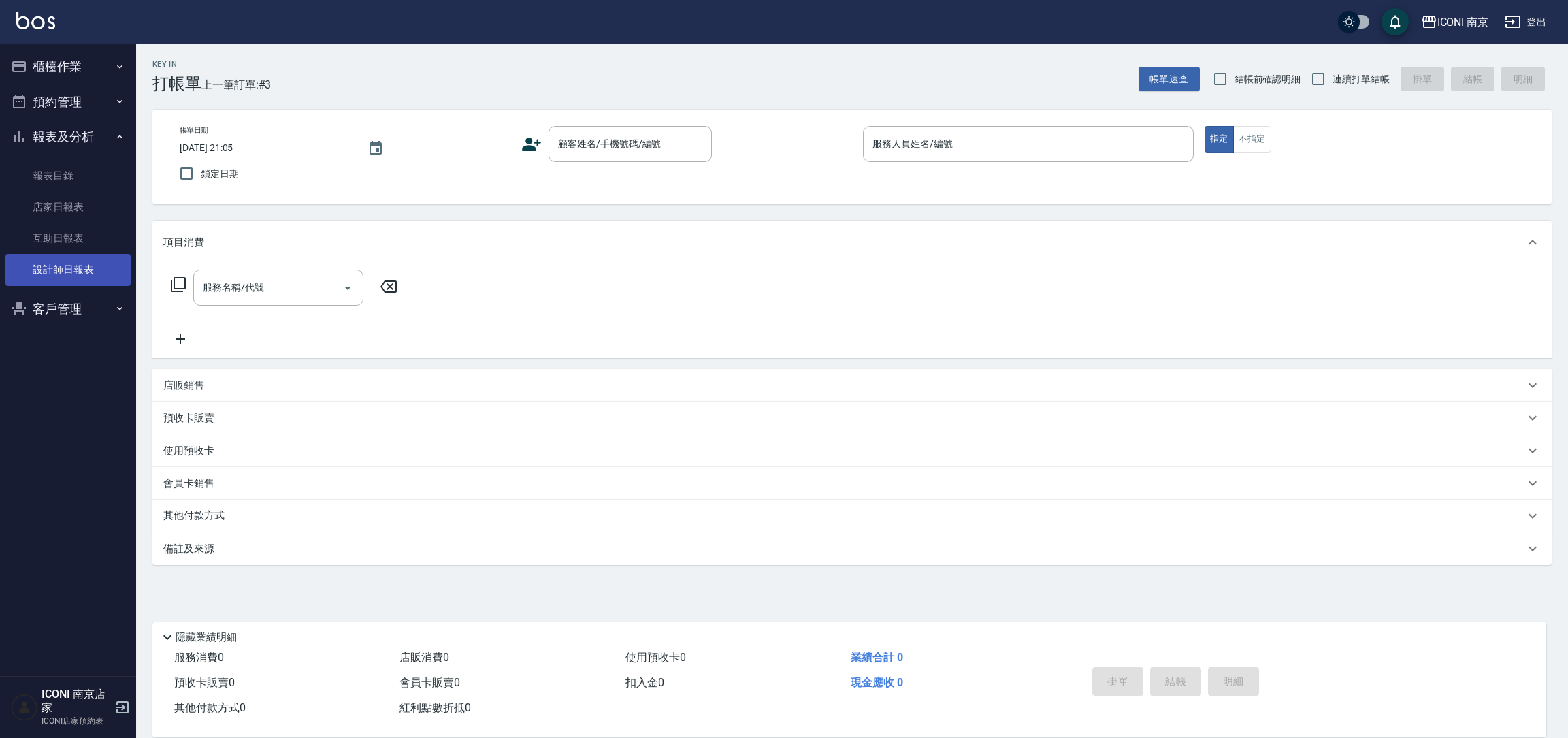
click at [76, 270] on link "設計師日報表" at bounding box center [68, 270] width 125 height 31
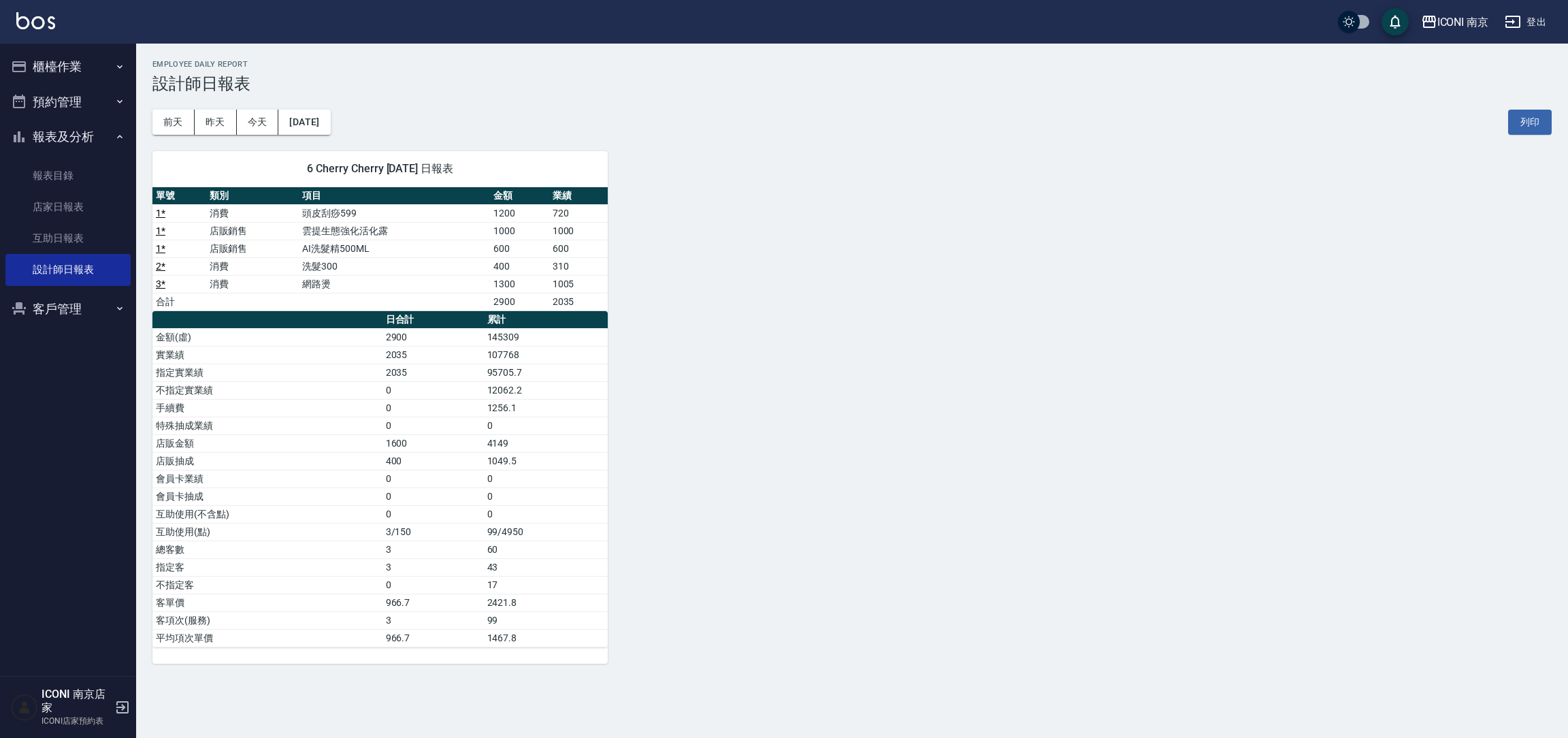
click at [54, 56] on button "櫃檯作業" at bounding box center [68, 67] width 125 height 36
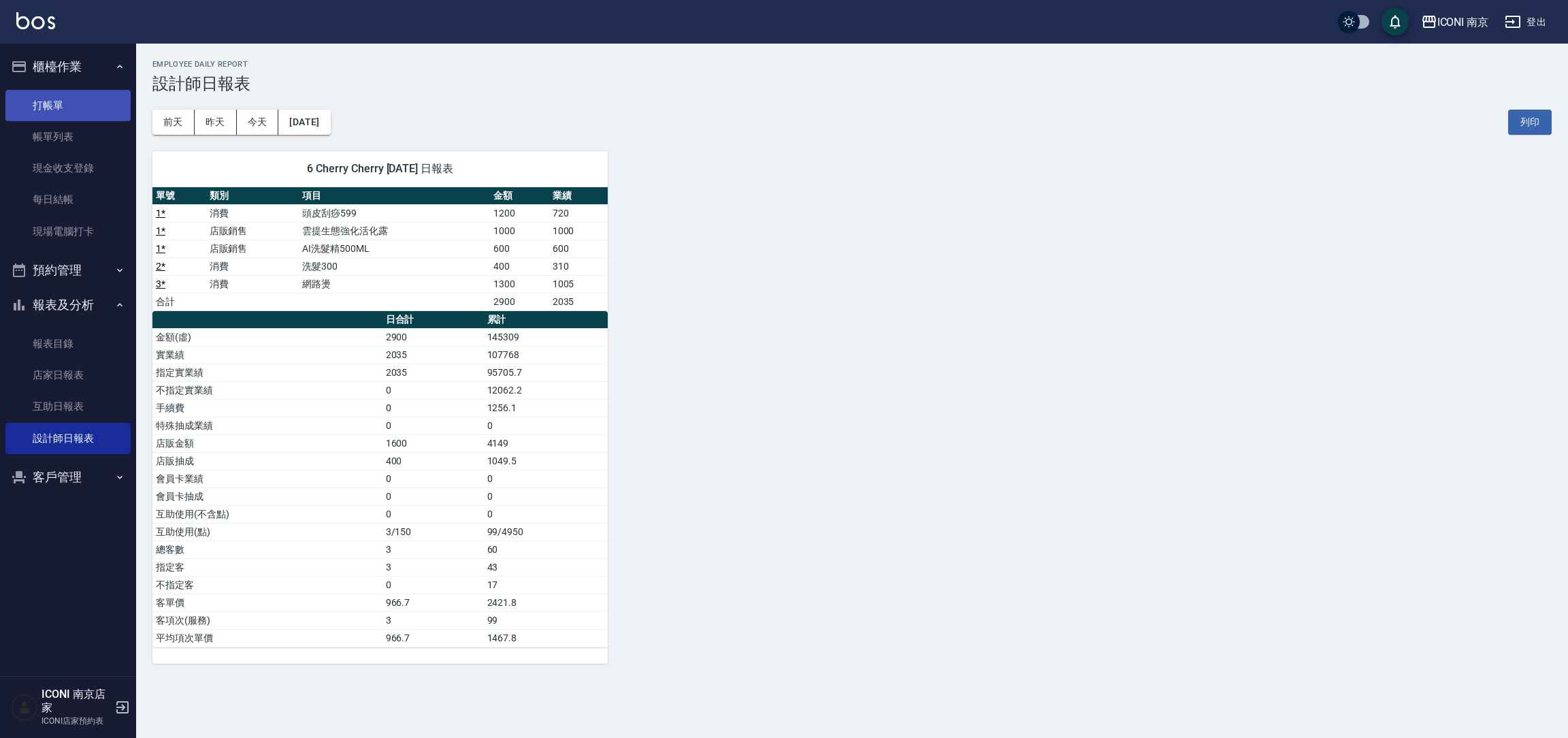
click at [63, 97] on link "打帳單" at bounding box center [68, 105] width 125 height 31
